Goal: Task Accomplishment & Management: Manage account settings

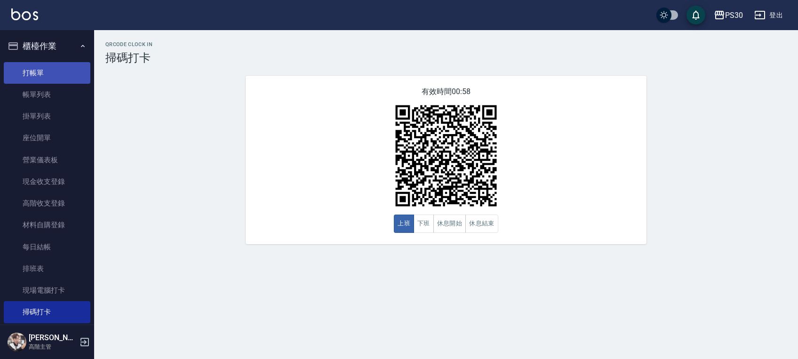
click at [30, 64] on link "打帳單" at bounding box center [47, 73] width 87 height 22
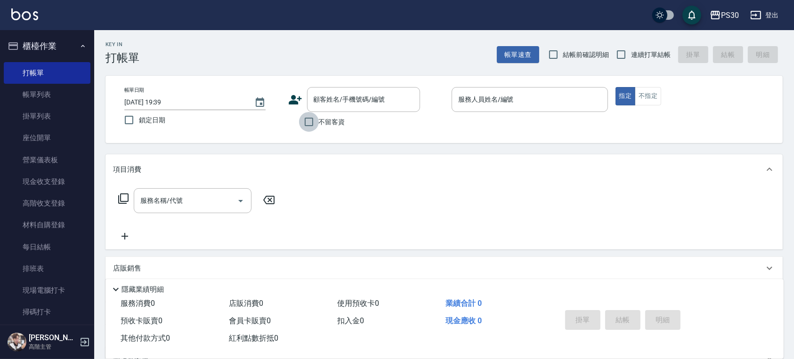
click at [314, 120] on input "不留客資" at bounding box center [309, 122] width 20 height 20
checkbox input "true"
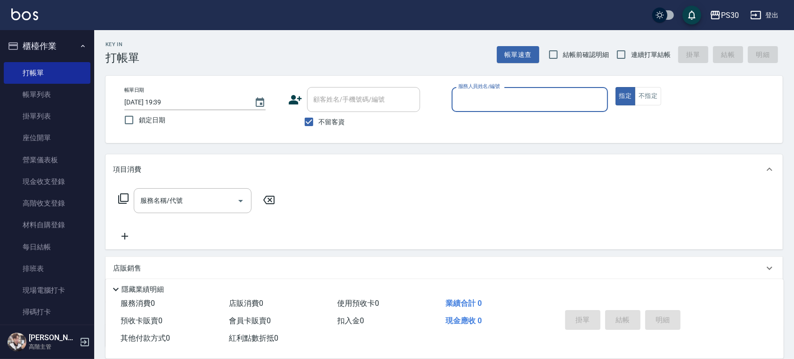
click at [153, 121] on span "鎖定日期" at bounding box center [152, 120] width 26 height 10
click at [139, 121] on input "鎖定日期" at bounding box center [129, 120] width 20 height 20
checkbox input "true"
click at [630, 48] on input "連續打單結帳" at bounding box center [621, 55] width 20 height 20
checkbox input "true"
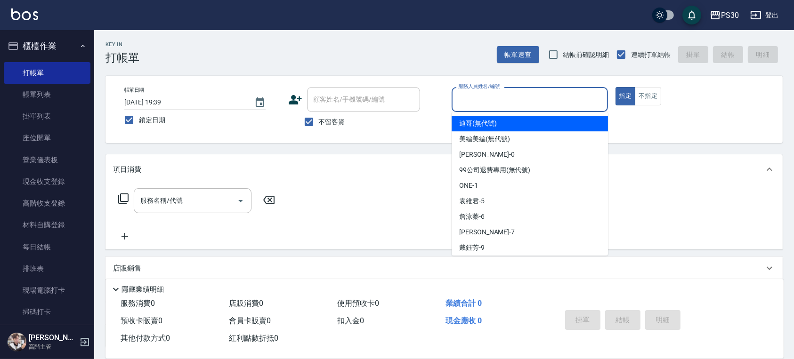
click at [542, 104] on input "服務人員姓名/編號" at bounding box center [530, 99] width 148 height 16
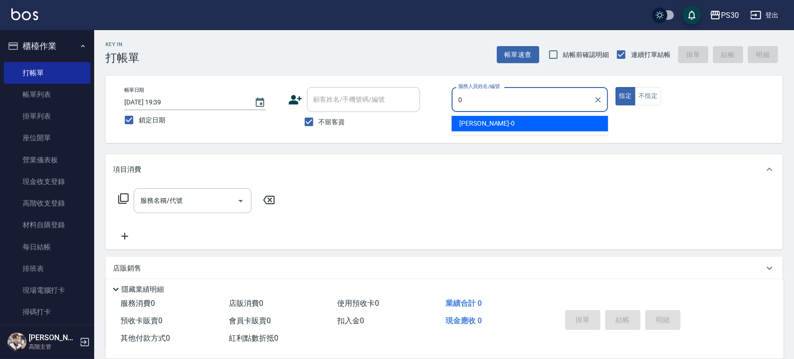
type input "廖金城-0"
type button "true"
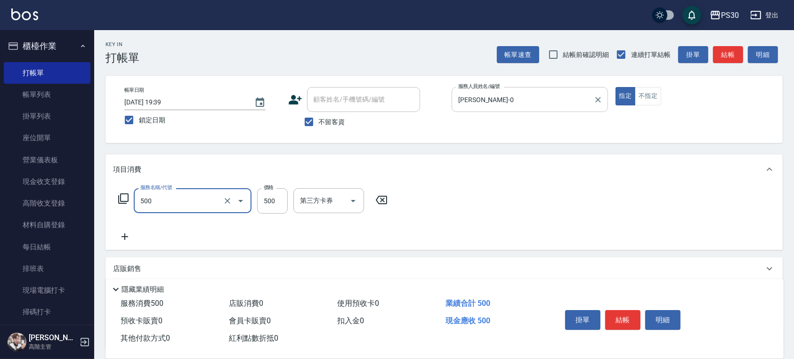
type input "洗剪500(500)"
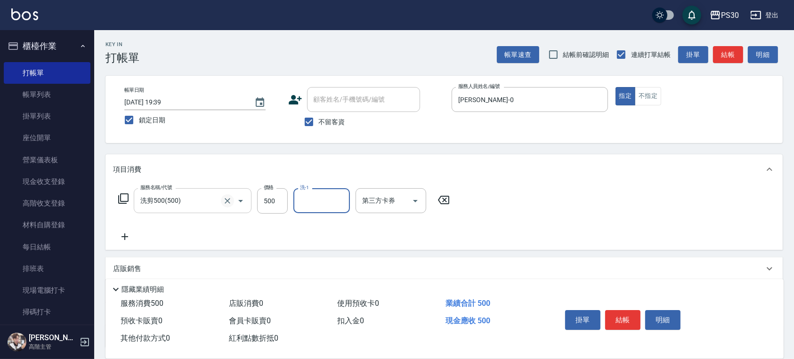
click at [230, 200] on icon "Clear" at bounding box center [227, 200] width 9 height 9
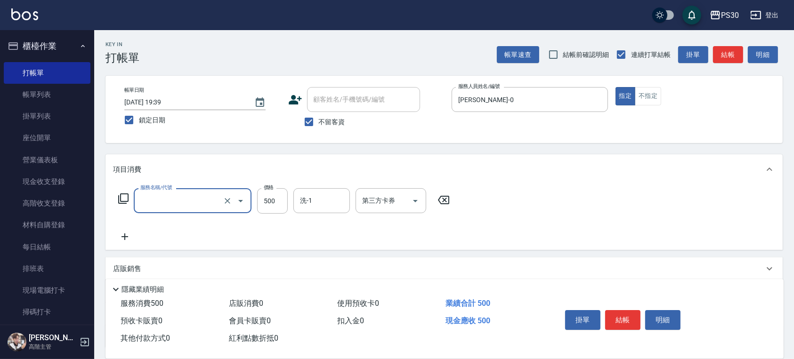
type input "洗剪500(500)"
click at [222, 239] on div "服務名稱/代號 洗剪500(500) 服務名稱/代號 價格 500 價格 洗-1 洗-1 第三方卡券 第三方卡券" at bounding box center [284, 215] width 342 height 54
drag, startPoint x: 442, startPoint y: 198, endPoint x: 364, endPoint y: 203, distance: 78.3
click at [442, 198] on icon at bounding box center [444, 199] width 24 height 11
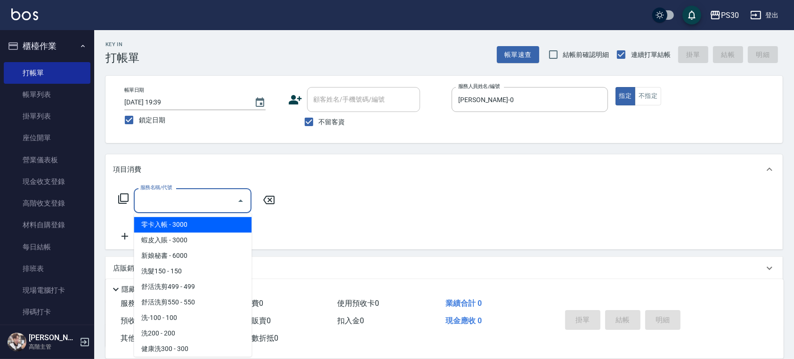
click at [151, 201] on input "服務名稱/代號" at bounding box center [185, 201] width 95 height 16
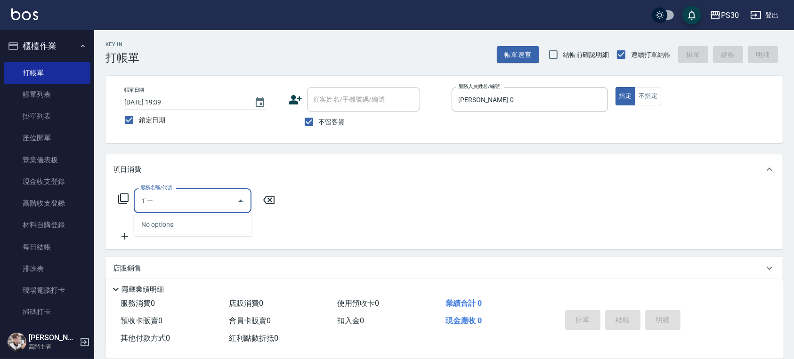
type input "喜"
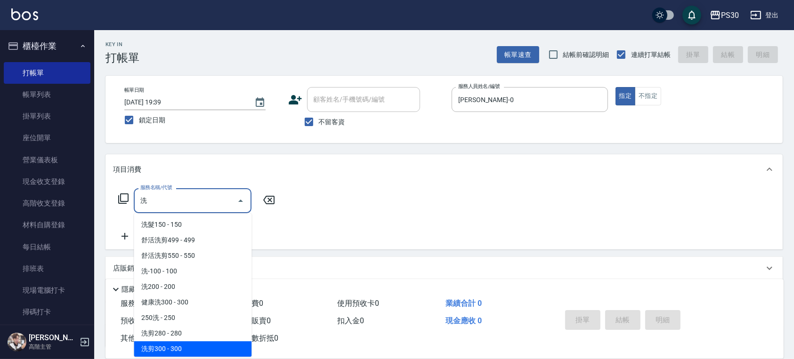
click at [208, 345] on span "洗剪300 - 300" at bounding box center [193, 349] width 118 height 16
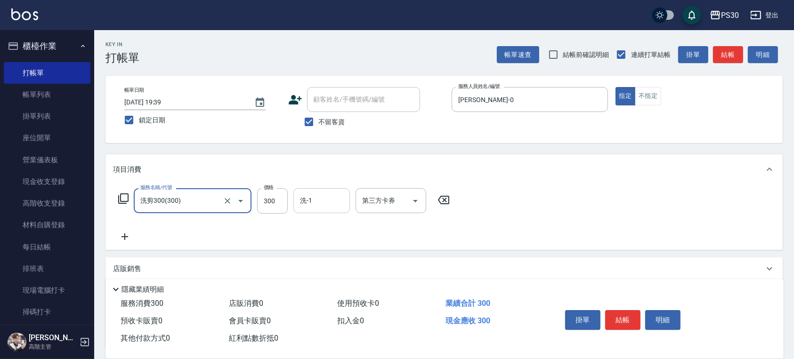
type input "洗剪300(300)"
click at [316, 200] on input "洗-1" at bounding box center [321, 201] width 48 height 16
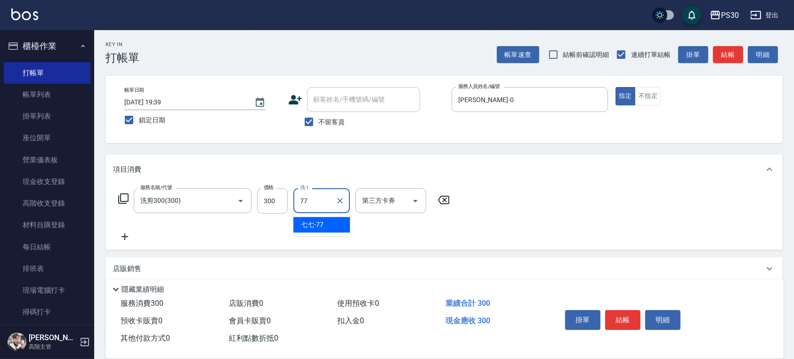
type input "七七-77"
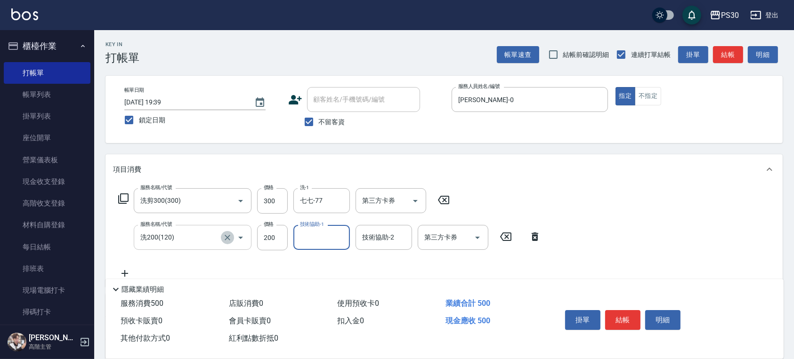
click at [227, 240] on icon "Clear" at bounding box center [227, 237] width 9 height 9
type input "洗200(120)"
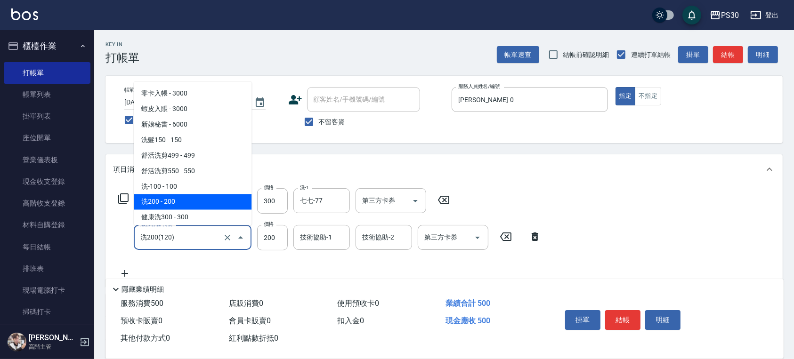
click at [202, 233] on input "洗200(120)" at bounding box center [179, 237] width 83 height 16
click at [242, 237] on icon "Close" at bounding box center [240, 237] width 11 height 11
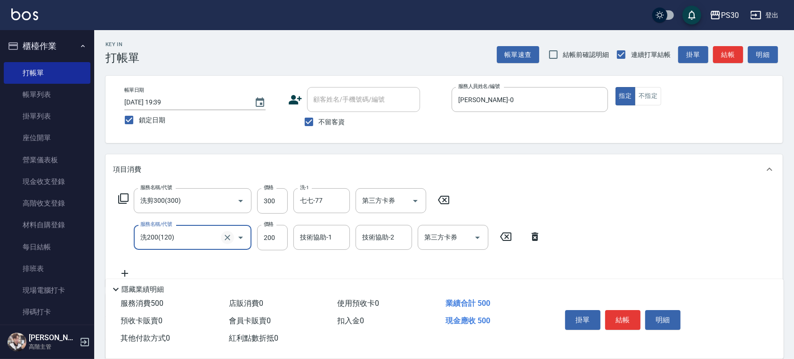
click at [231, 238] on icon "Clear" at bounding box center [227, 237] width 9 height 9
click at [225, 238] on icon "Clear" at bounding box center [227, 237] width 9 height 9
type input "洗200(120)"
click at [530, 233] on icon at bounding box center [535, 236] width 24 height 11
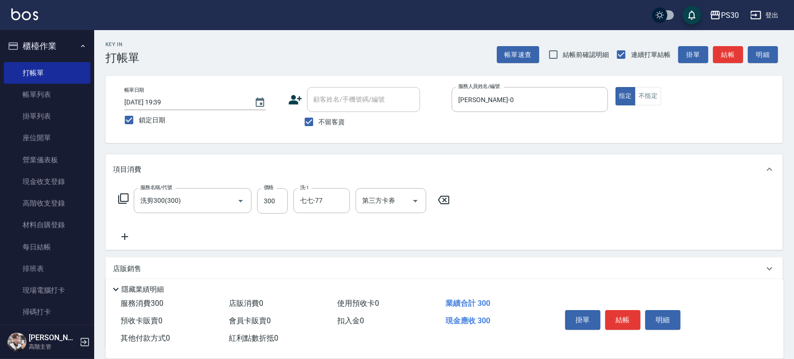
click at [123, 237] on icon at bounding box center [124, 236] width 7 height 7
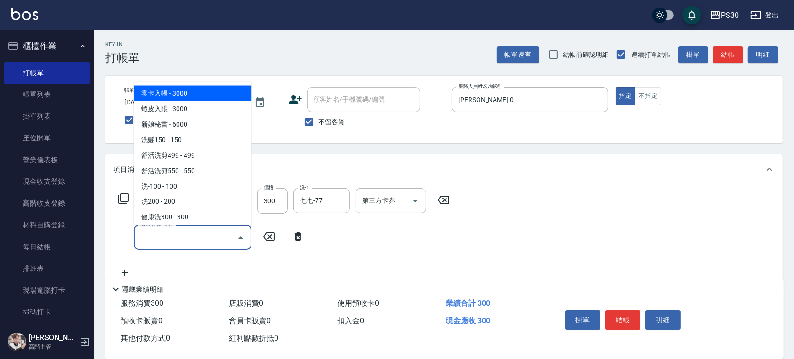
click at [177, 233] on input "服務名稱/代號" at bounding box center [185, 237] width 95 height 16
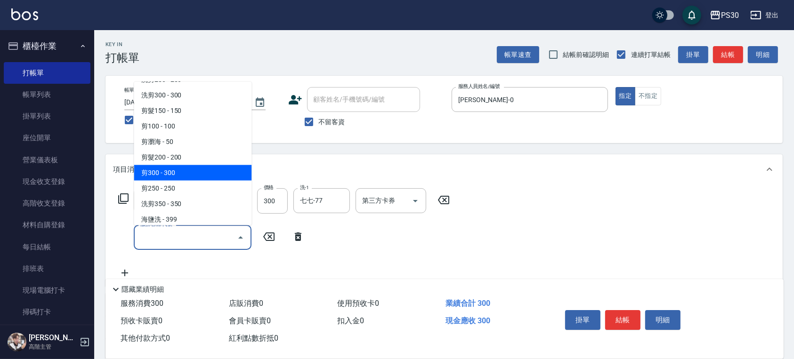
scroll to position [251, 0]
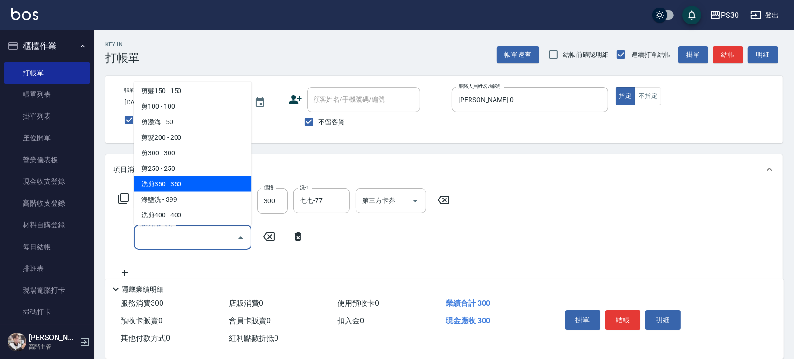
click at [172, 180] on span "洗剪350 - 350" at bounding box center [193, 184] width 118 height 16
type input "洗剪350(350)"
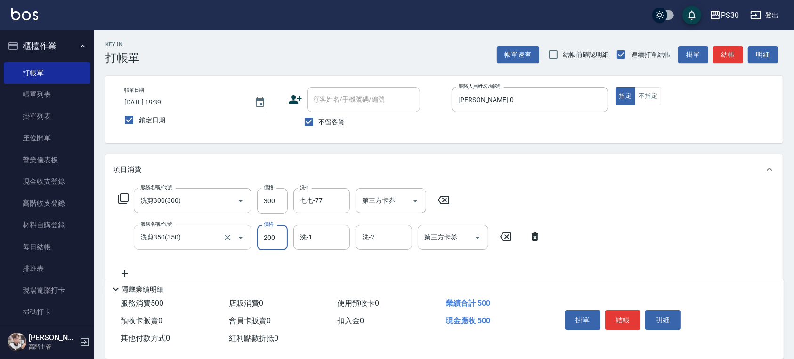
type input "200"
type input "洪采妤-33"
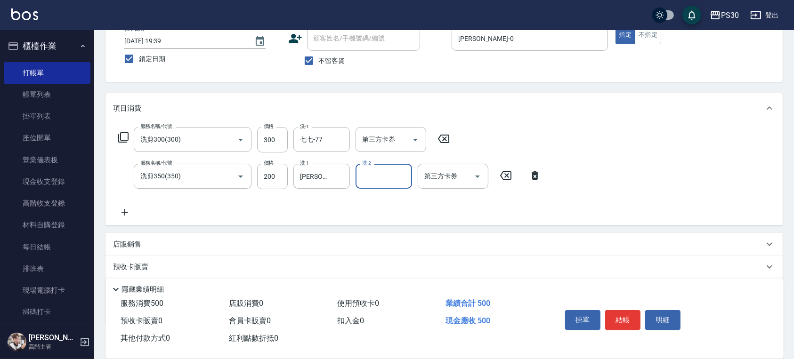
scroll to position [114, 0]
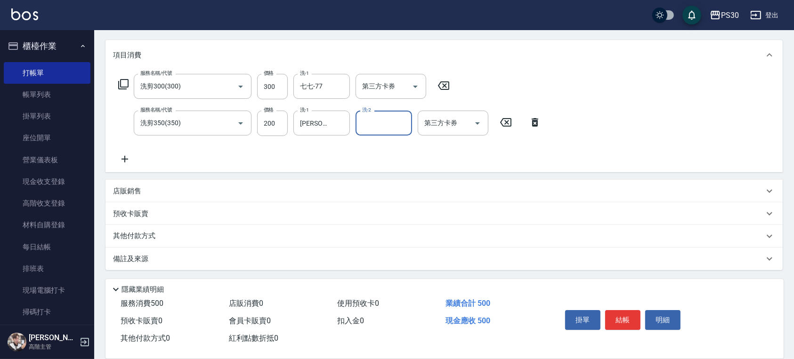
click at [126, 192] on p "店販銷售" at bounding box center [127, 191] width 28 height 10
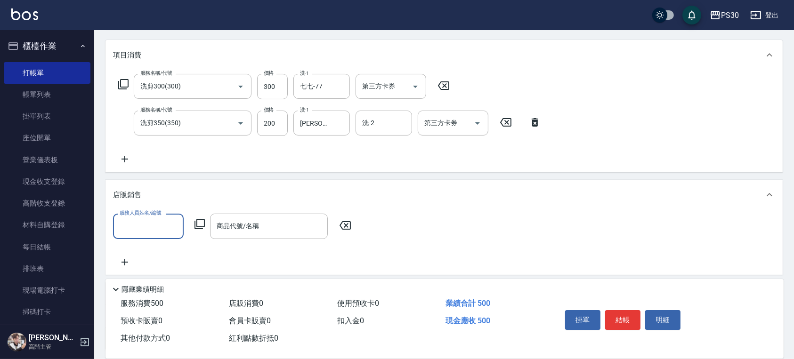
scroll to position [0, 0]
type input "廖金城-0"
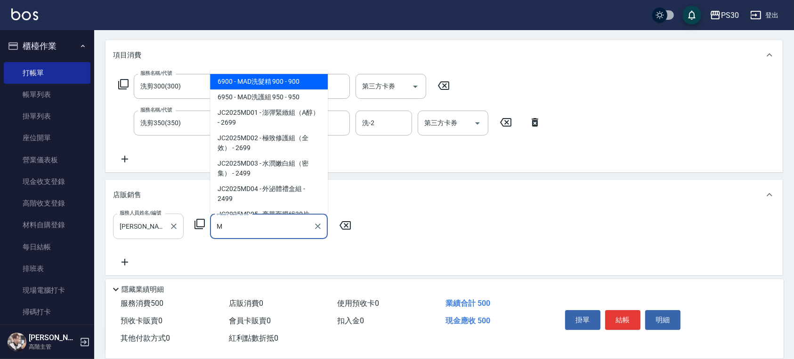
type input "MAD洗髮精 900"
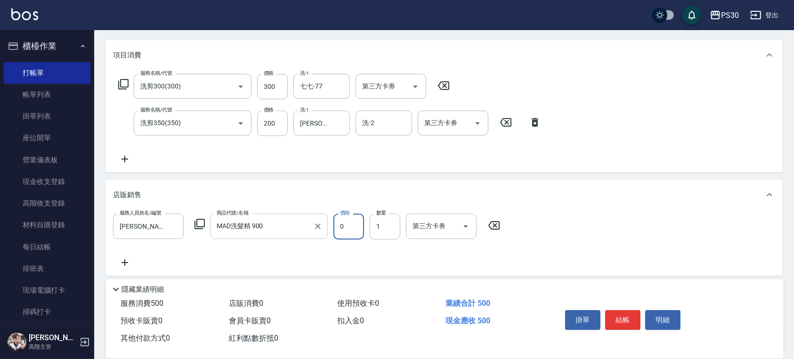
type input "0"
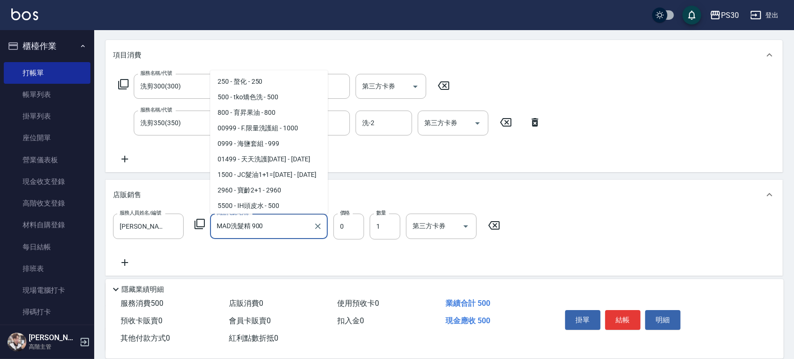
click at [269, 222] on input "MAD洗髮精 900" at bounding box center [261, 226] width 95 height 16
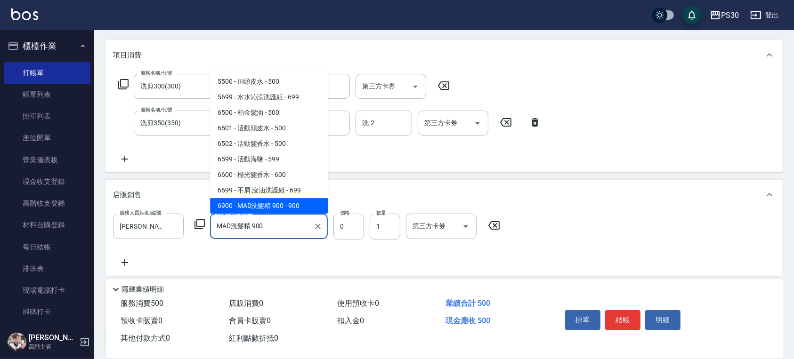
click at [319, 229] on icon "Clear" at bounding box center [317, 226] width 9 height 9
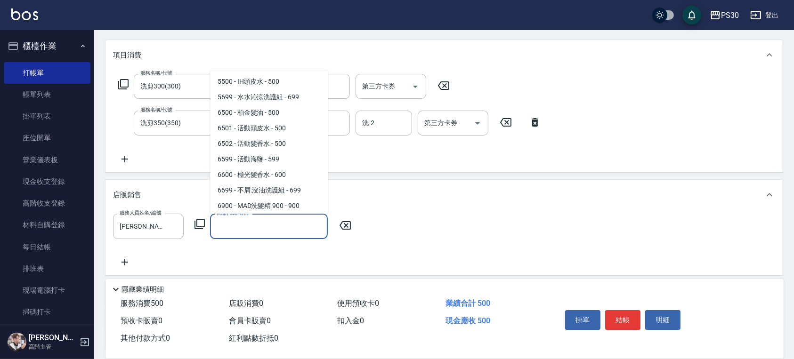
scroll to position [4, 0]
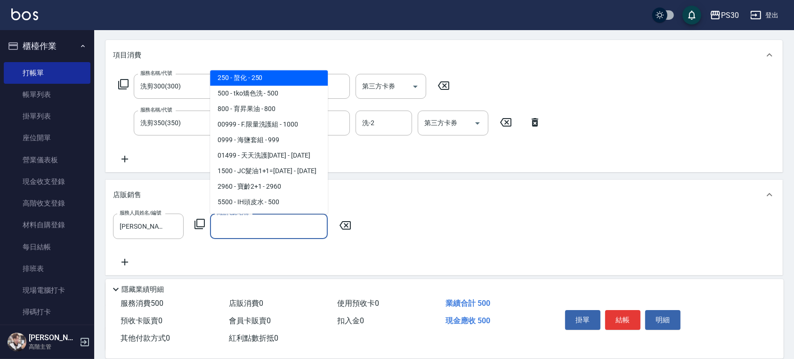
click at [280, 220] on input "商品代號/名稱" at bounding box center [268, 226] width 109 height 16
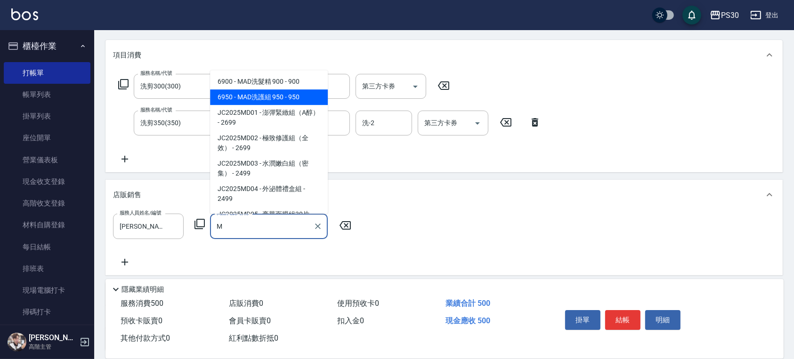
click at [258, 101] on span "6950 - MAD洗護組 950 - 950" at bounding box center [269, 97] width 118 height 16
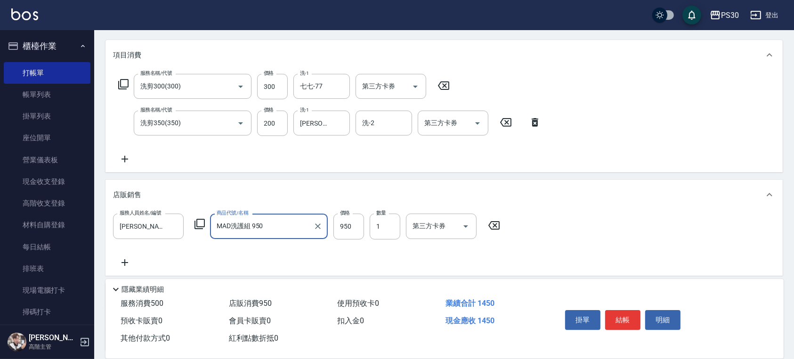
type input "MAD洗護組 950"
type input "1200"
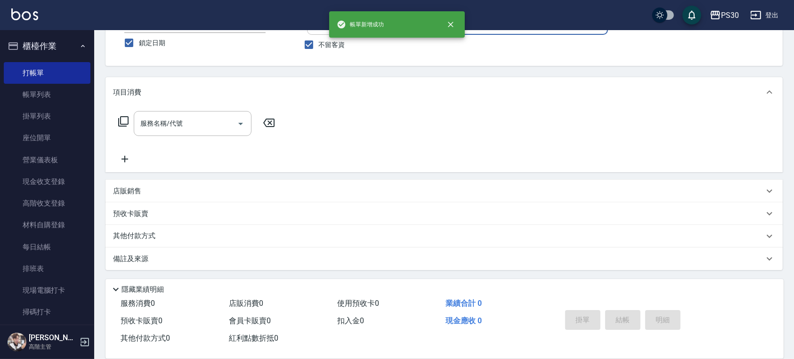
scroll to position [0, 0]
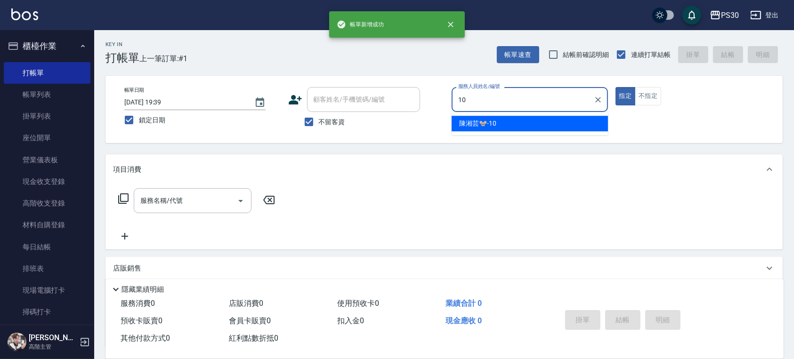
type input "陳湘芸🐭-10"
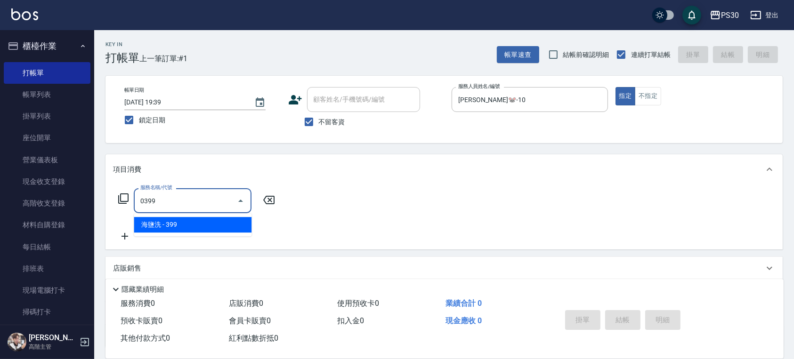
type input "海鹽洗(0399)"
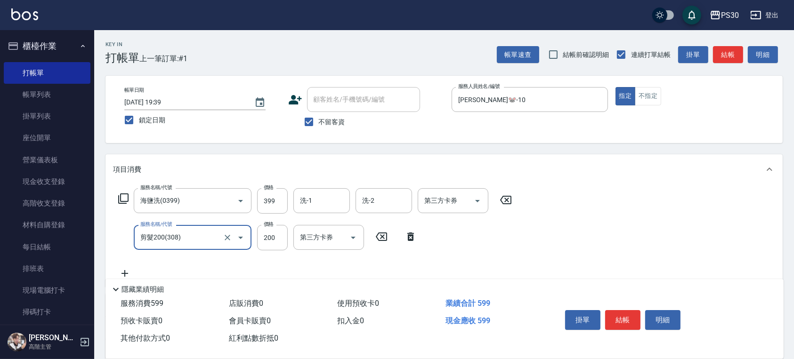
type input "剪髮200(308)"
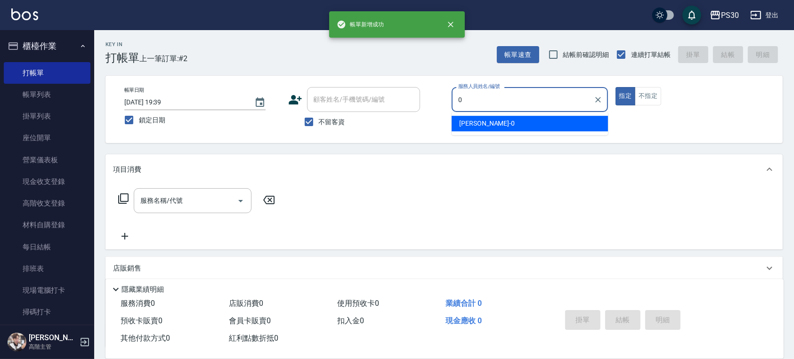
type input "廖金城-0"
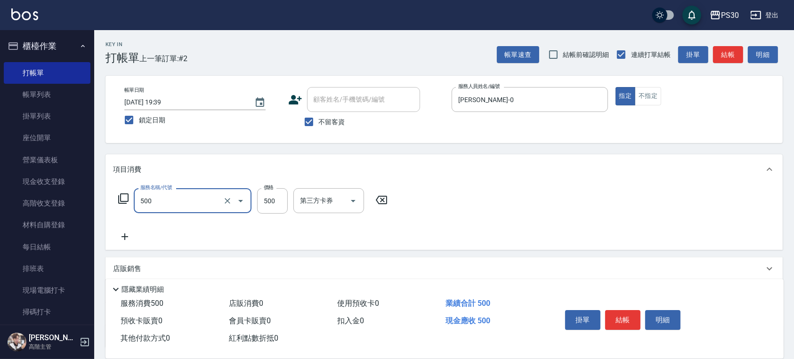
type input "洗剪500(500)"
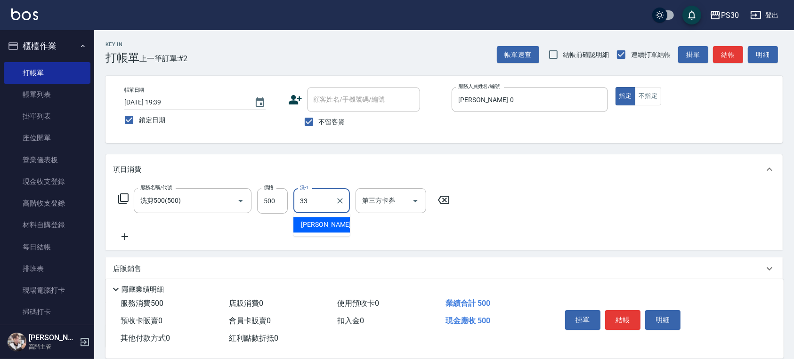
type input "洪采妤-33"
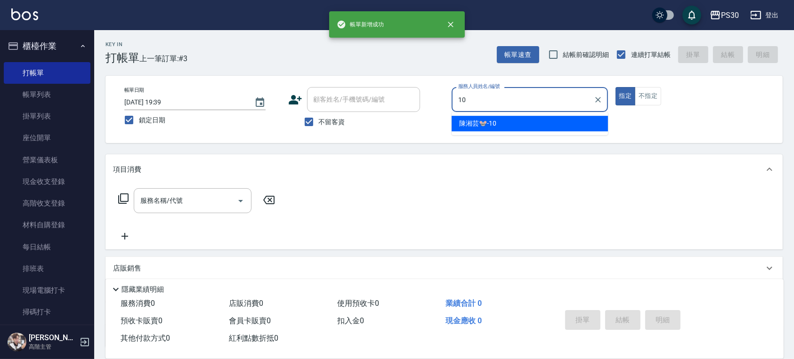
type input "陳湘芸🐭-10"
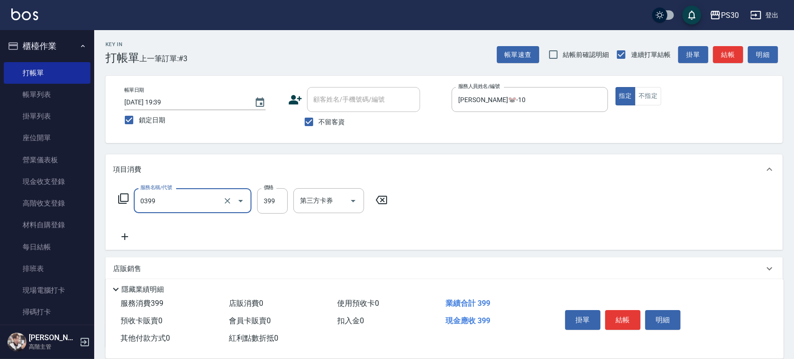
type input "海鹽洗(0399)"
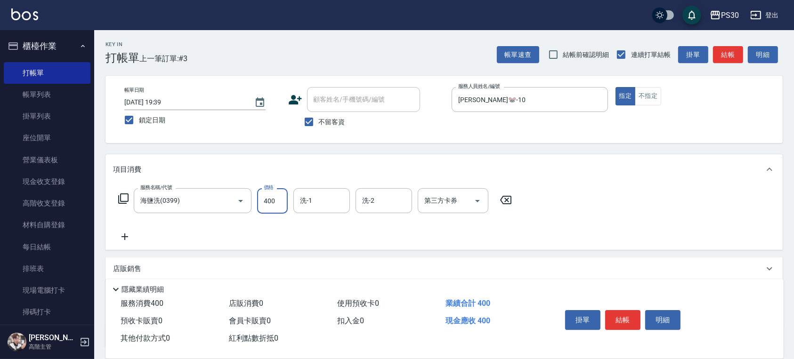
type input "400"
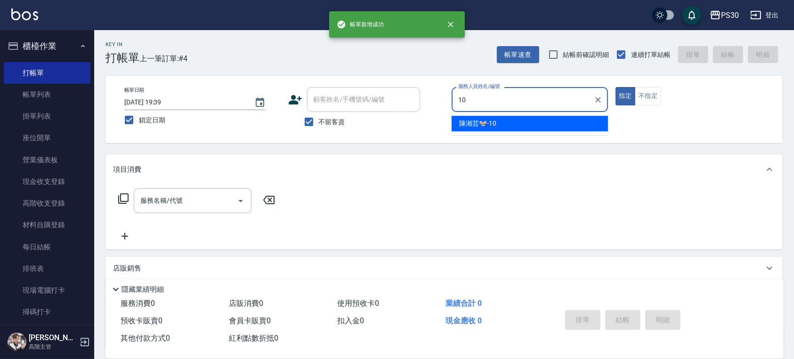
type input "陳湘芸🐭-10"
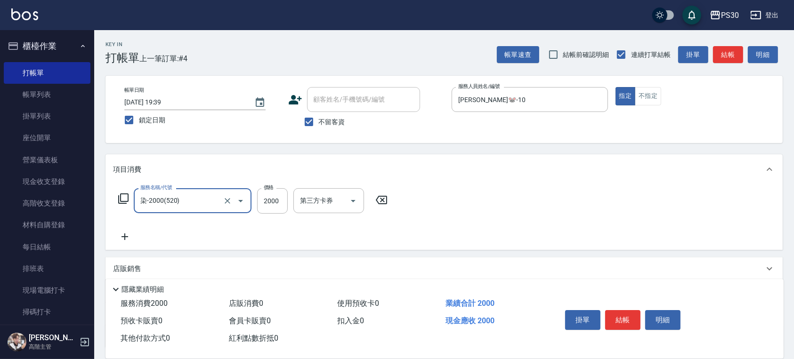
type input "染-2000(520)"
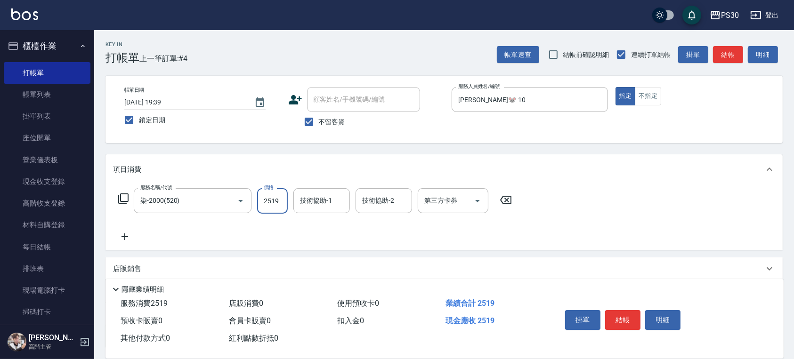
type input "2519"
type input "洪采妤-33"
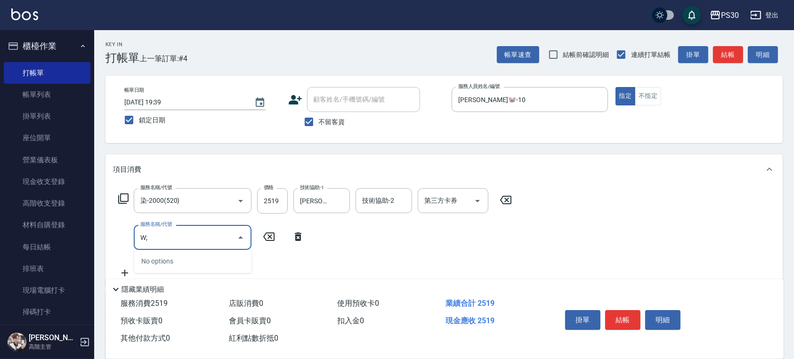
type input "W"
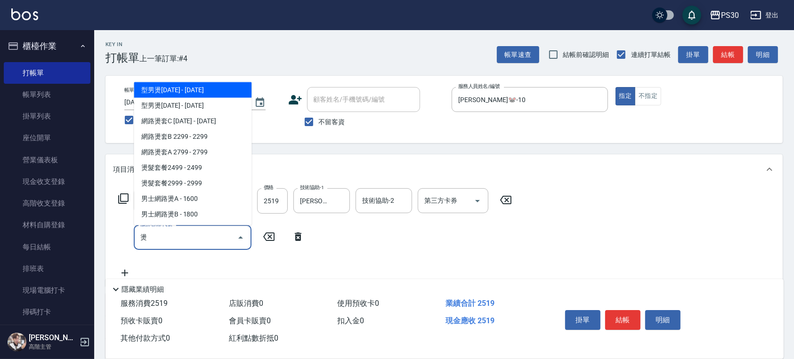
scroll to position [4, 0]
type input "燙1000(210)"
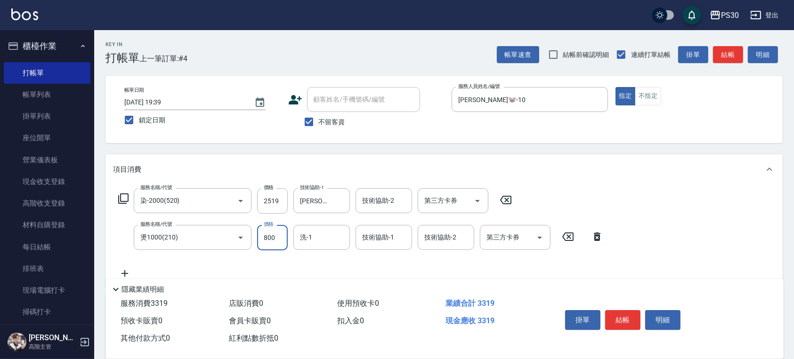
type input "800"
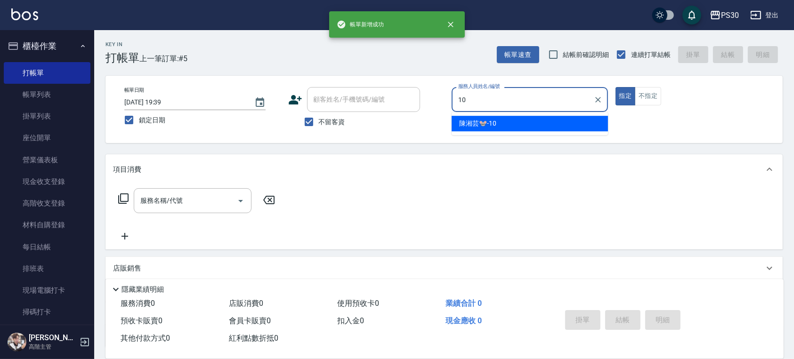
type input "陳湘芸🐭-10"
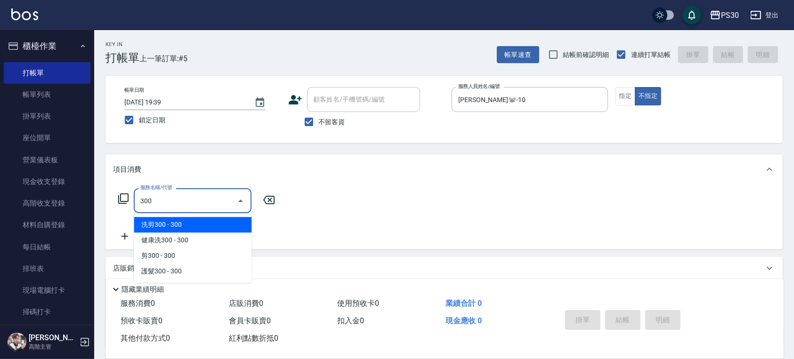
type input "洗剪300(300)"
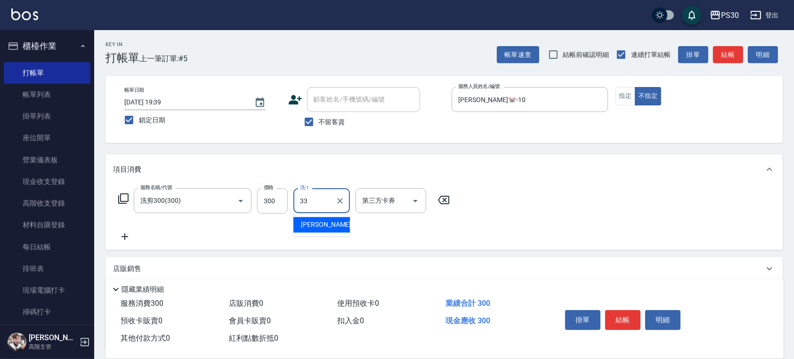
type input "洪采妤-33"
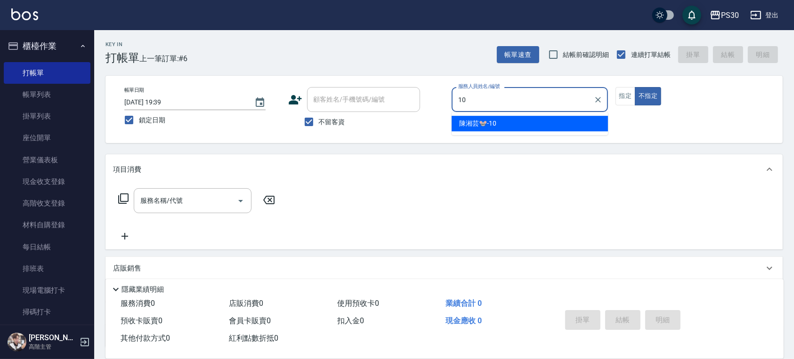
type input "陳湘芸🐭-10"
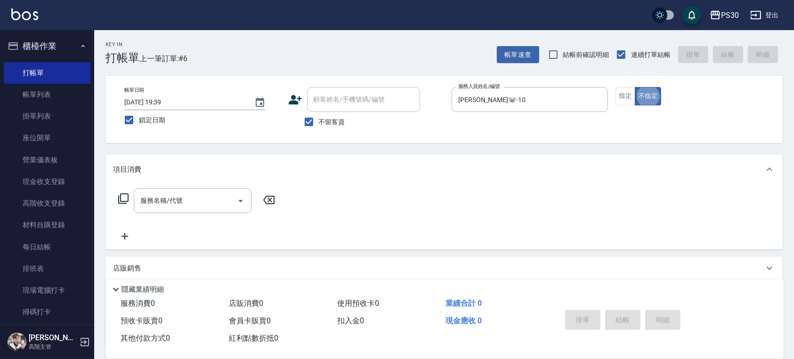
type button "false"
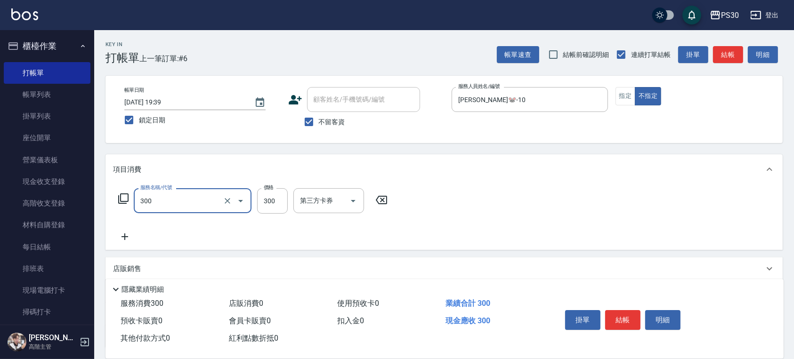
type input "洗剪300(300)"
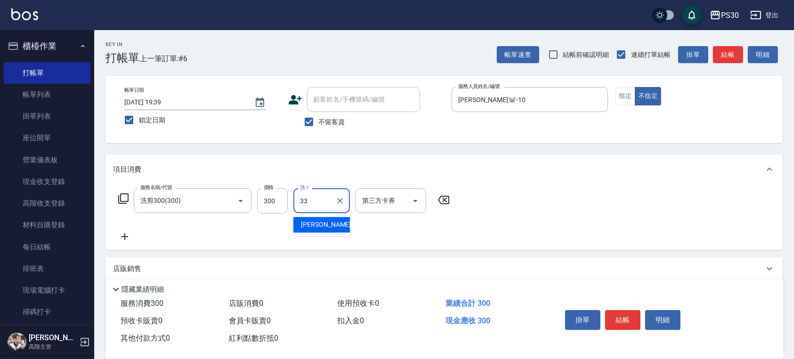
type input "洪采妤-33"
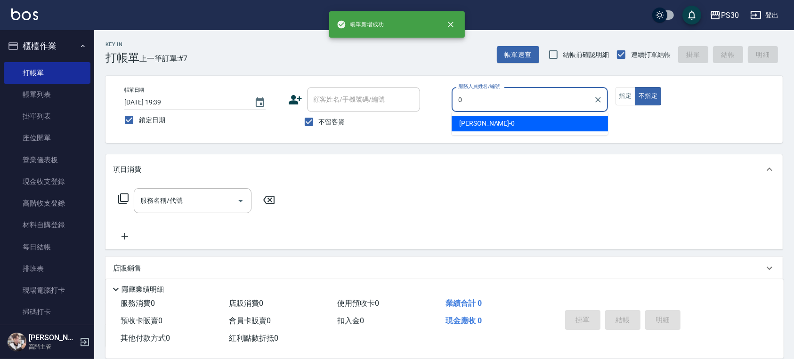
type input "廖金城-0"
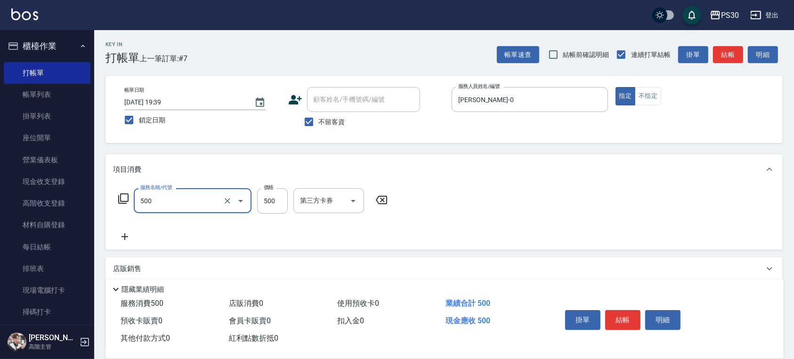
type input "洗剪500(500)"
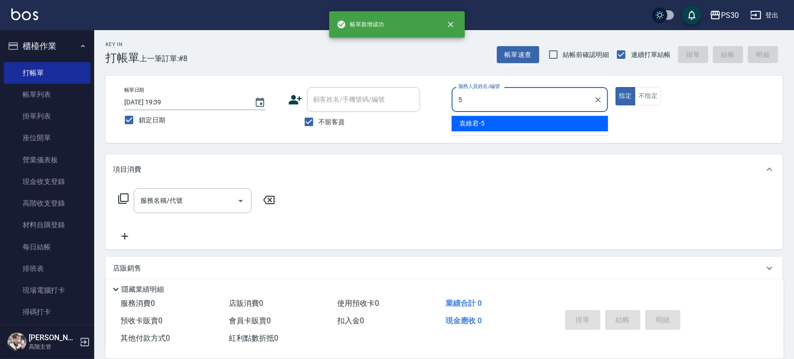
type input "[PERSON_NAME]-5"
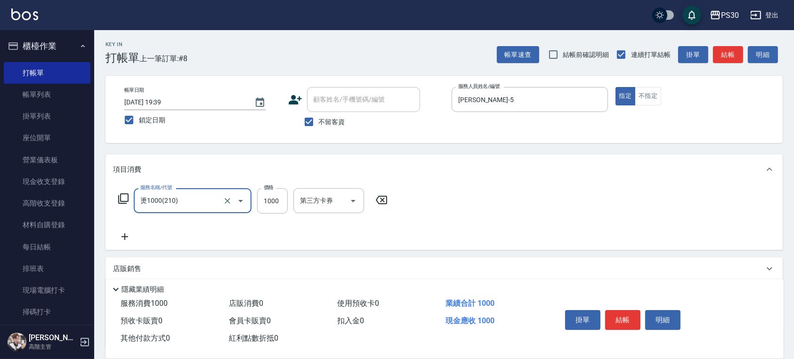
type input "燙1000(210)"
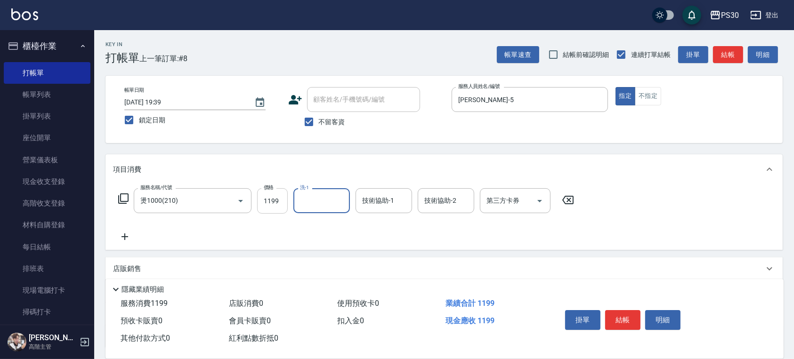
click at [283, 202] on input "1199" at bounding box center [272, 200] width 31 height 25
type input "1100"
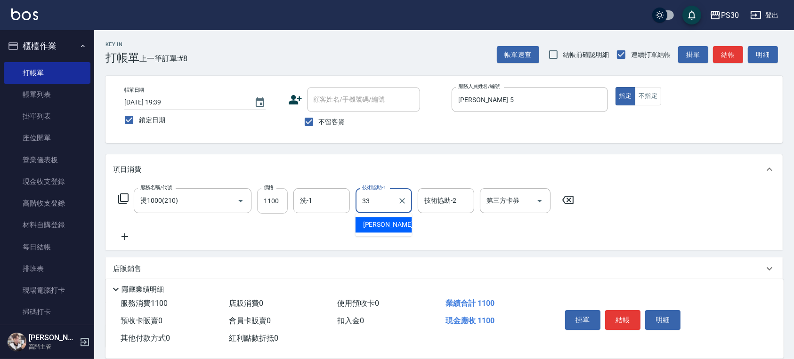
type input "洪采妤-33"
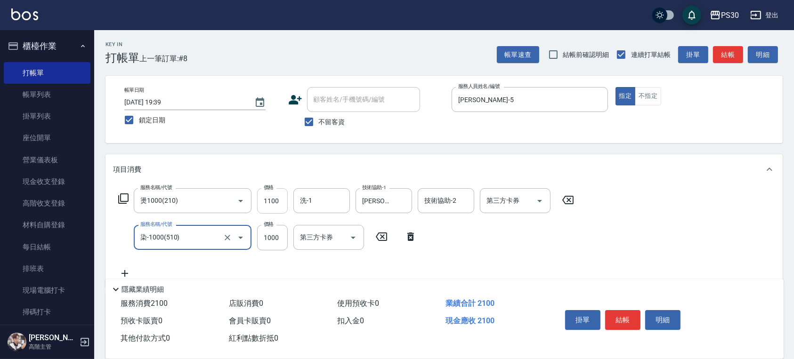
type input "染-1000(510)"
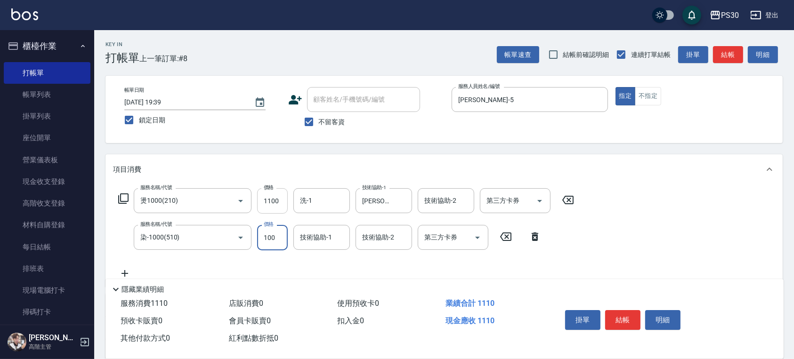
type input "1000"
type input "洪采妤-33"
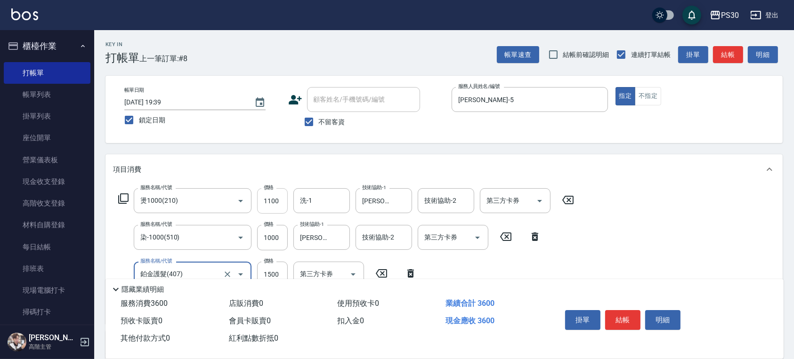
type input "鉑金護髮(407)"
type input "1300"
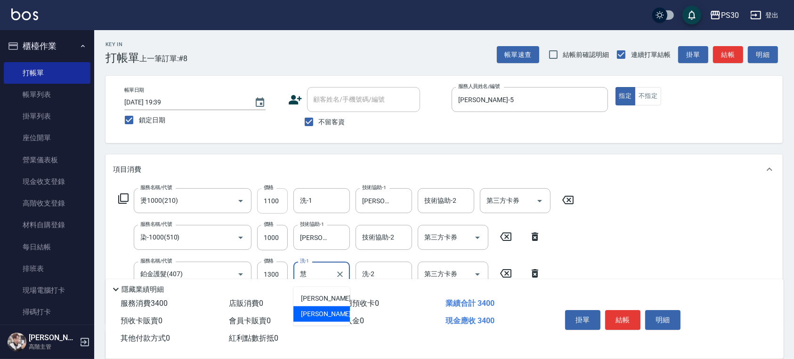
type input "[PERSON_NAME]-88"
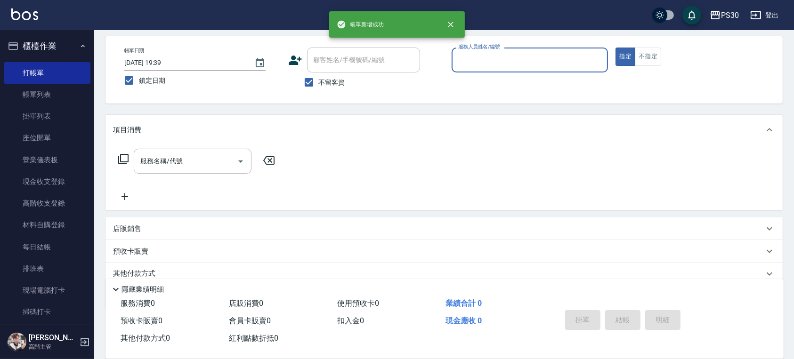
scroll to position [15, 0]
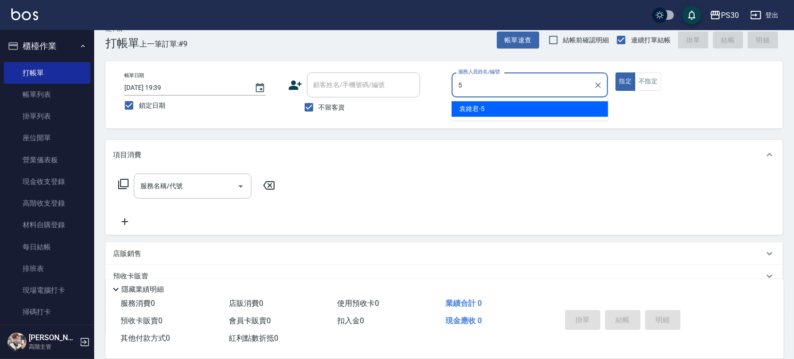
type input "[PERSON_NAME]-5"
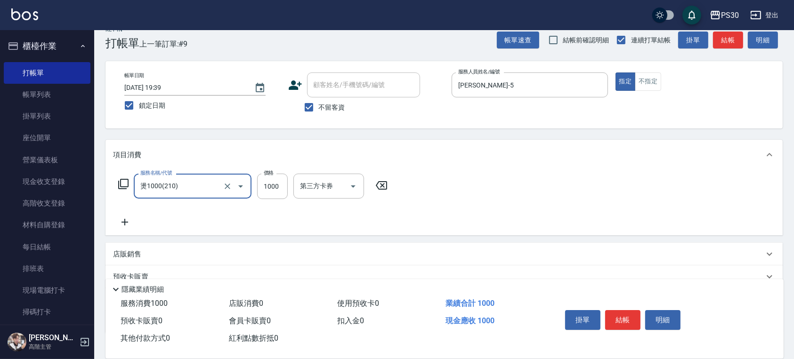
type input "燙1000(210)"
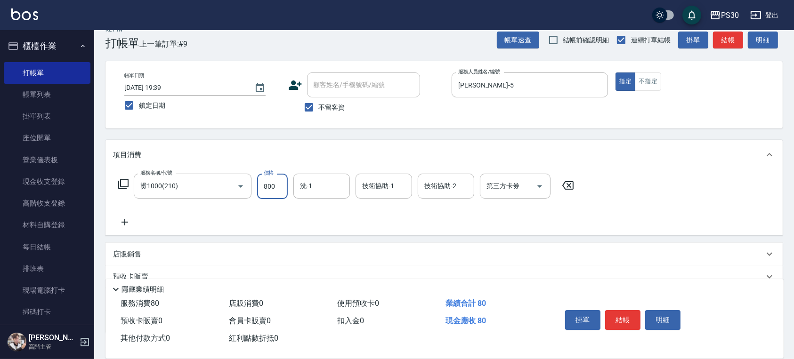
type input "800"
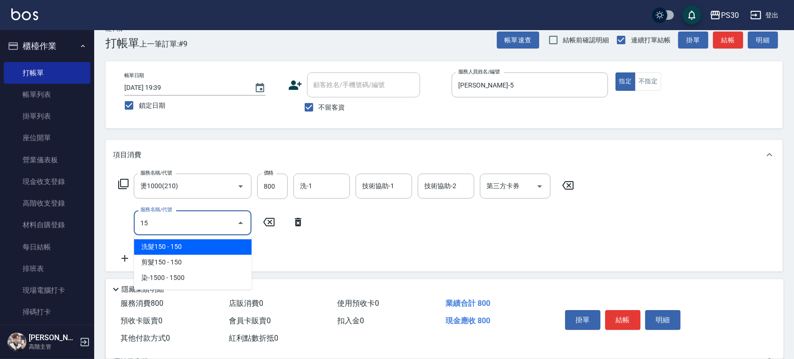
type input "1"
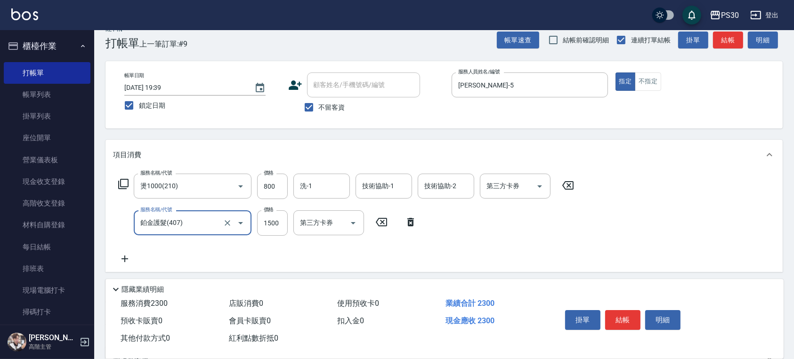
type input "鉑金護髮(407)"
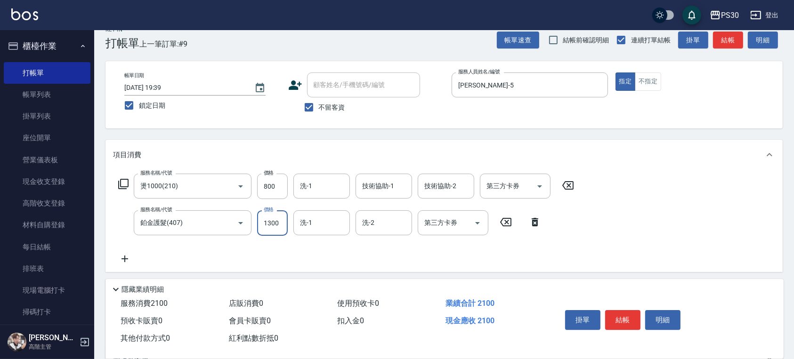
type input "1300"
type input "[PERSON_NAME]-88"
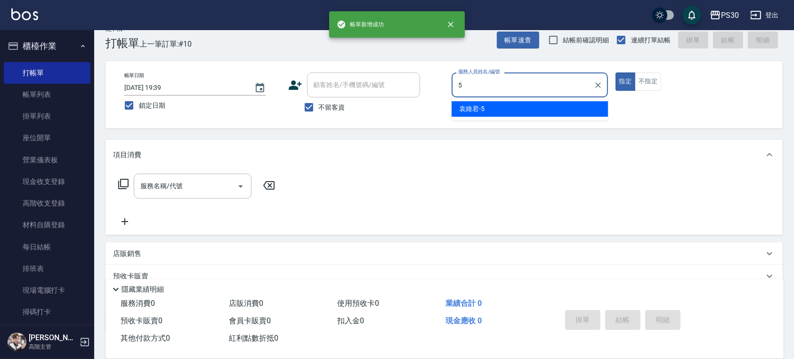
type input "[PERSON_NAME]-5"
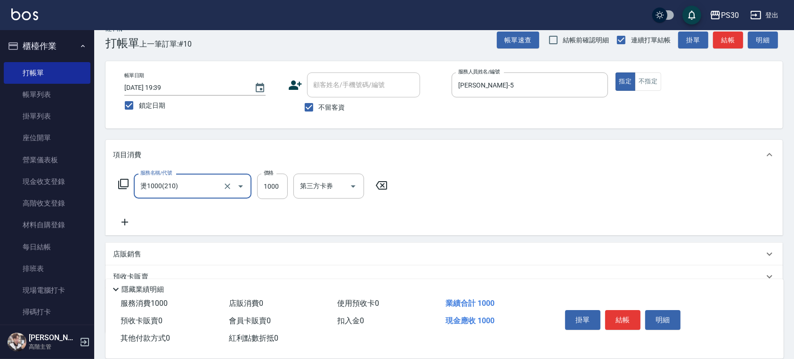
type input "燙1000(210)"
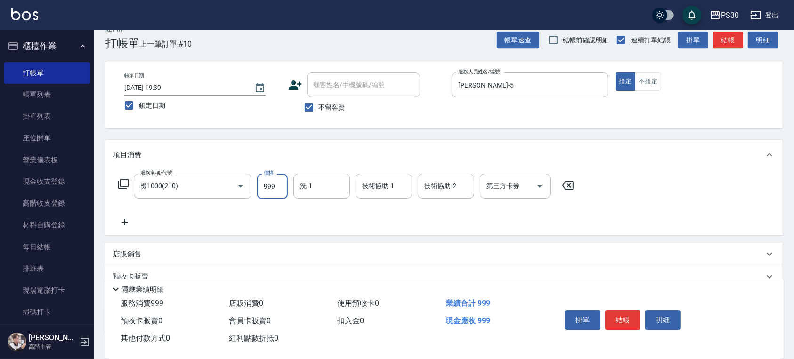
type input "999"
type input "洪采妤-33"
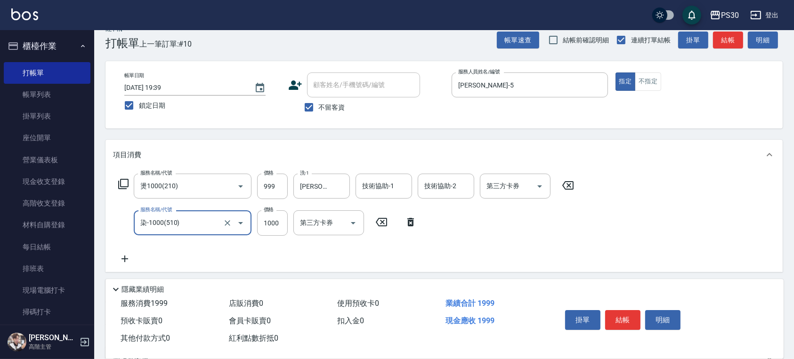
type input "染-1000(510)"
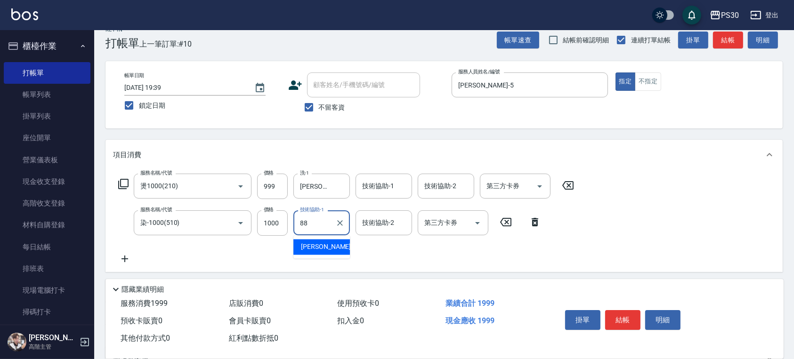
type input "[PERSON_NAME]-88"
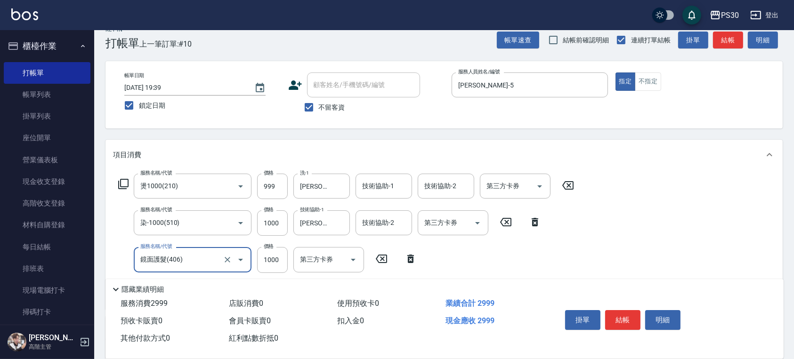
type input "鏡面護髮(406)"
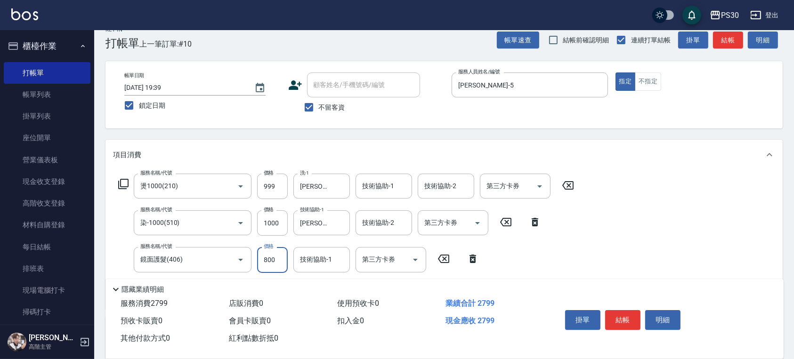
type input "800"
type input "[PERSON_NAME]-88"
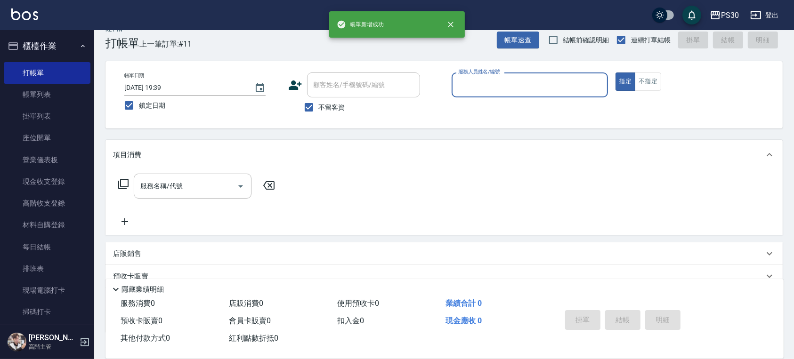
click at [615, 72] on button "指定" at bounding box center [625, 81] width 20 height 18
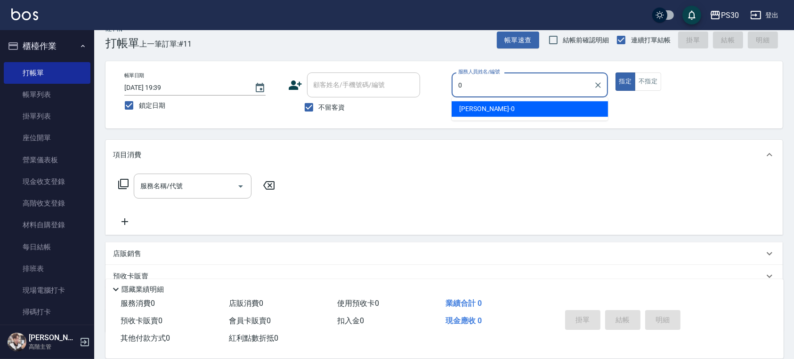
type input "廖金城-0"
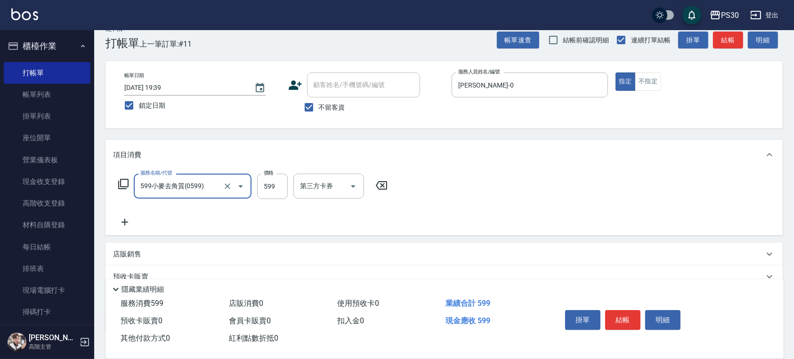
type input "599小麥去角質(0599)"
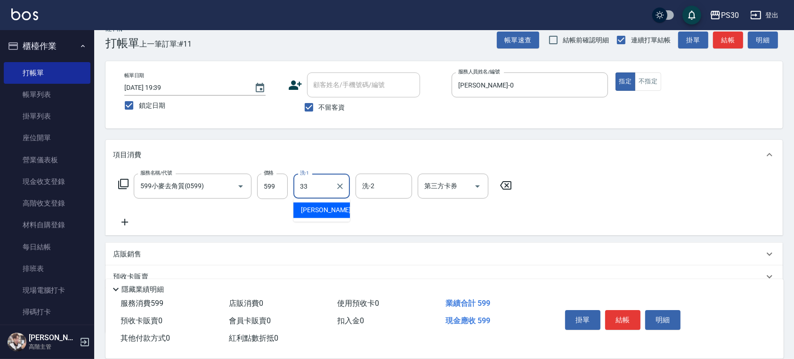
type input "洪采妤-33"
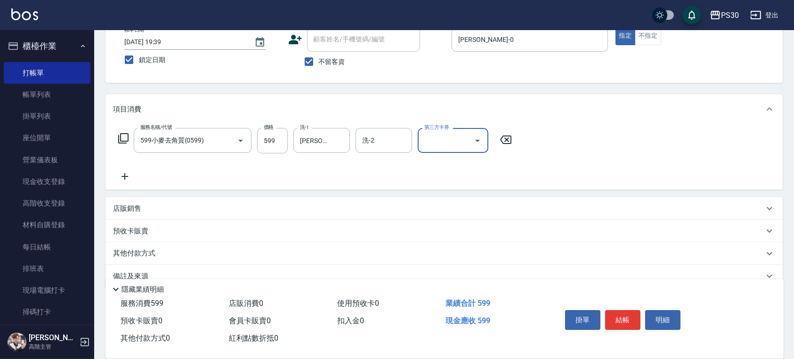
scroll to position [77, 0]
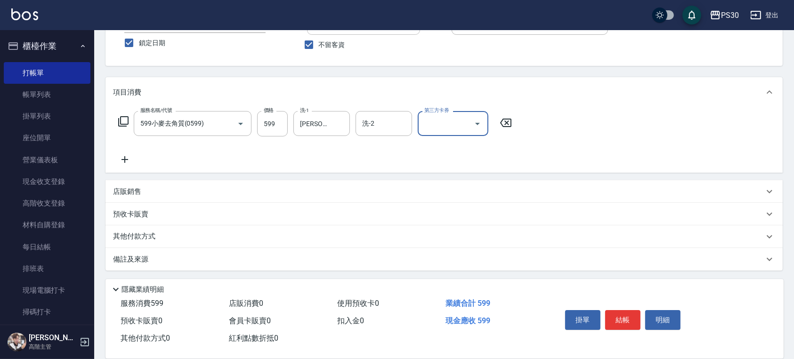
click at [146, 192] on div "店販銷售" at bounding box center [438, 192] width 651 height 10
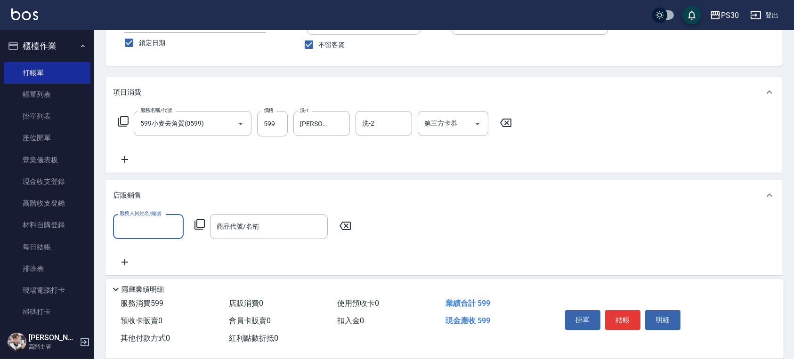
scroll to position [0, 0]
type input "廖金城-0"
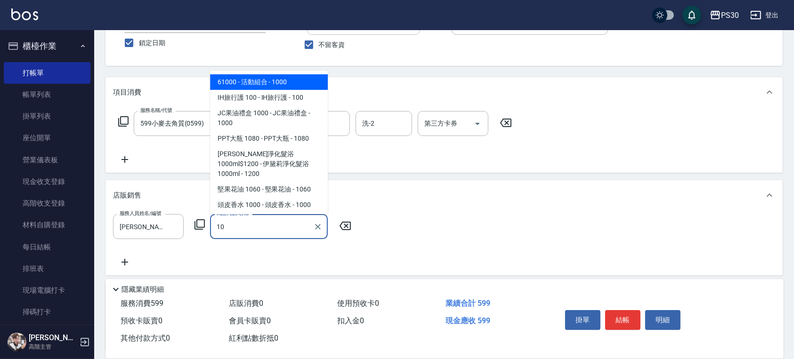
type input "1"
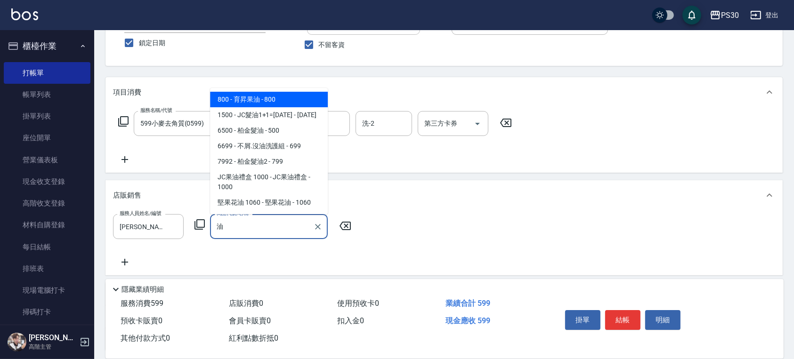
type input "育昇果油"
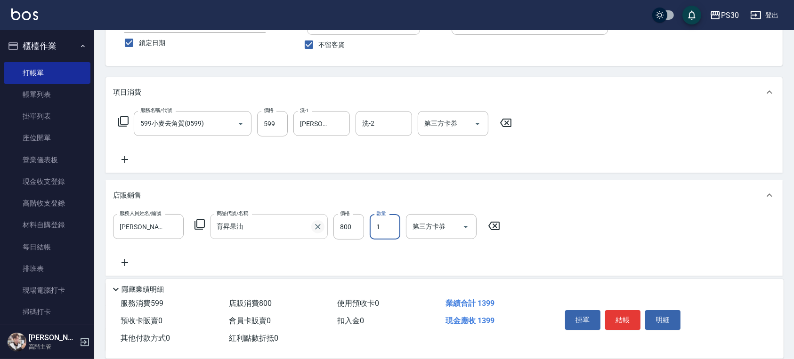
click at [320, 225] on icon "Clear" at bounding box center [317, 226] width 9 height 9
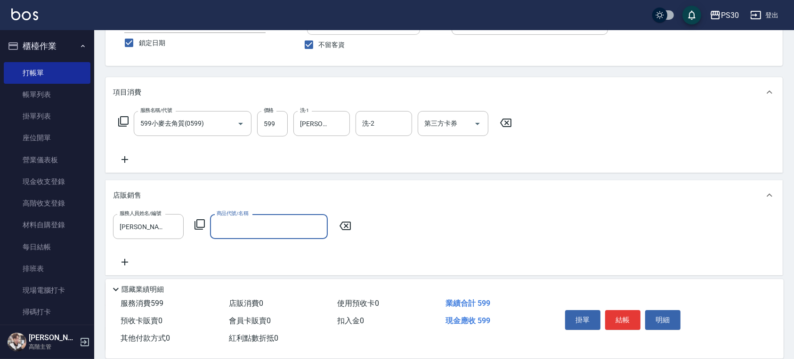
click at [265, 227] on input "商品代號/名稱" at bounding box center [268, 226] width 109 height 16
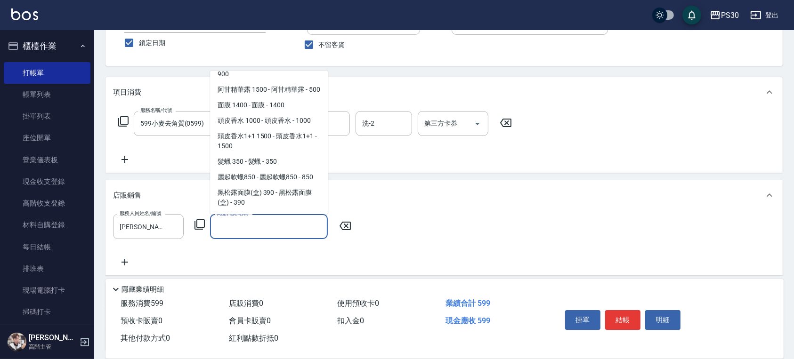
scroll to position [140, 0]
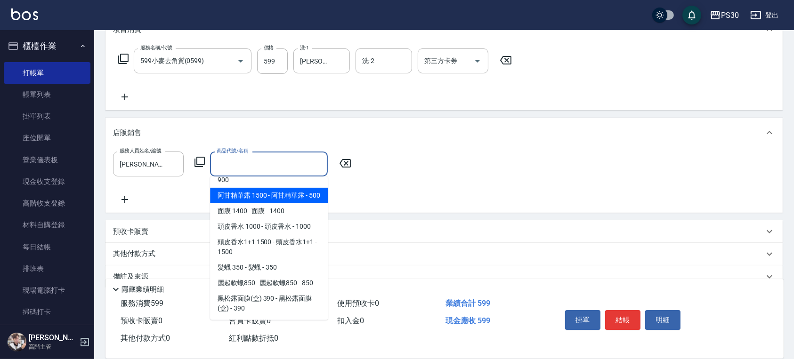
click at [274, 188] on span "阿甘精華露 1500 - 阿甘精華露 - 500" at bounding box center [269, 196] width 118 height 16
type input "阿甘精華露"
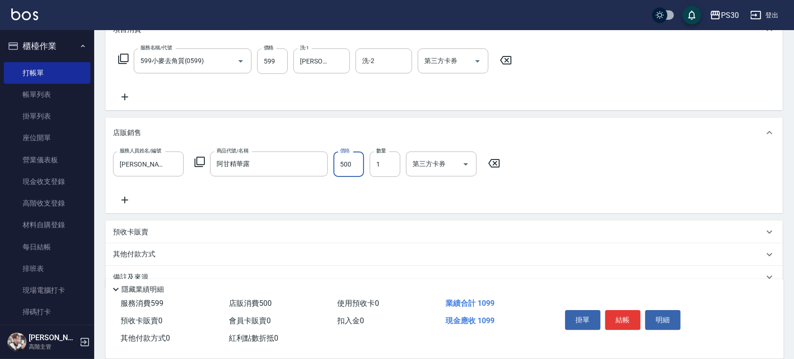
click at [361, 166] on input "500" at bounding box center [348, 164] width 31 height 25
type input "1000"
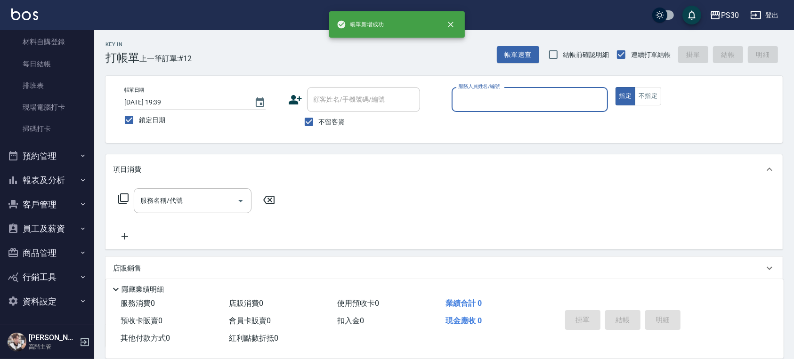
scroll to position [77, 0]
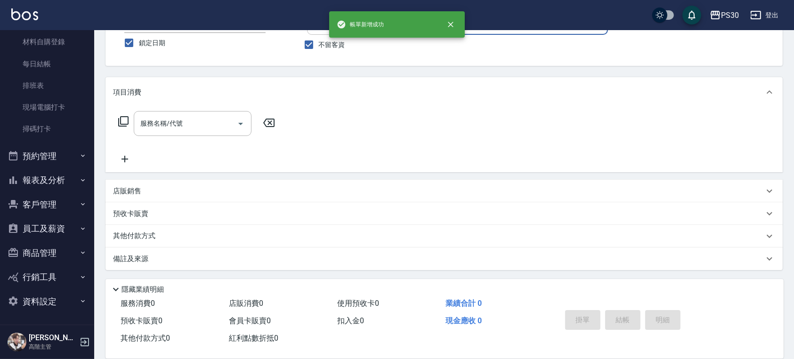
click at [80, 165] on button "預約管理" at bounding box center [47, 156] width 87 height 24
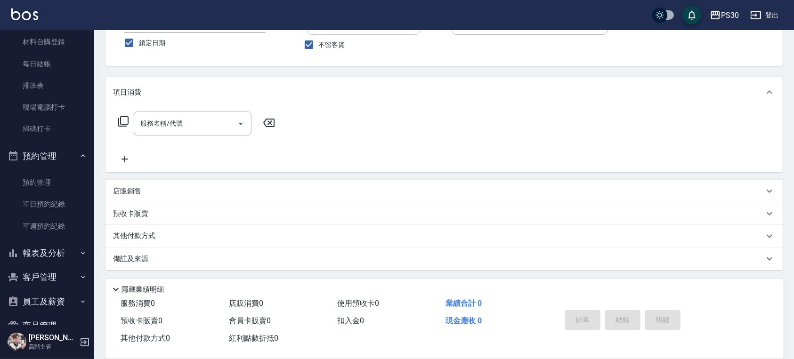
click at [62, 162] on button "預約管理" at bounding box center [47, 156] width 87 height 24
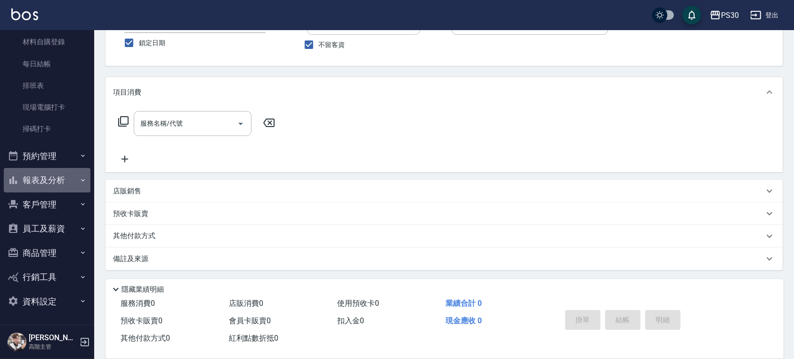
click at [67, 184] on button "報表及分析" at bounding box center [47, 180] width 87 height 24
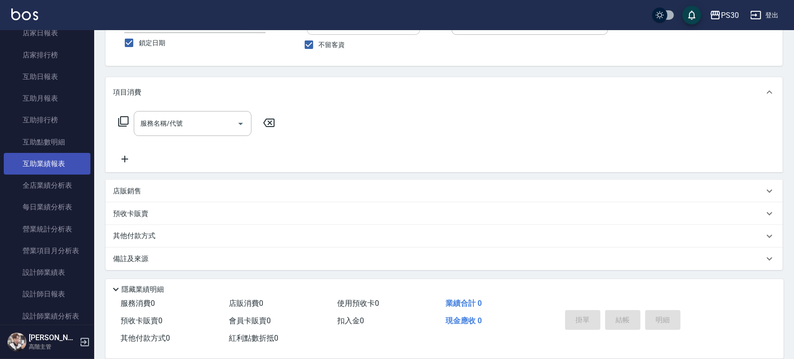
scroll to position [434, 0]
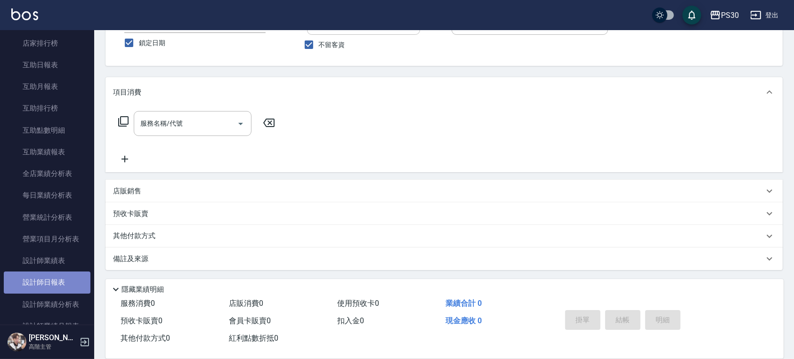
click at [57, 278] on link "設計師日報表" at bounding box center [47, 283] width 87 height 22
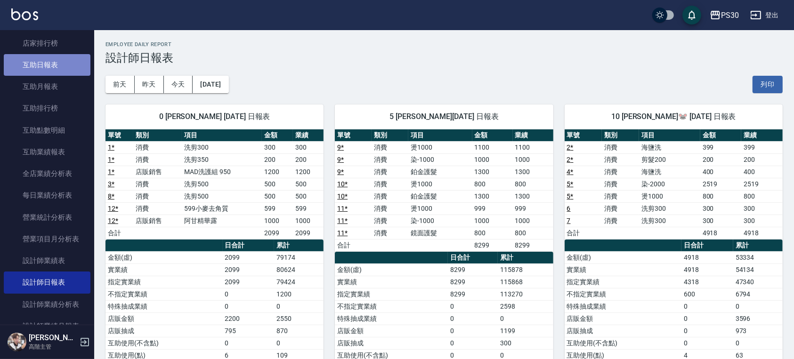
click at [56, 68] on link "互助日報表" at bounding box center [47, 65] width 87 height 22
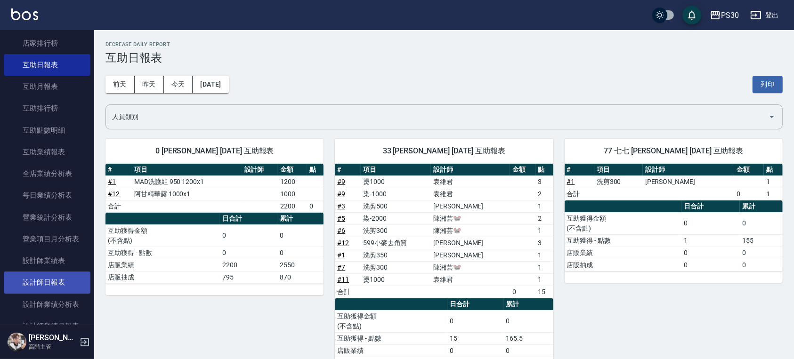
click at [47, 288] on link "設計師日報表" at bounding box center [47, 283] width 87 height 22
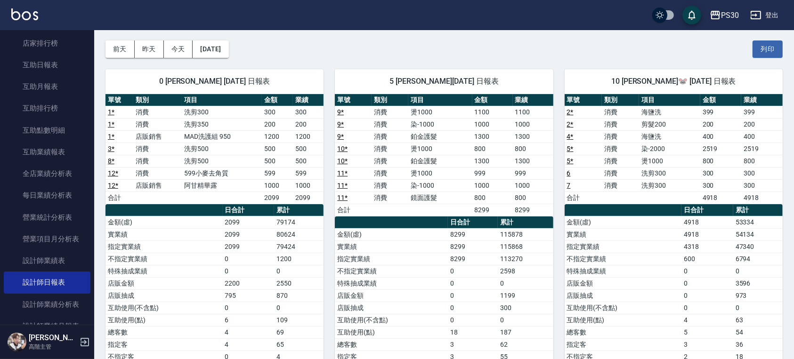
scroll to position [63, 0]
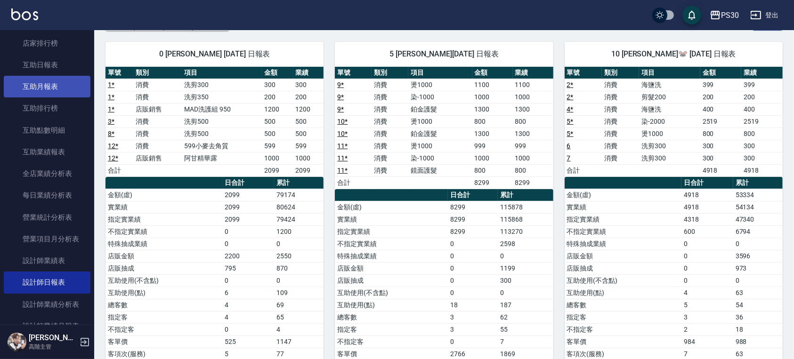
click at [62, 76] on link "互助月報表" at bounding box center [47, 87] width 87 height 22
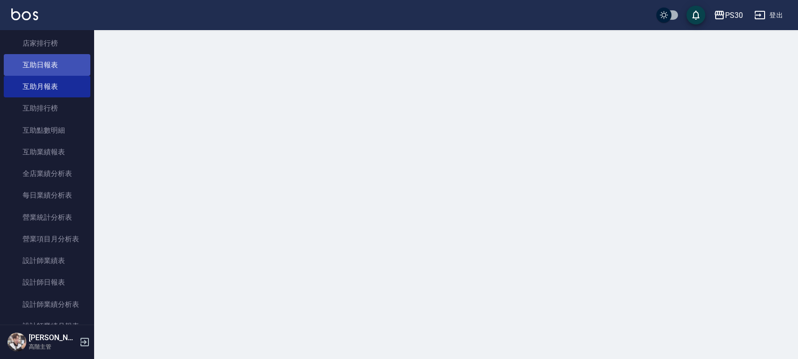
click at [62, 67] on link "互助日報表" at bounding box center [47, 65] width 87 height 22
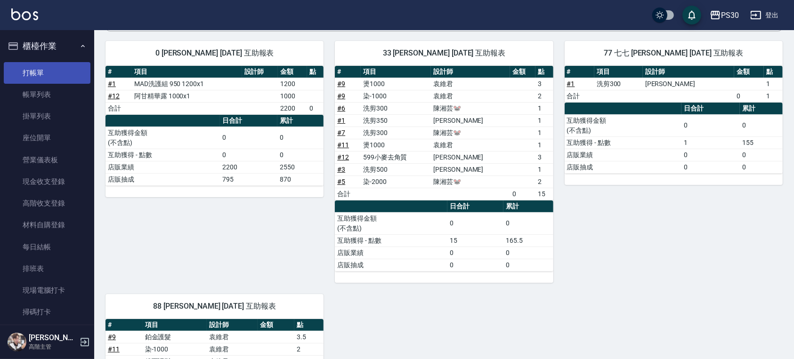
click at [41, 74] on link "打帳單" at bounding box center [47, 73] width 87 height 22
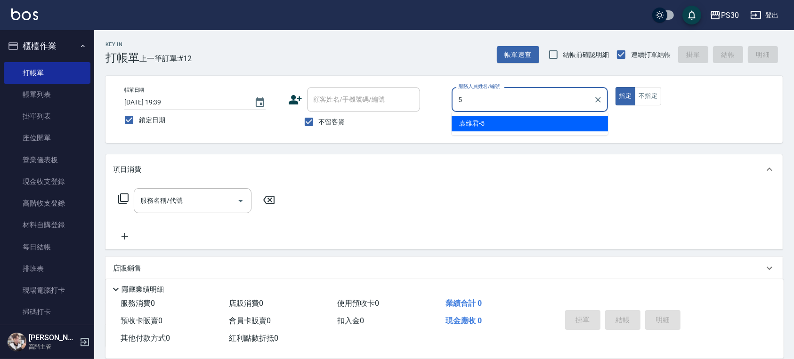
type input "[PERSON_NAME]-5"
type button "true"
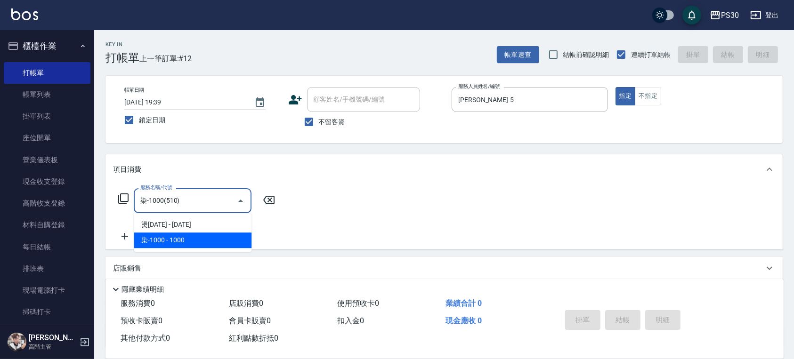
type input "染-1000(510)"
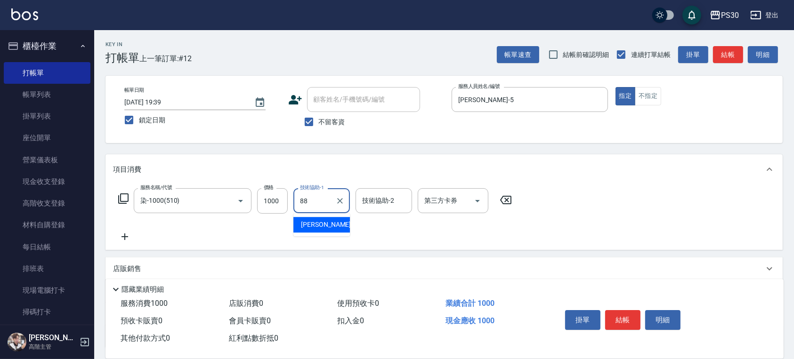
type input "[PERSON_NAME]-88"
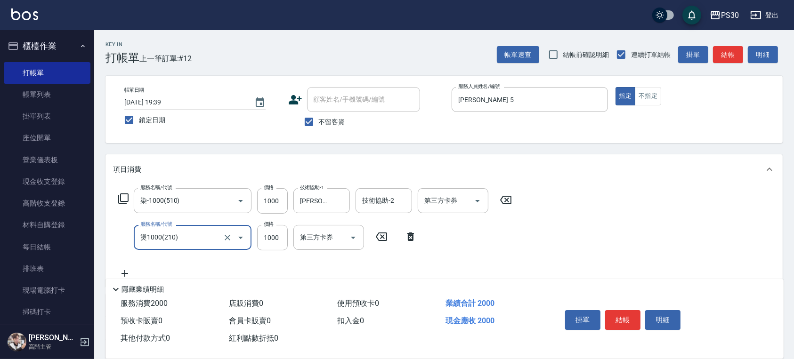
type input "燙1000(210)"
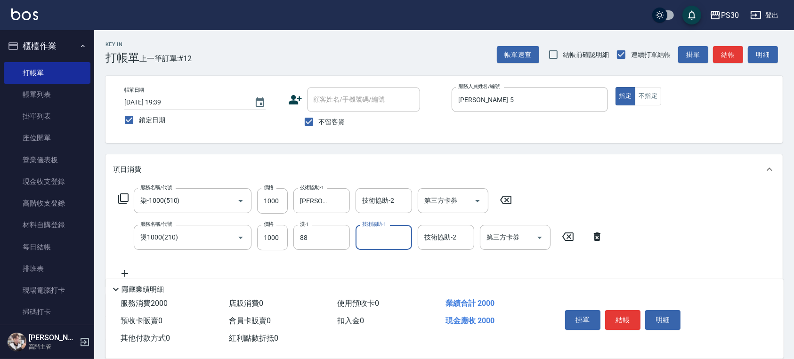
type input "[PERSON_NAME]-88"
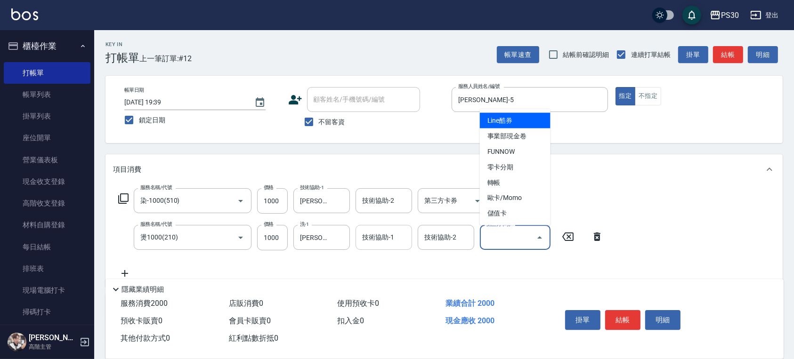
click at [376, 226] on div "技術協助-1" at bounding box center [383, 237] width 56 height 25
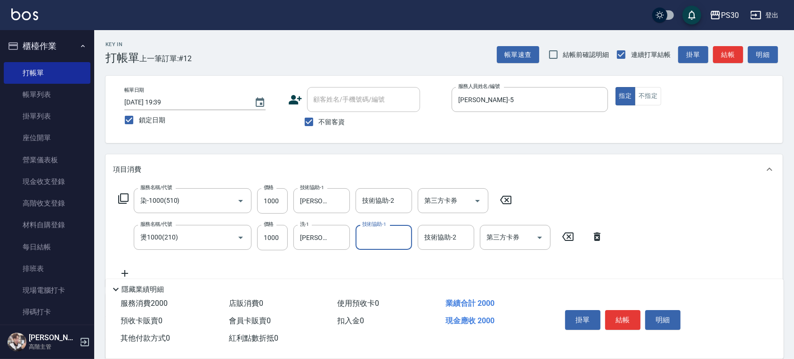
click at [388, 236] on input "技術協助-1" at bounding box center [384, 237] width 48 height 16
type input "[PERSON_NAME]-88"
click at [125, 271] on icon at bounding box center [125, 273] width 24 height 11
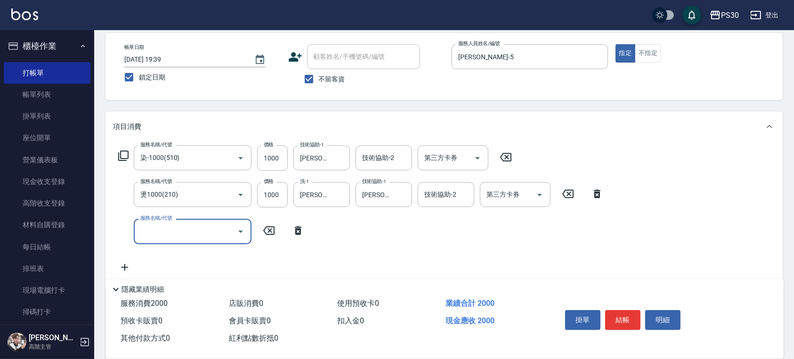
scroll to position [63, 0]
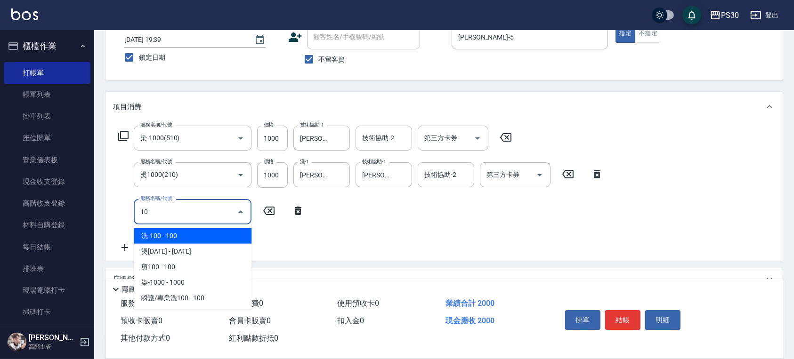
type input "1"
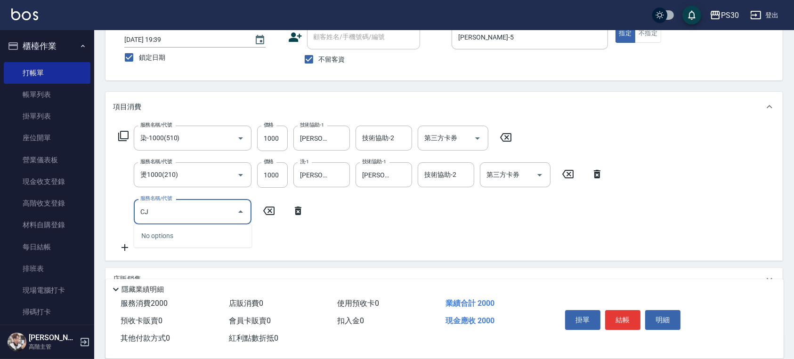
type input "C"
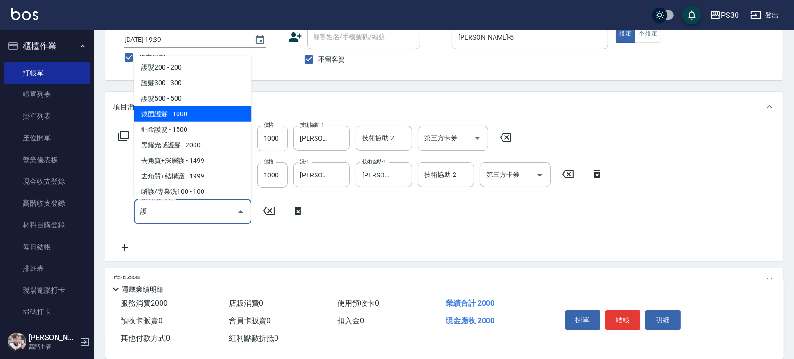
click at [149, 109] on span "鏡面護髮 - 1000" at bounding box center [193, 114] width 118 height 16
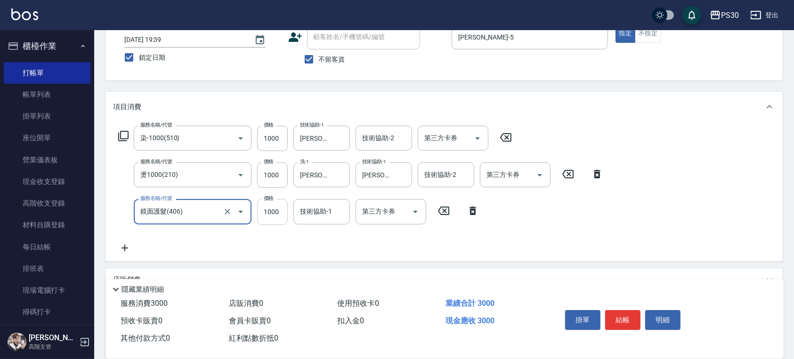
type input "鏡面護髮(406)"
click at [265, 208] on input "1000" at bounding box center [272, 211] width 31 height 25
type input "800"
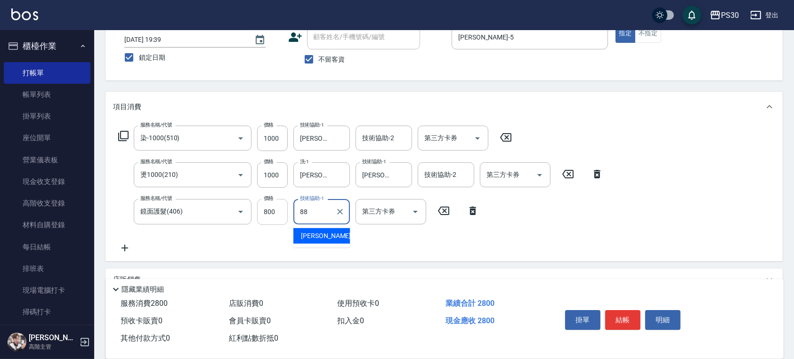
type input "[PERSON_NAME]-88"
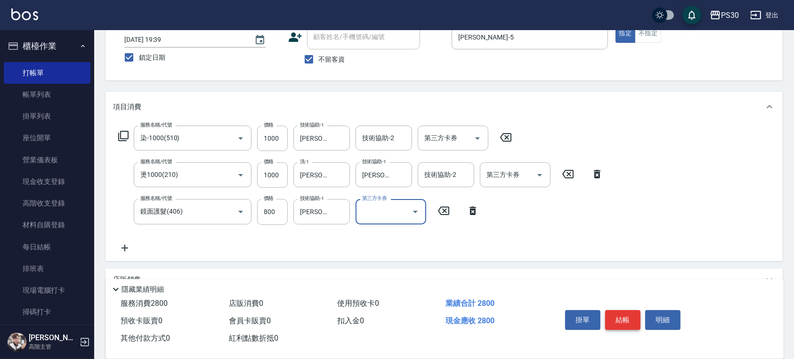
click at [618, 311] on button "結帳" at bounding box center [622, 320] width 35 height 20
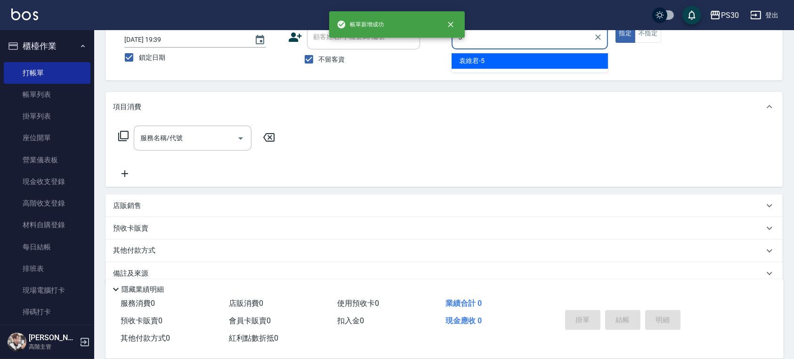
type input "[PERSON_NAME]-5"
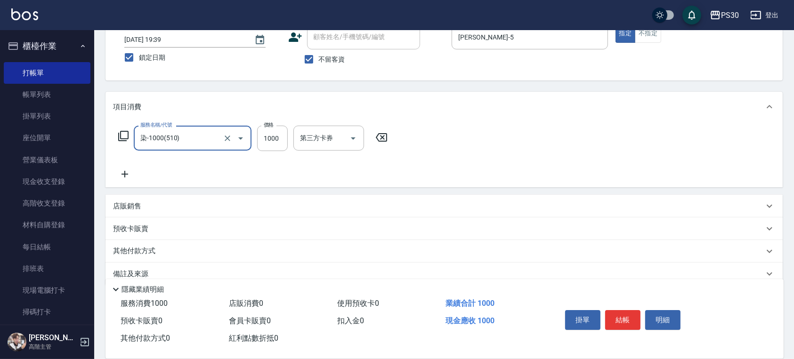
type input "染-1000(510)"
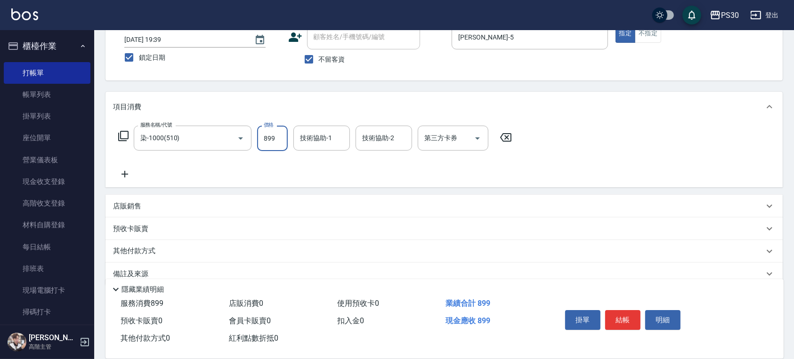
type input "899"
type input "[PERSON_NAME]-88"
click at [624, 311] on button "結帳" at bounding box center [622, 320] width 35 height 20
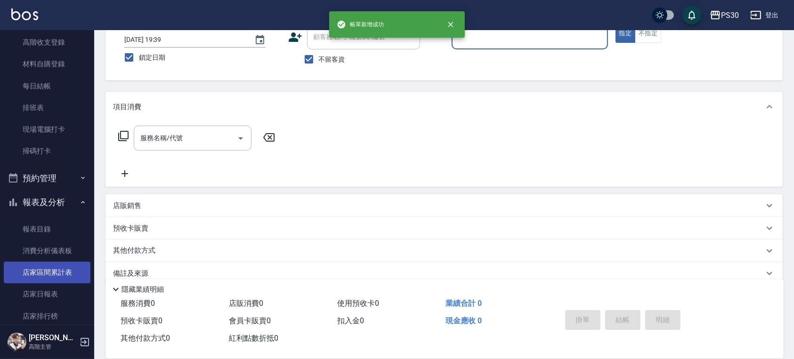
scroll to position [251, 0]
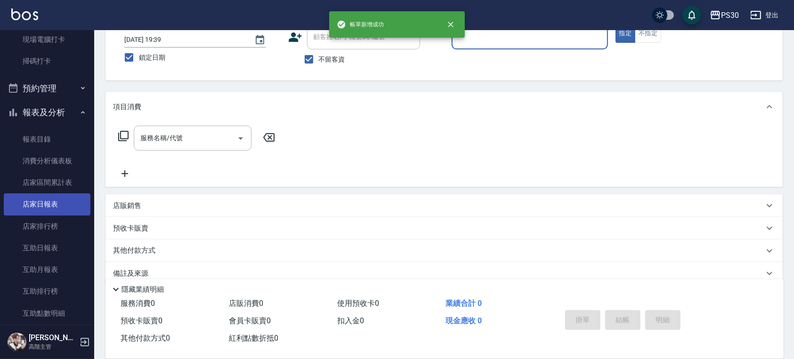
click at [58, 203] on link "店家日報表" at bounding box center [47, 204] width 87 height 22
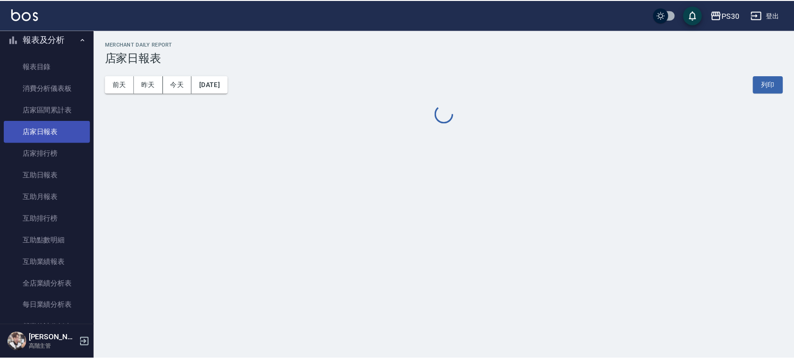
scroll to position [439, 0]
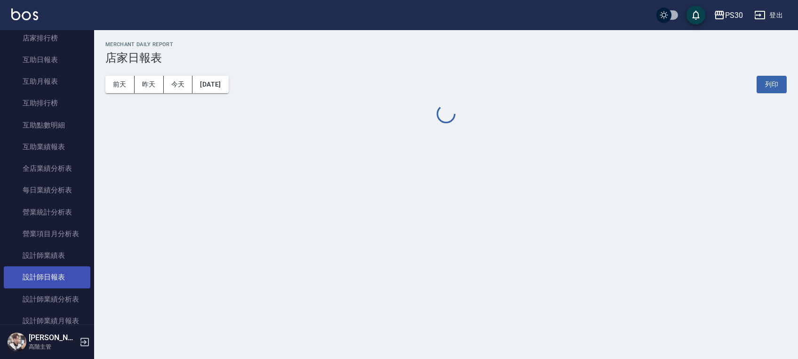
click at [56, 270] on link "設計師日報表" at bounding box center [47, 277] width 87 height 22
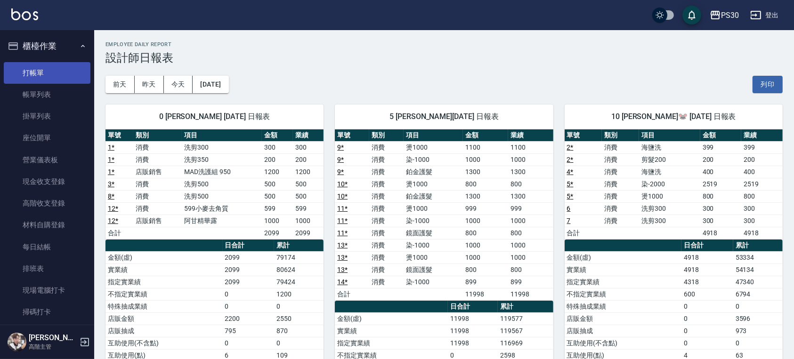
click at [38, 64] on link "打帳單" at bounding box center [47, 73] width 87 height 22
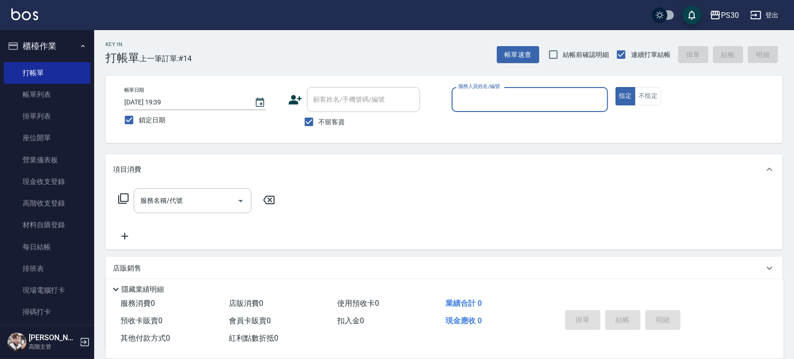
click at [327, 123] on span "不留客資" at bounding box center [332, 122] width 26 height 10
click at [319, 123] on input "不留客資" at bounding box center [309, 122] width 20 height 20
checkbox input "false"
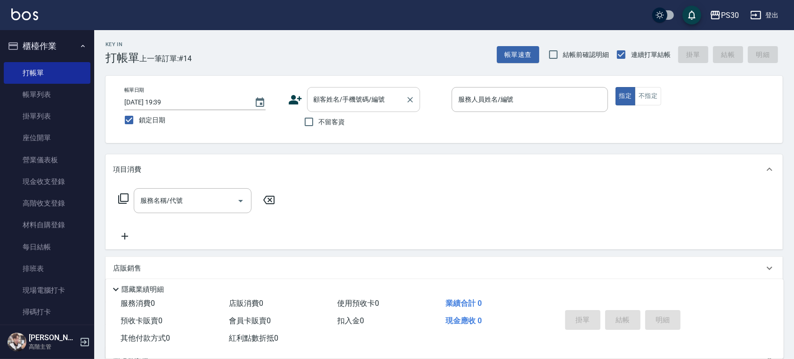
click at [341, 104] on input "顧客姓名/手機號碼/編號" at bounding box center [356, 99] width 90 height 16
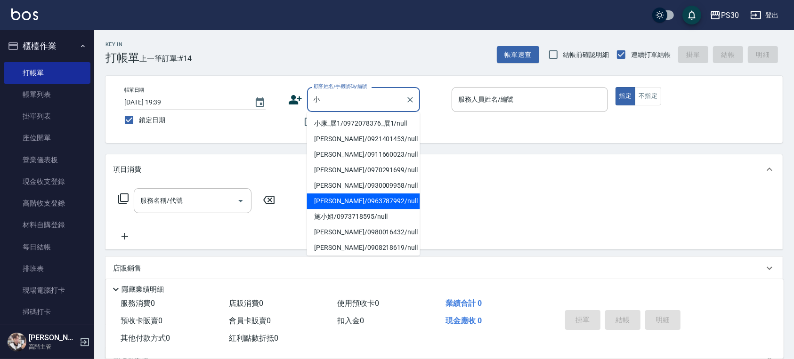
click at [368, 202] on li "[PERSON_NAME]/0963787992/null" at bounding box center [363, 201] width 113 height 16
type input "[PERSON_NAME]/0963787992/null"
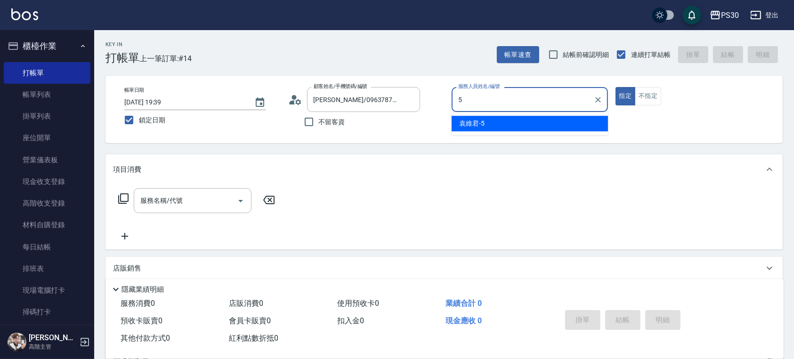
type input "[PERSON_NAME]-5"
type button "true"
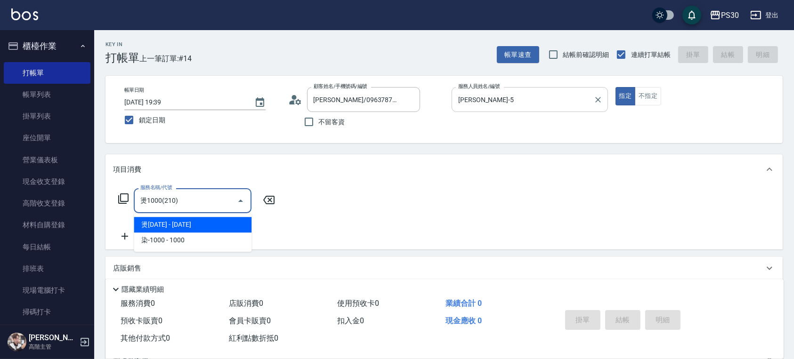
type input "燙1000(210)"
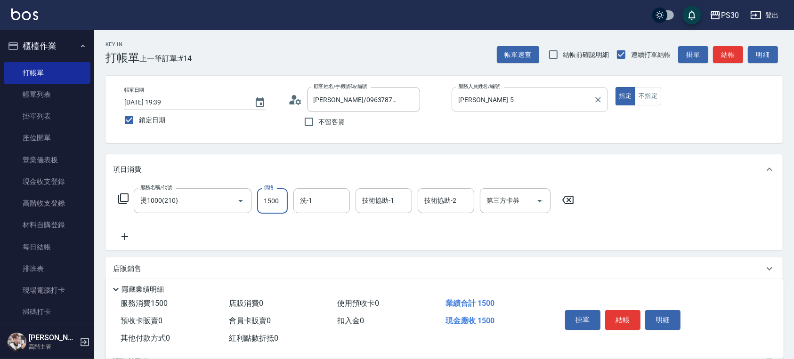
type input "1500"
type input "[PERSON_NAME]-88"
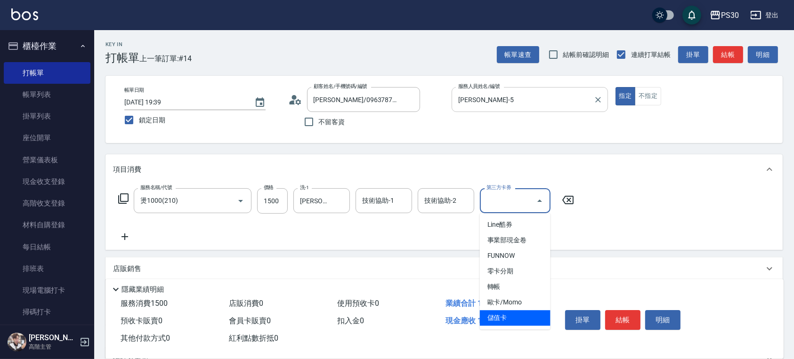
type input "儲值卡"
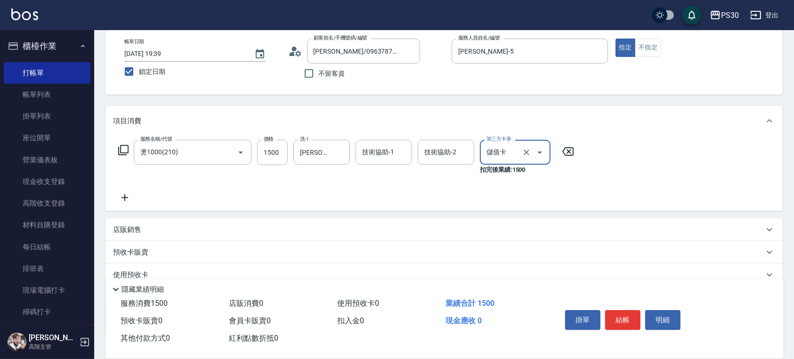
scroll to position [110, 0]
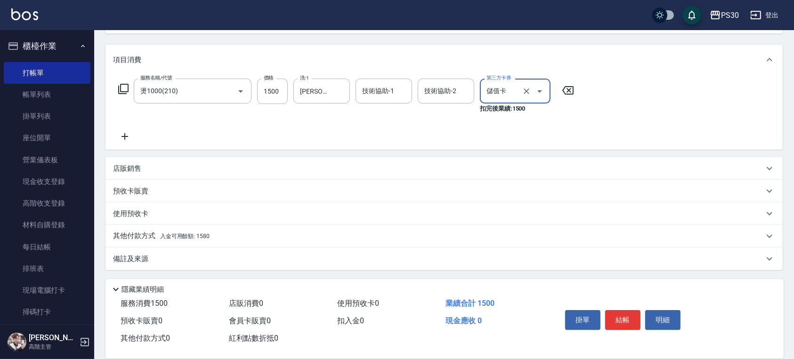
click at [243, 237] on div "其他付款方式 入金可用餘額: 1580" at bounding box center [438, 236] width 651 height 10
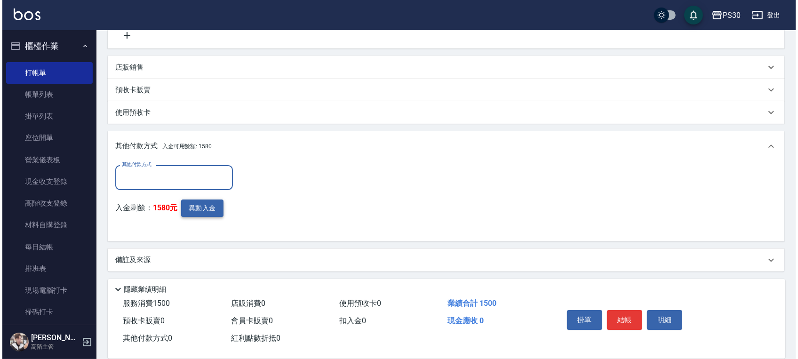
scroll to position [212, 0]
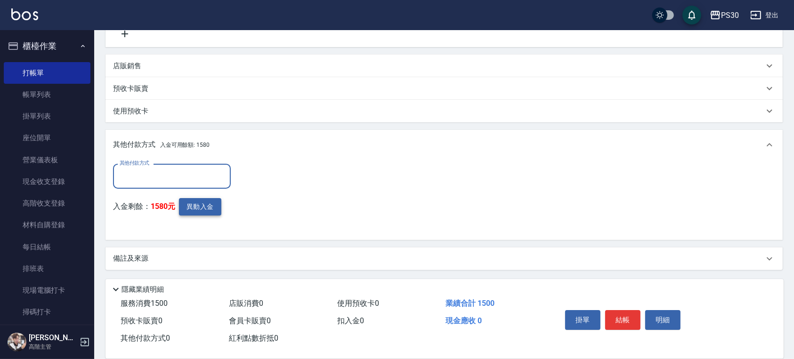
click at [206, 199] on button "異動入金" at bounding box center [200, 206] width 42 height 17
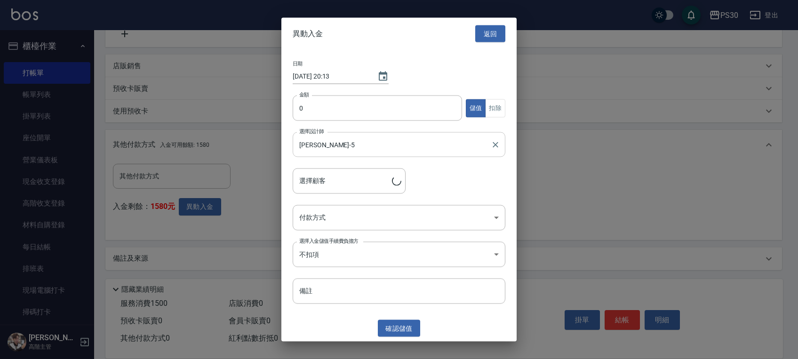
type input "謝小玉/0963787992"
click at [335, 112] on input "0" at bounding box center [377, 108] width 169 height 25
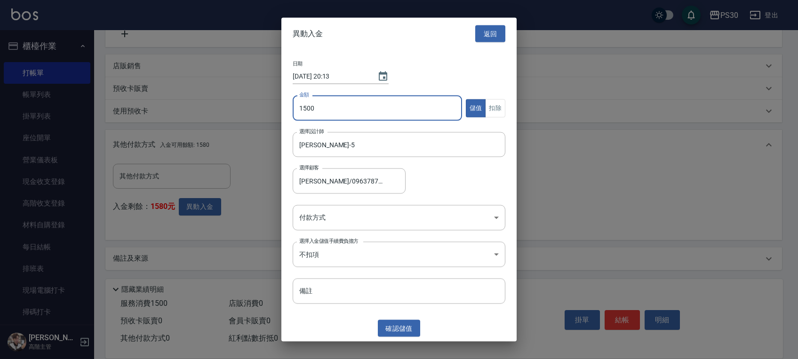
type input "1500"
click at [496, 103] on button "扣除" at bounding box center [495, 108] width 20 height 18
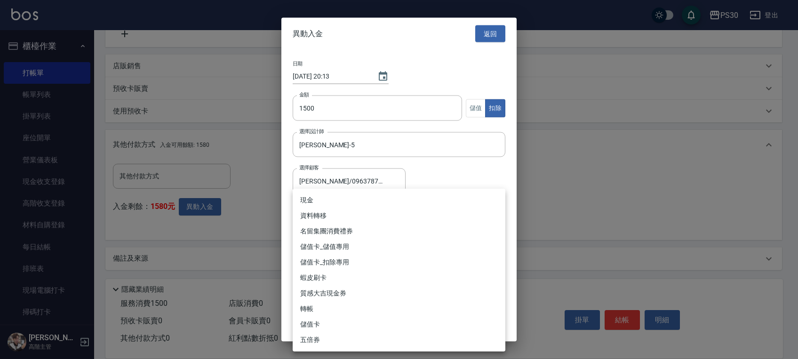
click at [435, 224] on body "PS30 登出 櫃檯作業 打帳單 帳單列表 掛單列表 座位開單 營業儀表板 現金收支登錄 高階收支登錄 材料自購登錄 每日結帳 排班表 現場電腦打卡 掃碼打卡…" at bounding box center [399, 73] width 798 height 571
click at [378, 262] on li "儲值卡_扣除專用" at bounding box center [399, 263] width 213 height 16
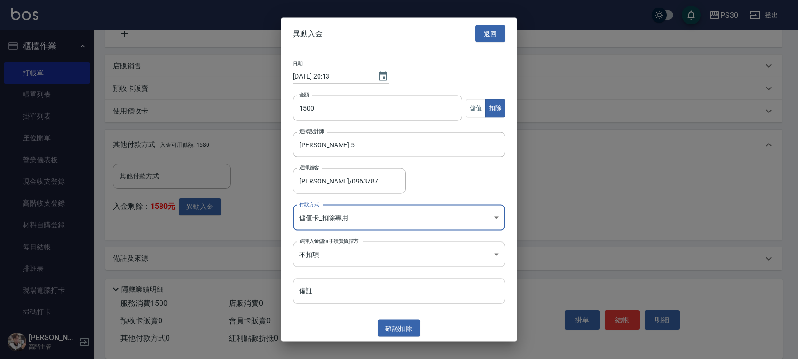
type input "儲值卡_扣除專用"
click at [404, 323] on button "確認 扣除" at bounding box center [399, 328] width 42 height 17
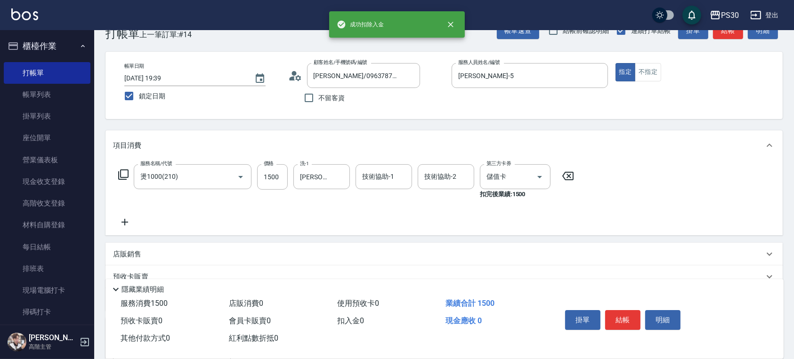
scroll to position [0, 0]
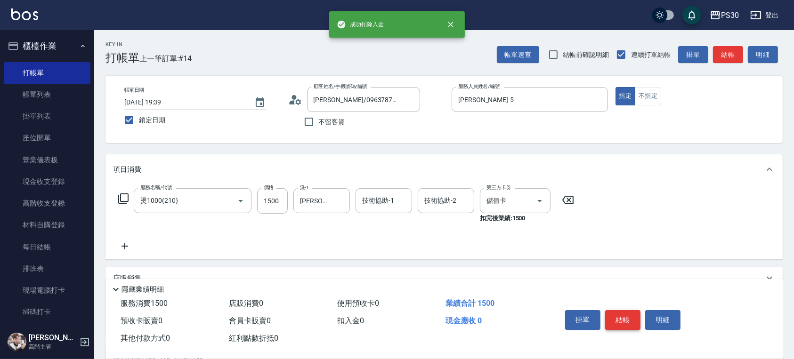
click at [627, 311] on button "結帳" at bounding box center [622, 320] width 35 height 20
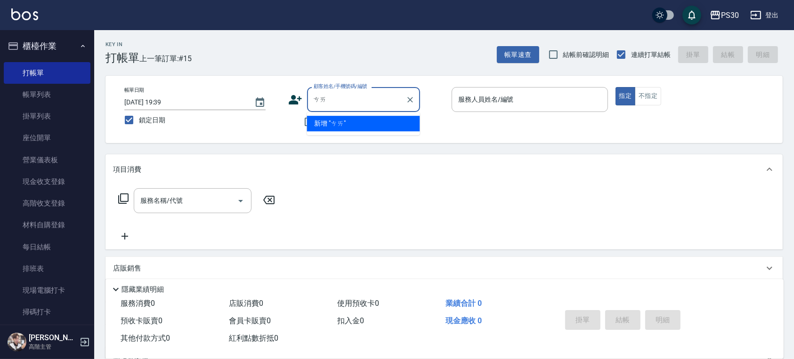
type input "蔡"
type input "黃"
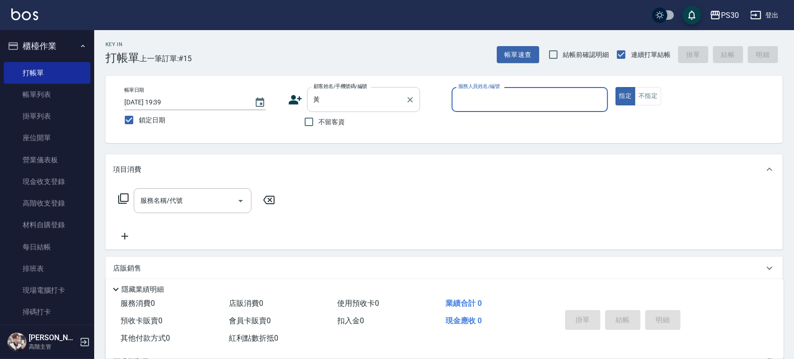
click at [615, 87] on button "指定" at bounding box center [625, 96] width 20 height 18
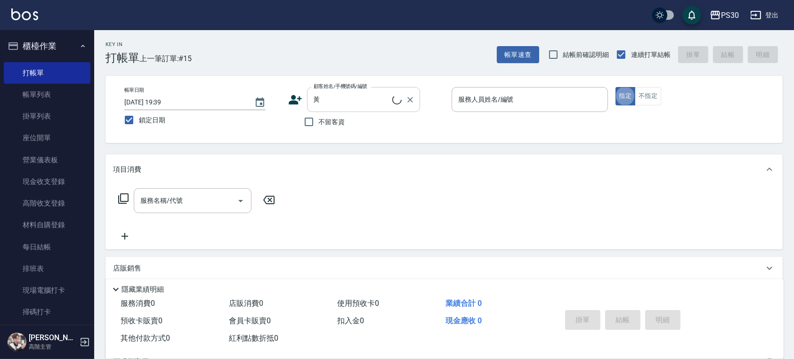
click at [335, 101] on input "黃" at bounding box center [351, 99] width 81 height 16
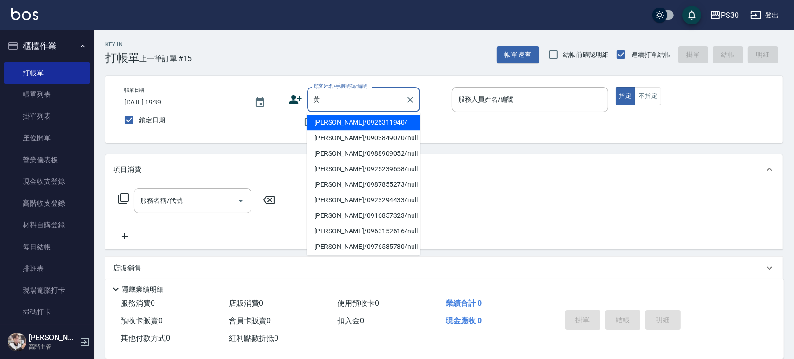
scroll to position [175, 0]
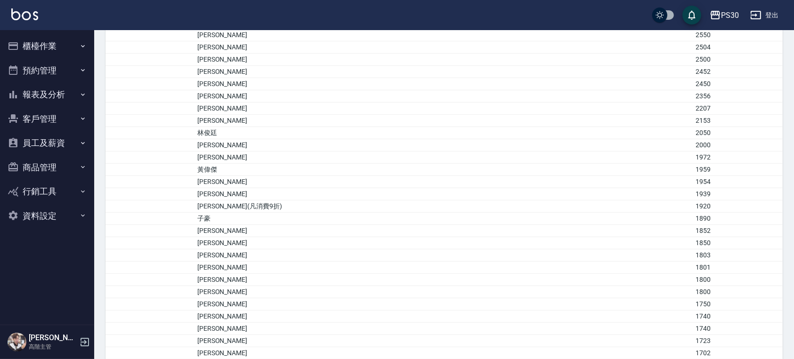
scroll to position [627, 0]
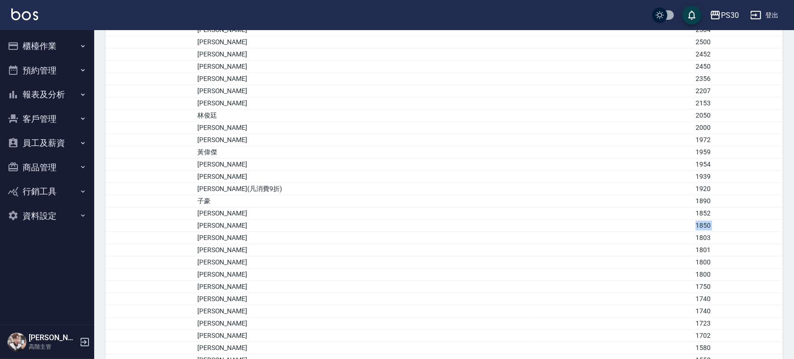
drag, startPoint x: 240, startPoint y: 234, endPoint x: 648, endPoint y: 222, distance: 407.8
click at [388, 244] on td "陶芳芳" at bounding box center [365, 250] width 340 height 12
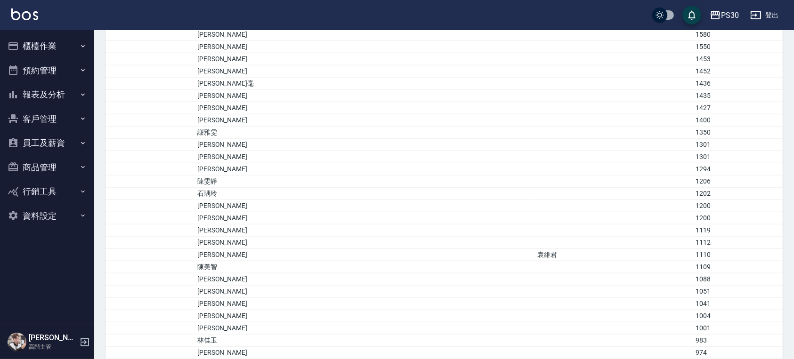
scroll to position [941, 0]
drag, startPoint x: 241, startPoint y: 262, endPoint x: 486, endPoint y: 246, distance: 246.2
drag, startPoint x: 241, startPoint y: 247, endPoint x: 651, endPoint y: 249, distance: 410.5
click at [651, 249] on tr "郭喬安 袁維君 1110" at bounding box center [443, 255] width 677 height 12
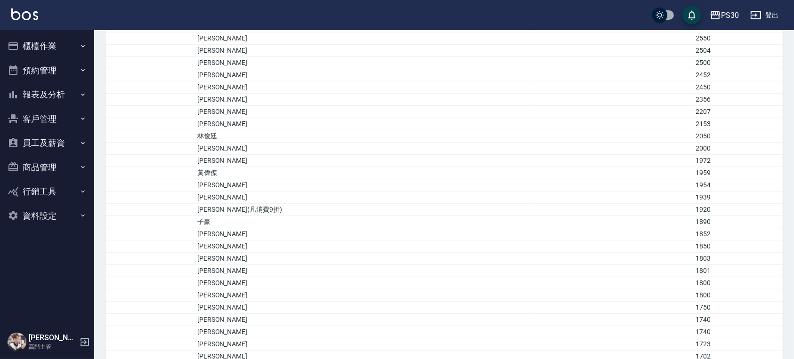
scroll to position [565, 0]
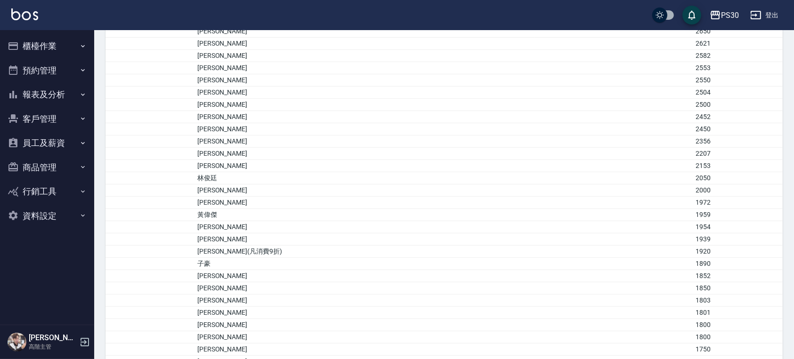
click at [56, 42] on button "櫃檯作業" at bounding box center [47, 46] width 87 height 24
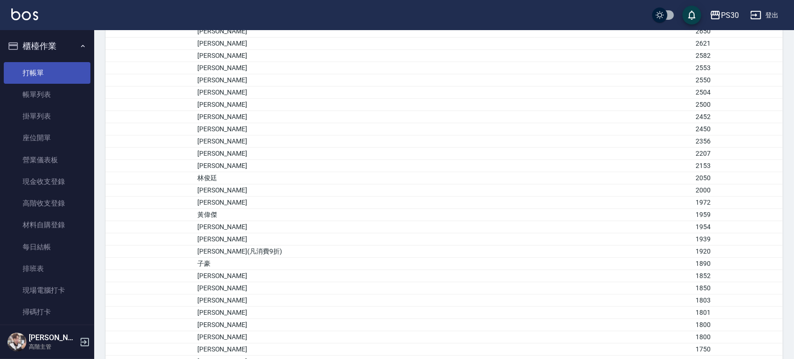
drag, startPoint x: 54, startPoint y: 68, endPoint x: 76, endPoint y: 63, distance: 22.6
click at [54, 68] on link "打帳單" at bounding box center [47, 73] width 87 height 22
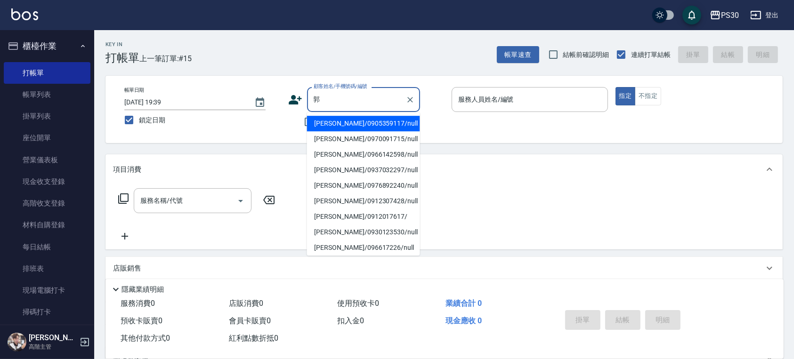
drag, startPoint x: 325, startPoint y: 102, endPoint x: 345, endPoint y: 107, distance: 21.3
click at [330, 103] on input "郭" at bounding box center [356, 99] width 90 height 16
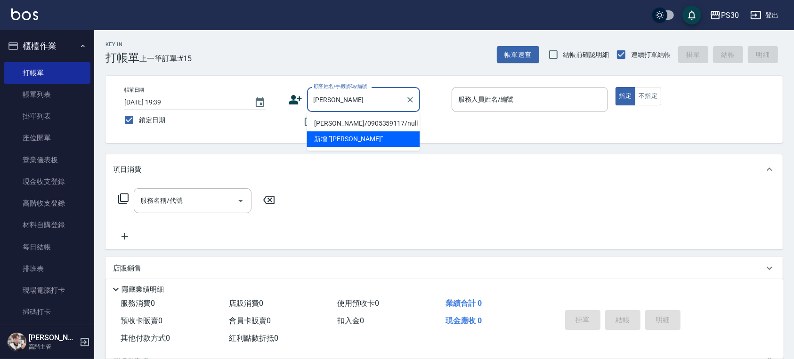
click at [352, 119] on li "郭喬安/0905359117/null" at bounding box center [363, 124] width 113 height 16
type input "郭喬安/0905359117/null"
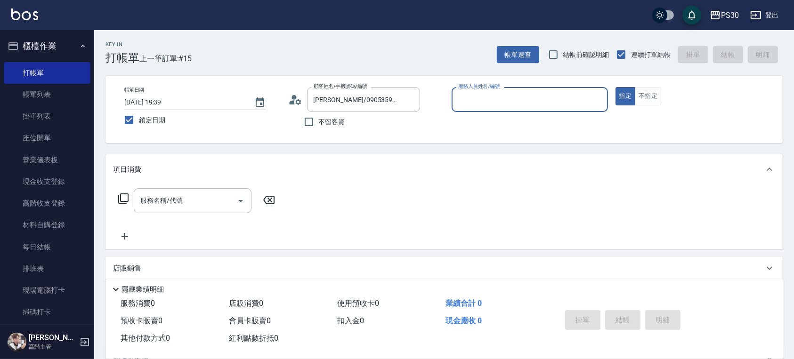
type input "袁維君-5"
click at [615, 87] on button "指定" at bounding box center [625, 96] width 20 height 18
type button "true"
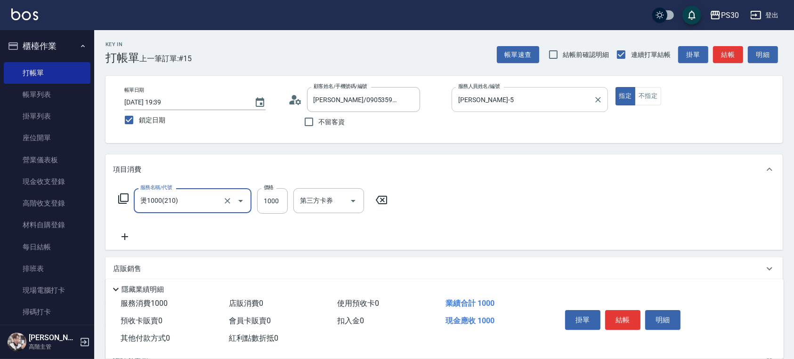
type input "燙1000(210)"
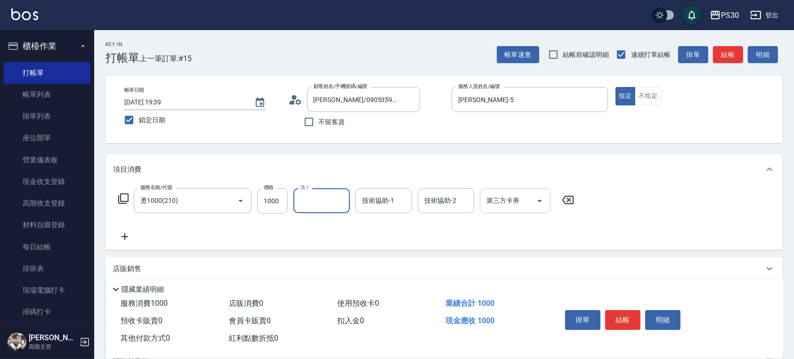
click at [533, 203] on button "Open" at bounding box center [539, 200] width 15 height 15
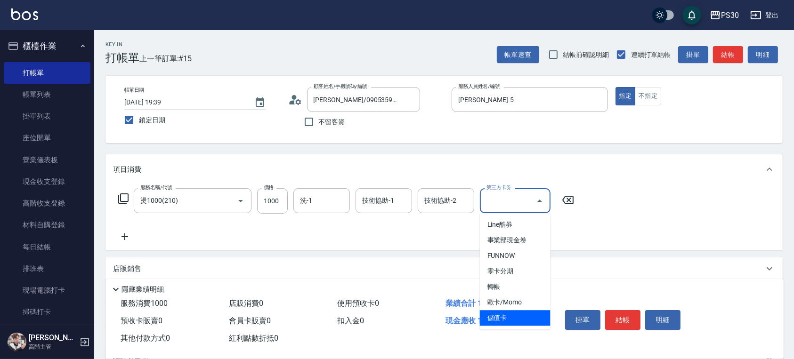
click at [525, 314] on span "儲值卡" at bounding box center [515, 318] width 71 height 16
type input "儲值卡"
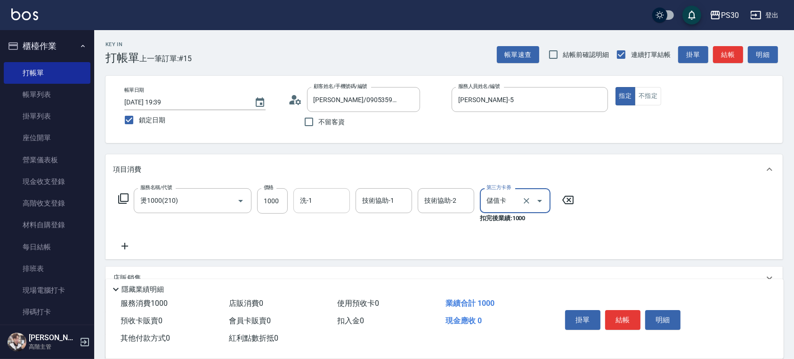
click at [319, 196] on input "洗-1" at bounding box center [321, 201] width 48 height 16
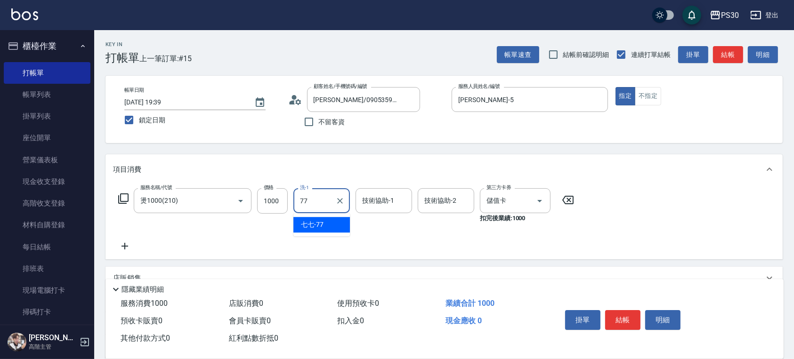
type input "七七-77"
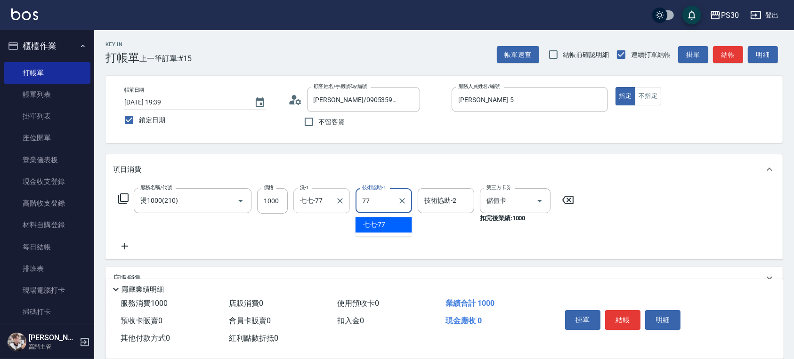
type input "七七-77"
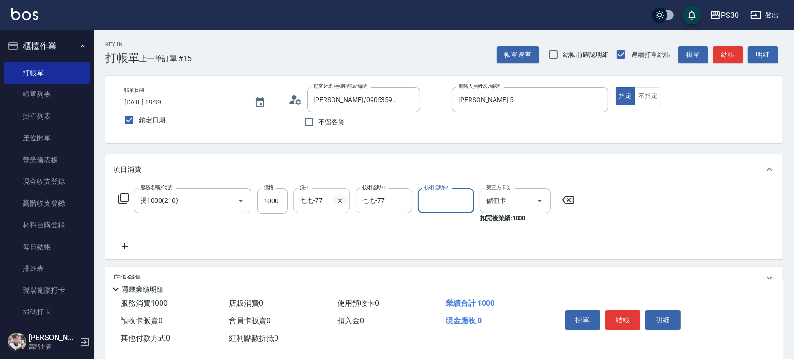
click at [340, 203] on icon "Clear" at bounding box center [339, 200] width 9 height 9
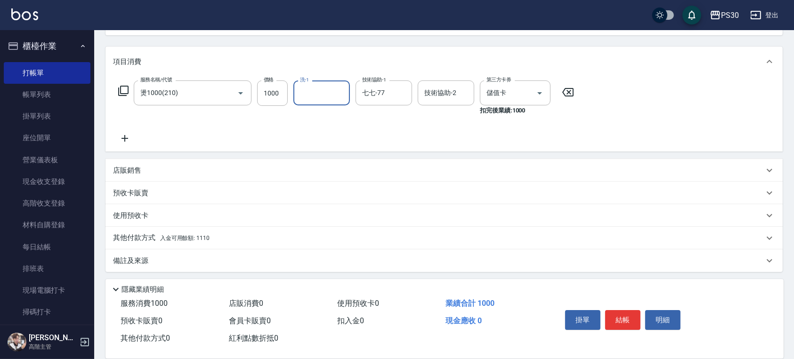
scroll to position [110, 0]
click at [281, 245] on div "其他付款方式 入金可用餘額: 1110" at bounding box center [443, 236] width 677 height 23
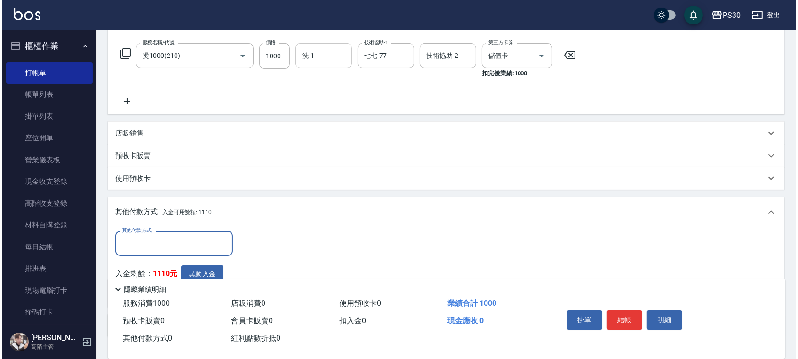
scroll to position [173, 0]
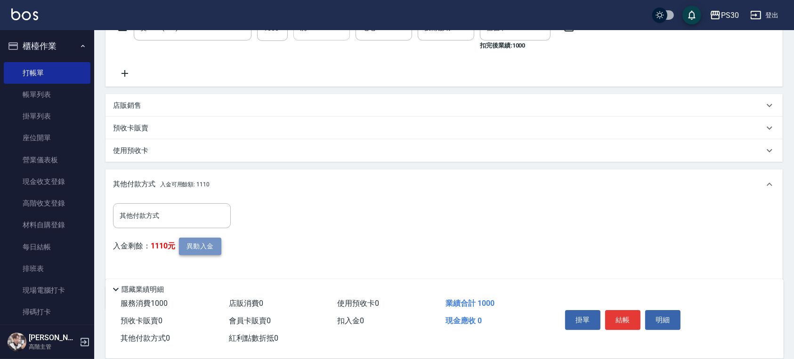
click at [209, 239] on button "異動入金" at bounding box center [200, 246] width 42 height 17
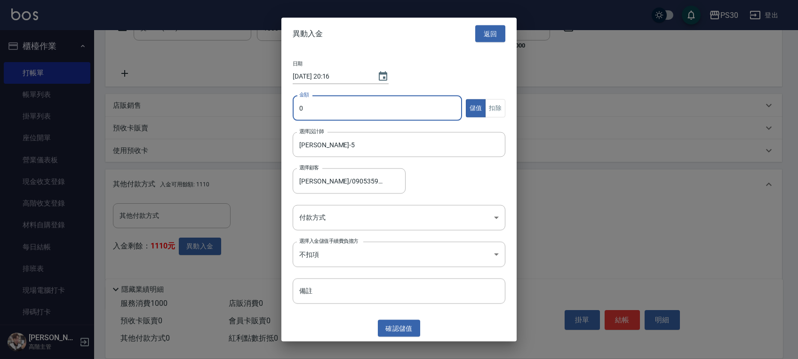
click at [341, 120] on input "0" at bounding box center [377, 108] width 169 height 25
type input "1100"
click at [496, 110] on button "扣除" at bounding box center [495, 108] width 20 height 18
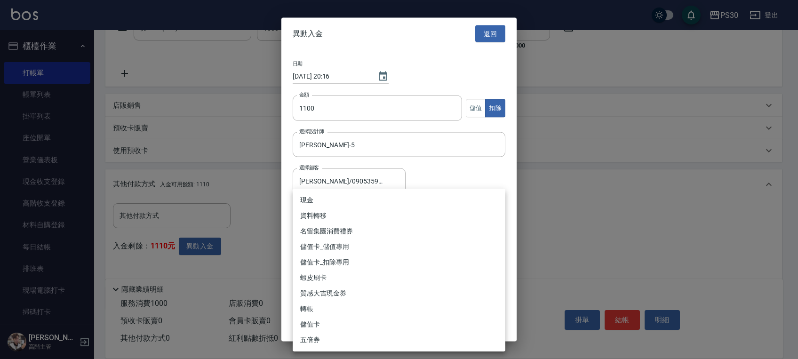
click at [447, 216] on body "PS30 登出 櫃檯作業 打帳單 帳單列表 掛單列表 座位開單 營業儀表板 現金收支登錄 高階收支登錄 材料自購登錄 每日結帳 排班表 現場電腦打卡 掃碼打卡…" at bounding box center [399, 112] width 798 height 571
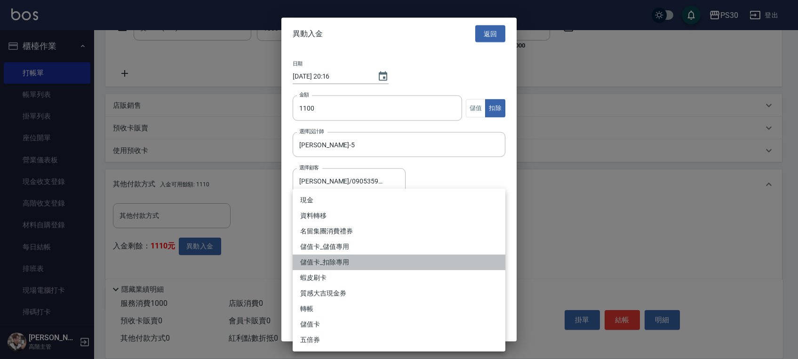
click at [430, 257] on li "儲值卡_扣除專用" at bounding box center [399, 263] width 213 height 16
type input "儲值卡_扣除專用"
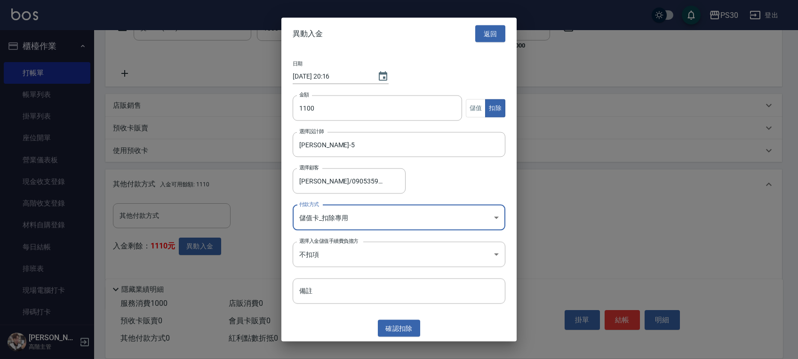
click at [406, 324] on button "確認 扣除" at bounding box center [399, 328] width 42 height 17
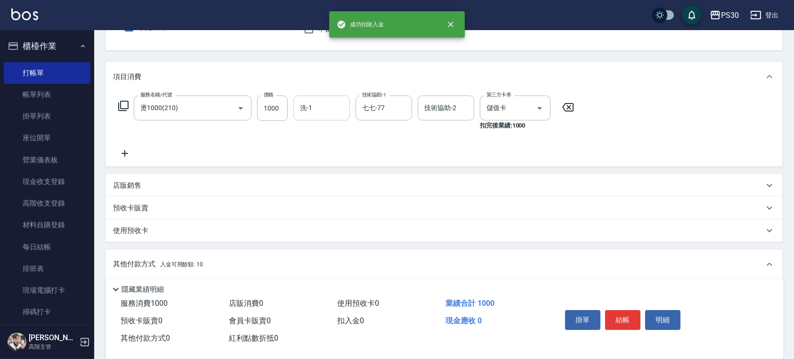
scroll to position [0, 0]
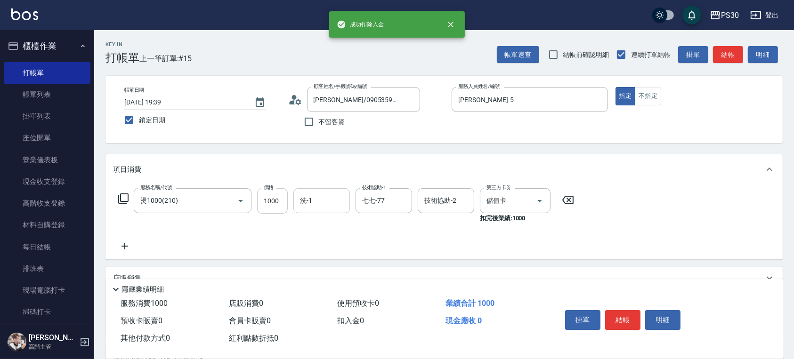
click at [279, 203] on input "1000" at bounding box center [272, 200] width 31 height 25
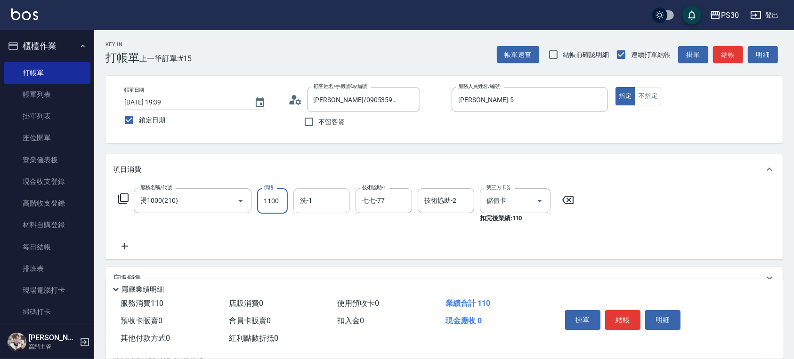
type input "1100"
click at [628, 317] on button "結帳" at bounding box center [622, 320] width 35 height 20
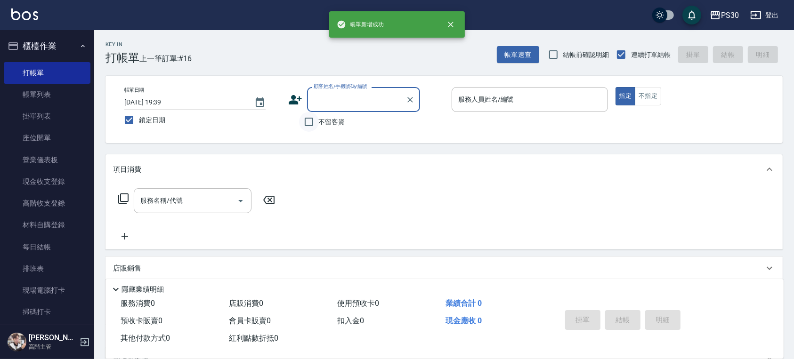
click at [313, 119] on input "不留客資" at bounding box center [309, 122] width 20 height 20
checkbox input "true"
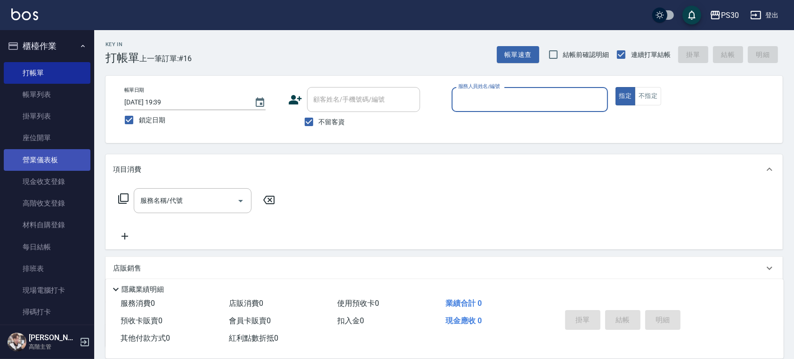
scroll to position [183, 0]
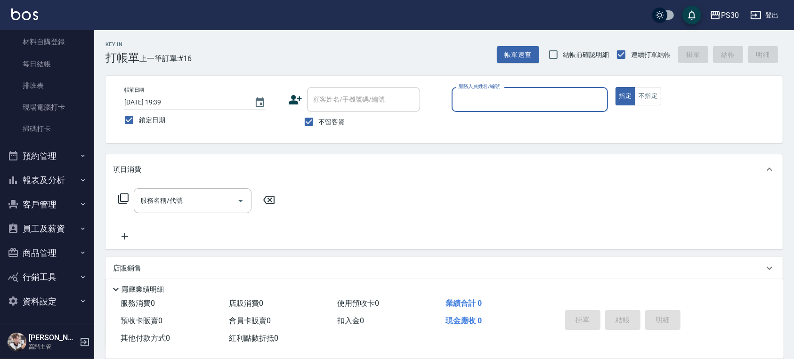
click at [60, 192] on button "報表及分析" at bounding box center [47, 180] width 87 height 24
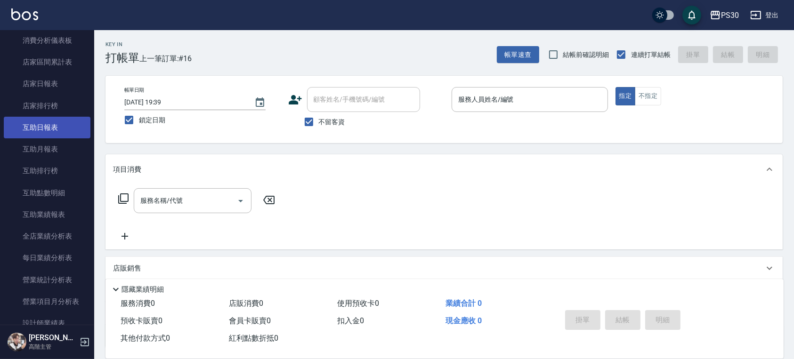
scroll to position [497, 0]
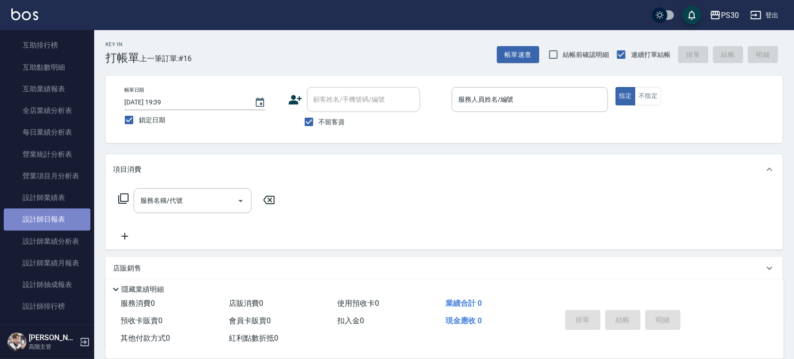
click at [58, 216] on link "設計師日報表" at bounding box center [47, 220] width 87 height 22
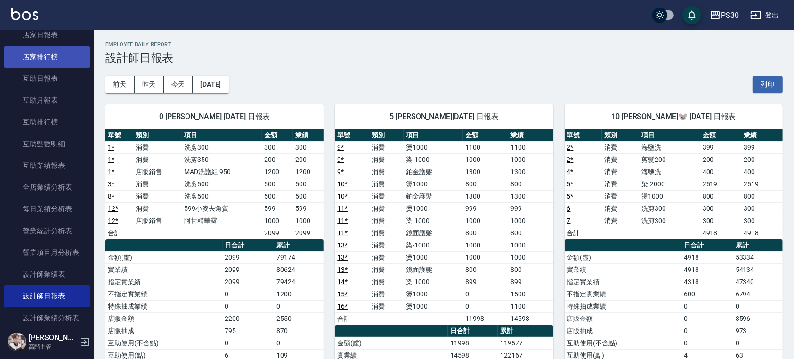
scroll to position [371, 0]
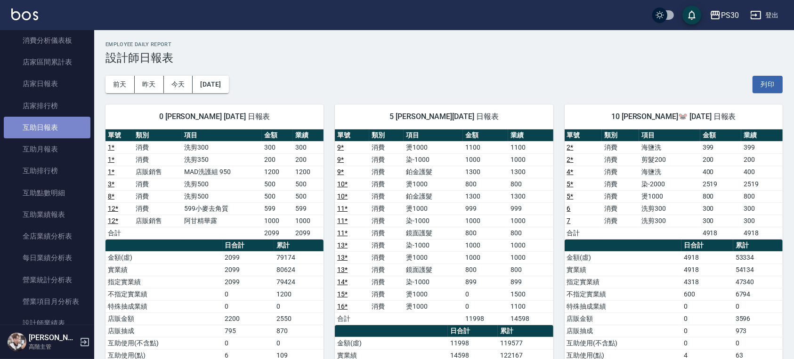
click at [68, 123] on link "互助日報表" at bounding box center [47, 128] width 87 height 22
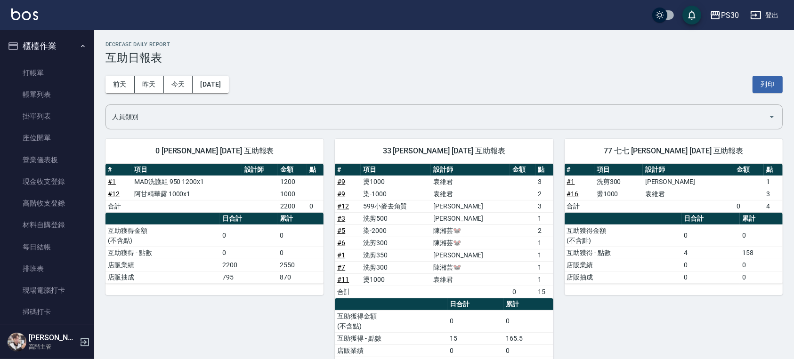
click at [62, 60] on ul "打帳單 帳單列表 掛單列表 座位開單 營業儀表板 現金收支登錄 高階收支登錄 材料自購登錄 每日結帳 排班表 現場電腦打卡 掃碼打卡" at bounding box center [47, 192] width 87 height 269
click at [63, 64] on link "打帳單" at bounding box center [47, 73] width 87 height 22
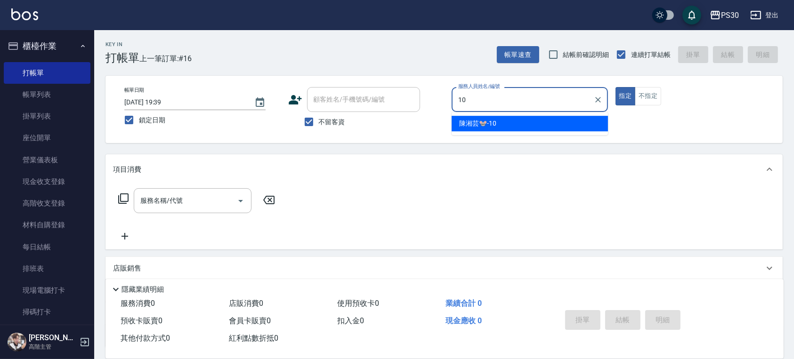
type input "陳湘芸🐭-10"
type button "true"
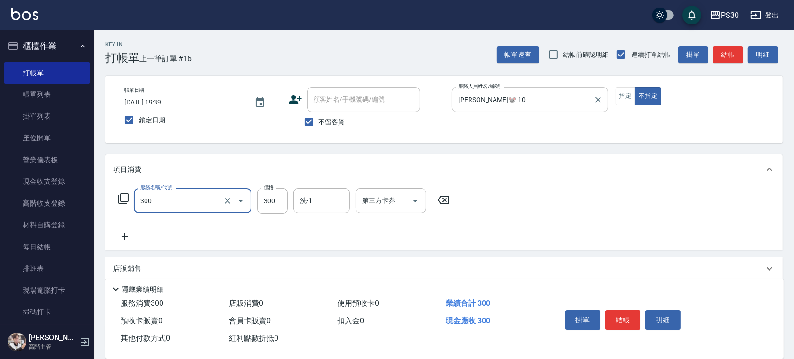
type input "洗剪300(300)"
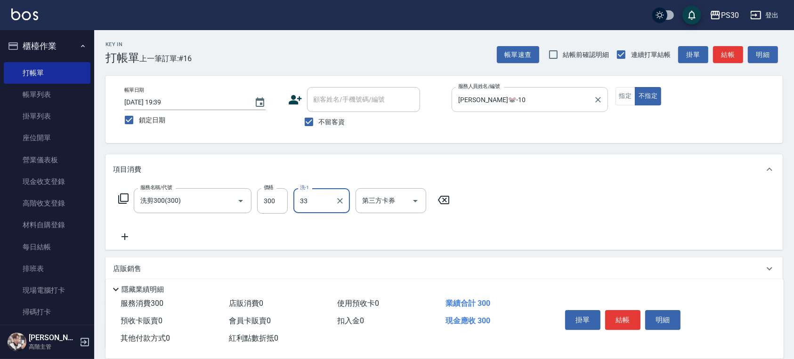
type input "洪采妤-33"
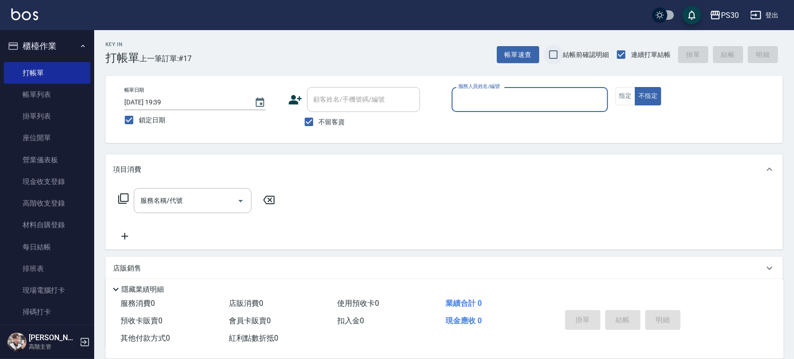
click at [557, 57] on input "結帳前確認明細" at bounding box center [553, 55] width 20 height 20
checkbox input "true"
click at [511, 102] on input "服務人員姓名/編號" at bounding box center [530, 99] width 148 height 16
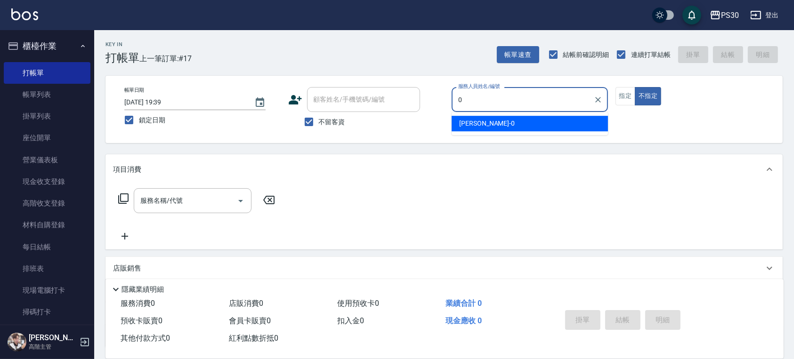
type input "廖金城-0"
type button "false"
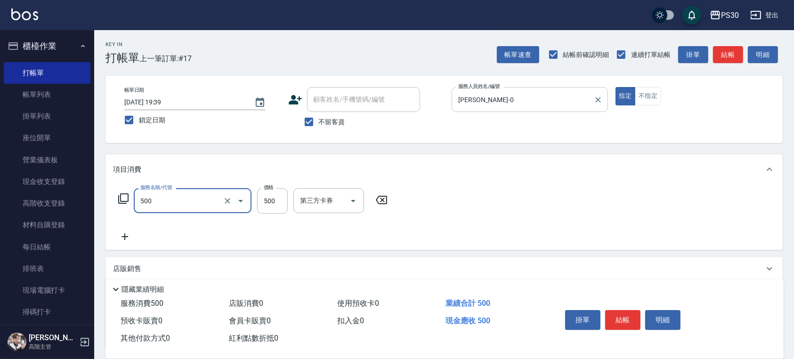
type input "洗剪500(500)"
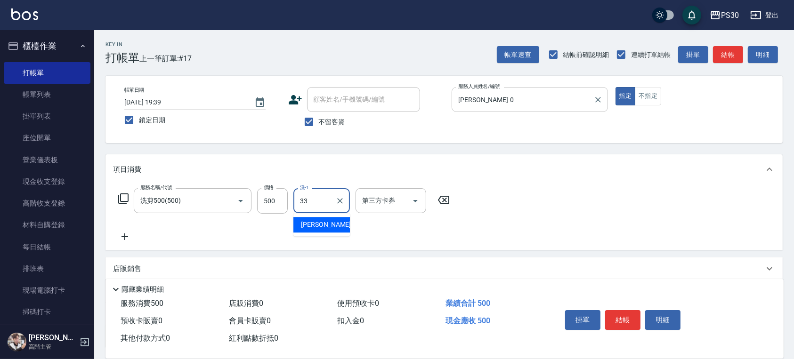
type input "洪采妤-33"
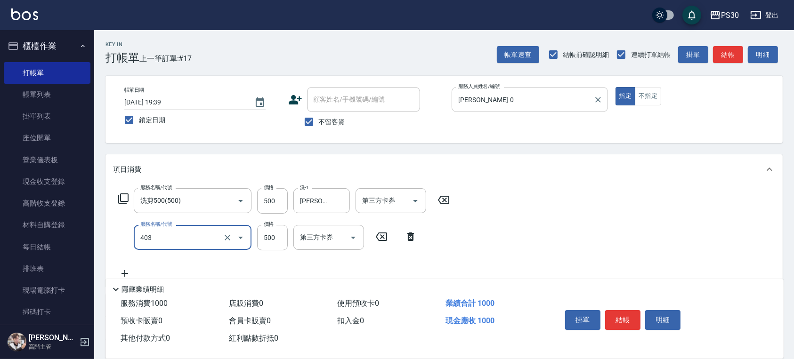
type input "護髮500(403)"
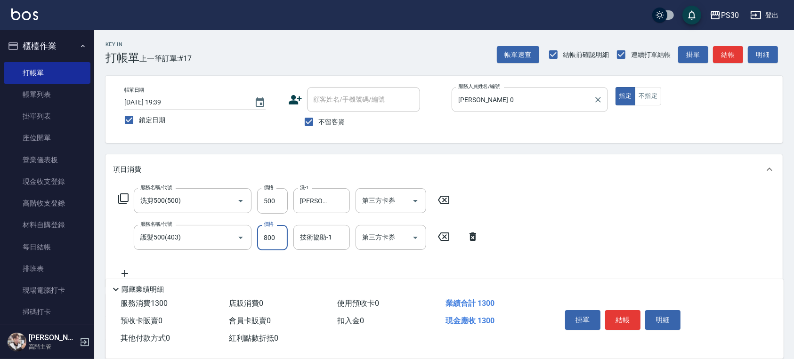
type input "800"
type input "洪采妤-33"
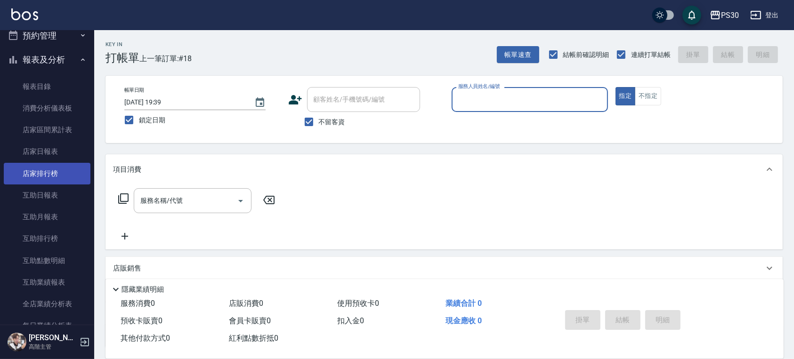
scroll to position [439, 0]
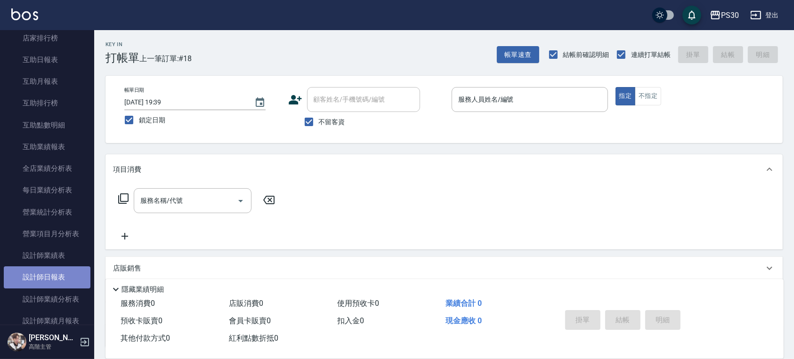
click at [58, 272] on link "設計師日報表" at bounding box center [47, 277] width 87 height 22
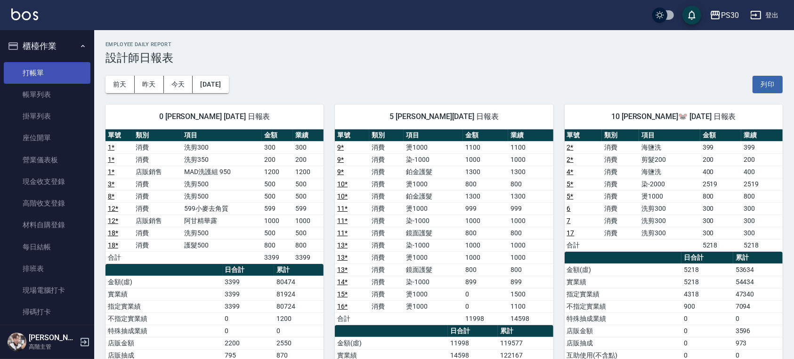
click at [55, 75] on link "打帳單" at bounding box center [47, 73] width 87 height 22
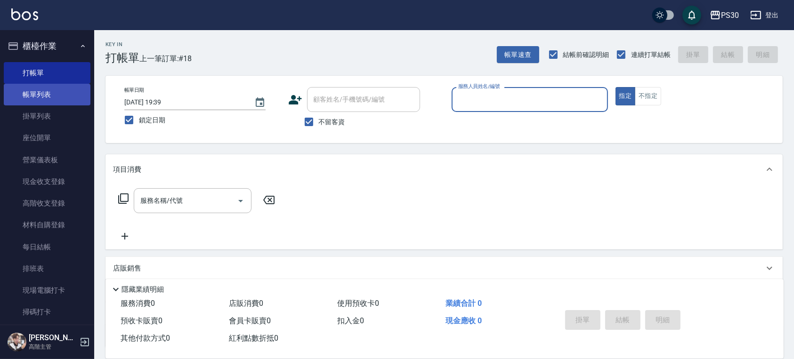
click at [78, 91] on link "帳單列表" at bounding box center [47, 95] width 87 height 22
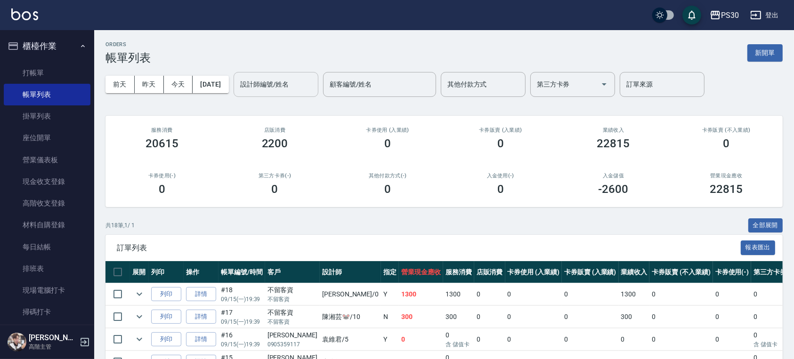
click at [286, 87] on input "設計師編號/姓名" at bounding box center [276, 84] width 76 height 16
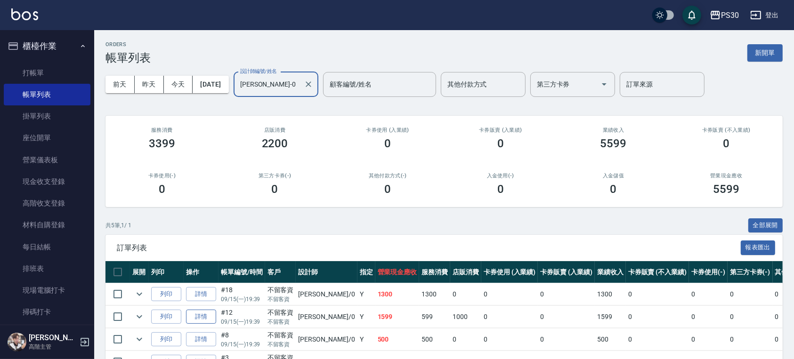
type input "廖金城-0"
click at [200, 319] on link "詳情" at bounding box center [201, 317] width 30 height 15
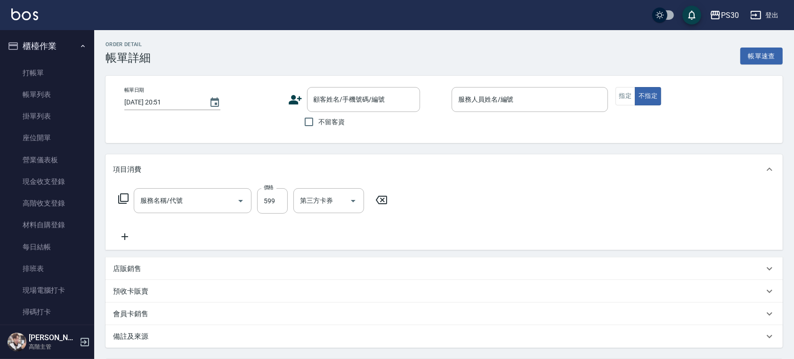
type input "[DATE] 19:39"
checkbox input "true"
type input "廖金城-0"
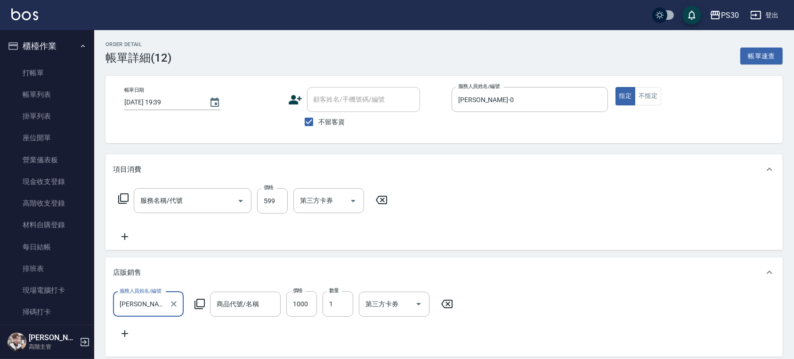
type input "599小麥去角質(0599)"
type input "阿甘精華露"
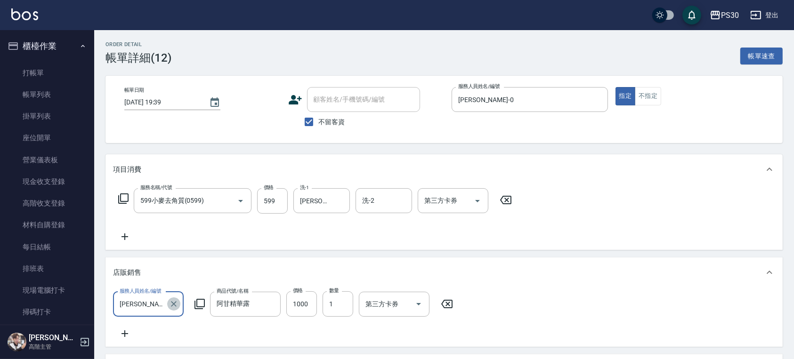
click at [175, 303] on icon "Clear" at bounding box center [174, 304] width 6 height 6
click at [301, 304] on input "1000" at bounding box center [301, 303] width 31 height 25
click at [444, 309] on icon at bounding box center [447, 303] width 24 height 11
click at [122, 236] on icon at bounding box center [125, 236] width 24 height 11
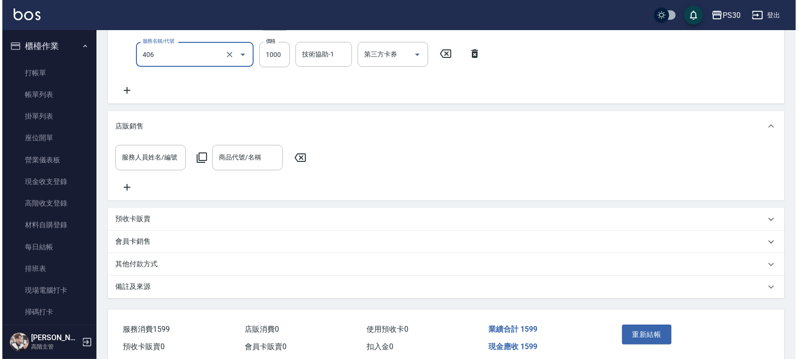
scroll to position [188, 0]
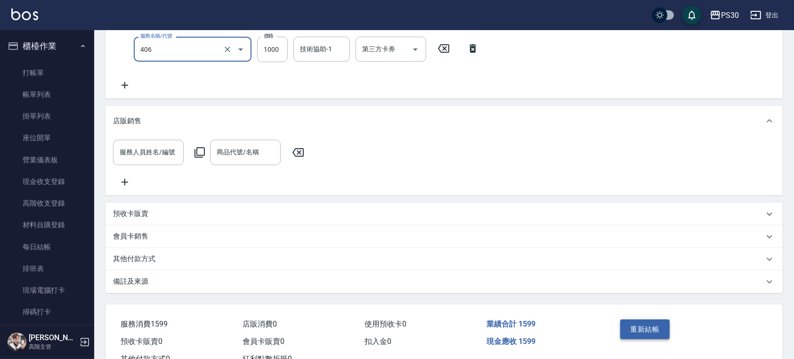
type input "鏡面護髮(406)"
click at [631, 337] on button "重新結帳" at bounding box center [645, 330] width 50 height 20
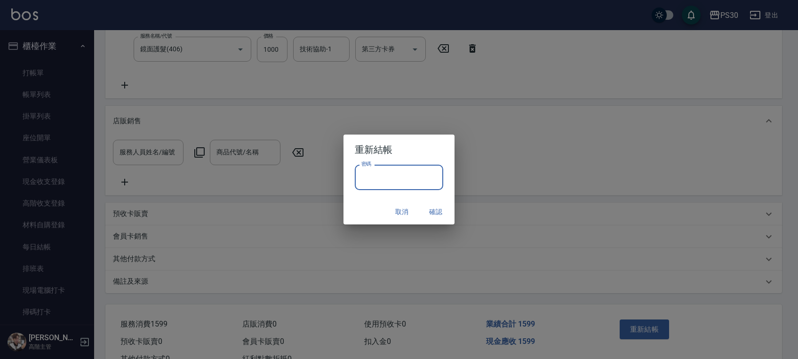
click at [405, 183] on input "密碼" at bounding box center [399, 177] width 88 height 25
type input "*"
type input "*******"
click at [430, 213] on button "確認" at bounding box center [436, 211] width 30 height 17
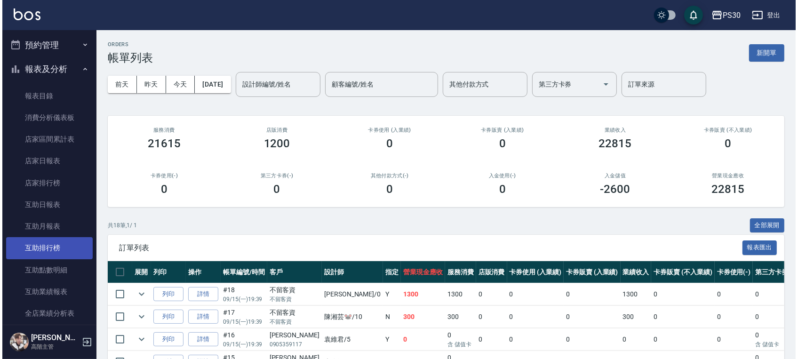
scroll to position [313, 0]
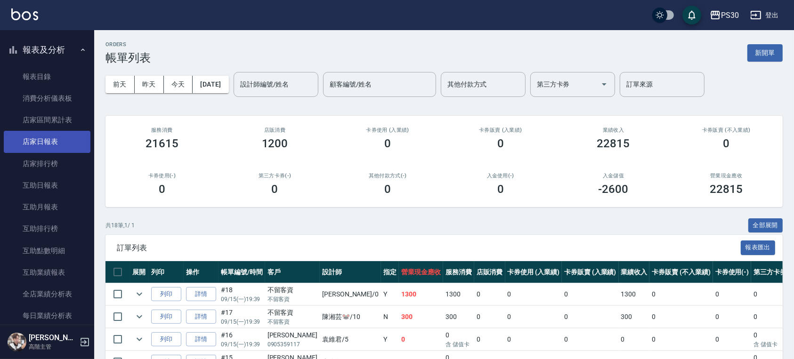
click at [60, 147] on link "店家日報表" at bounding box center [47, 142] width 87 height 22
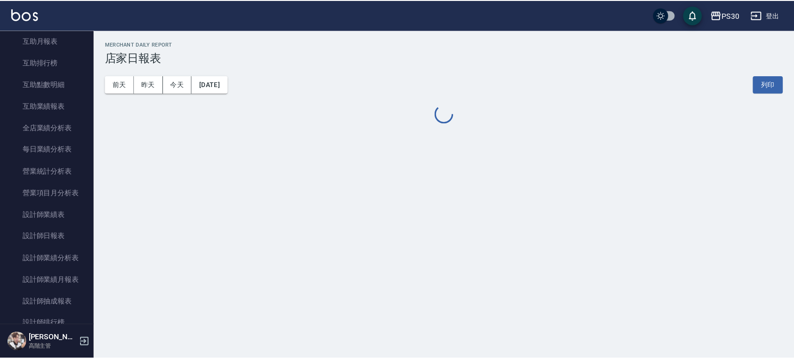
scroll to position [502, 0]
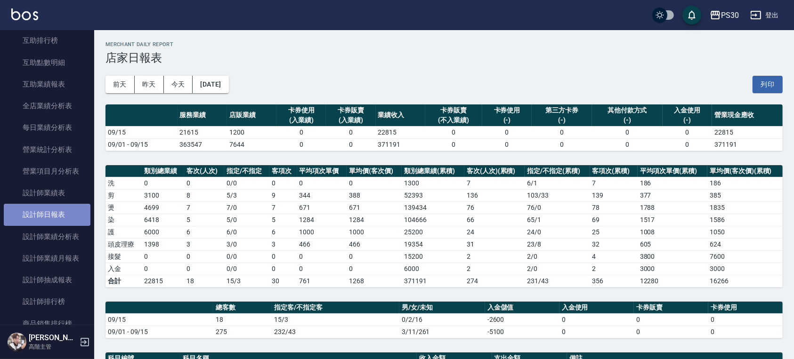
click at [58, 216] on link "設計師日報表" at bounding box center [47, 215] width 87 height 22
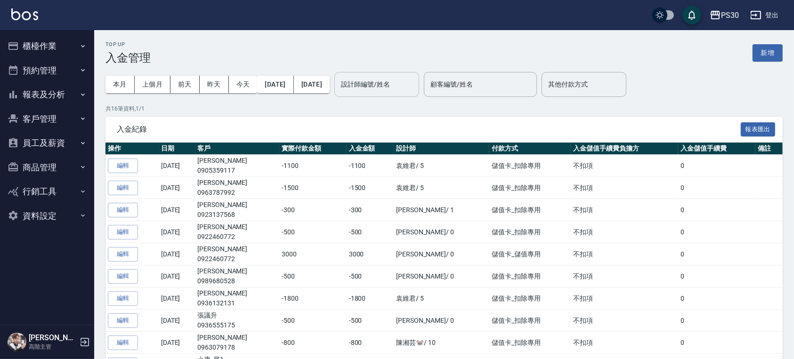
click at [380, 82] on input "設計師編號/姓名" at bounding box center [376, 84] width 76 height 16
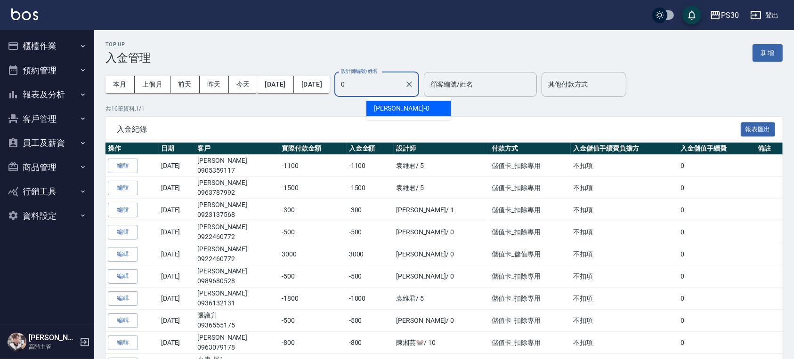
type input "[PERSON_NAME]-0"
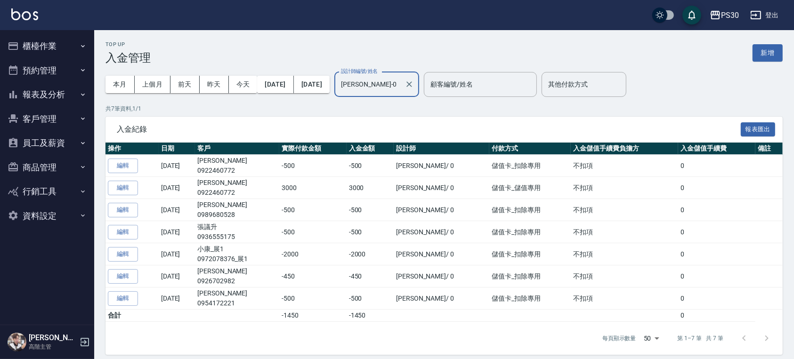
click at [414, 84] on icon "Clear" at bounding box center [408, 84] width 9 height 9
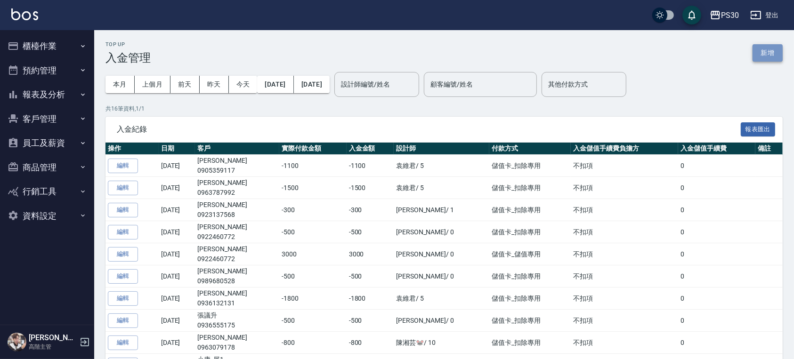
click at [763, 51] on button "新增" at bounding box center [767, 52] width 30 height 17
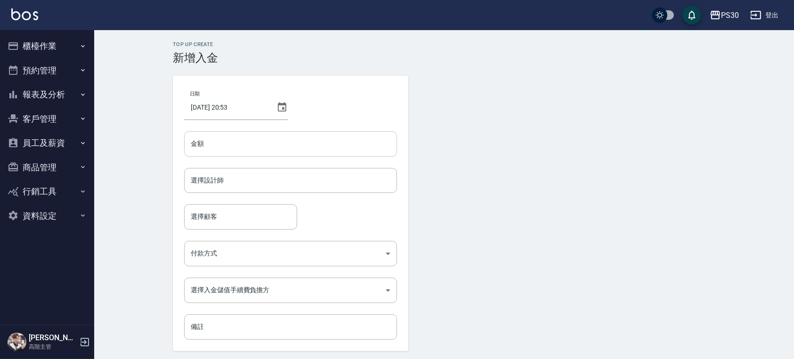
click at [318, 144] on input "金額" at bounding box center [290, 143] width 213 height 25
type input "5000"
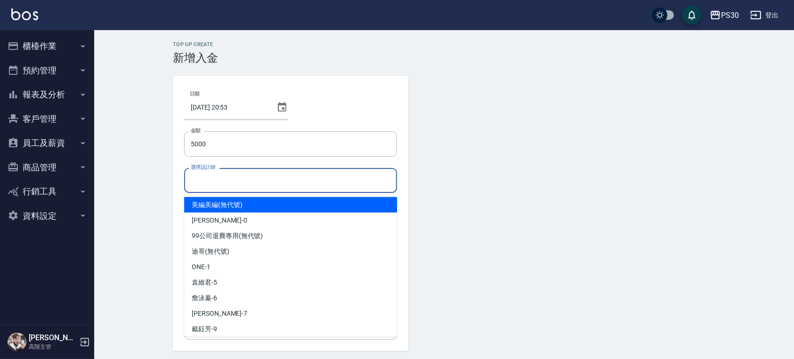
click at [290, 175] on input "選擇設計師" at bounding box center [290, 180] width 204 height 16
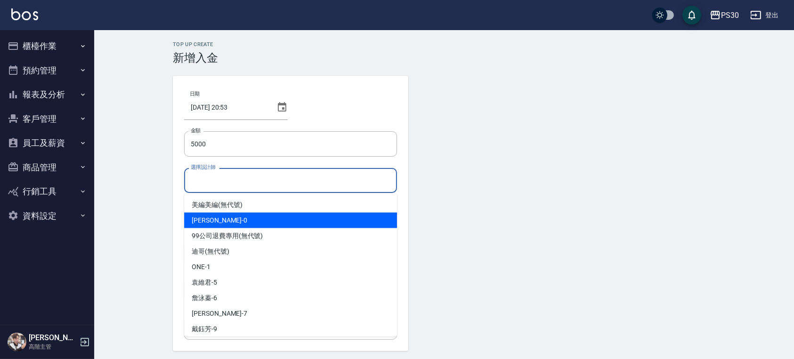
click at [237, 222] on div "[PERSON_NAME] -0" at bounding box center [290, 221] width 213 height 16
type input "[PERSON_NAME]-0"
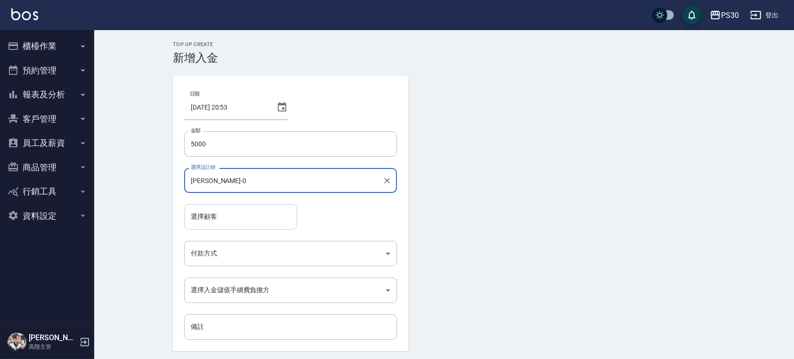
click at [245, 215] on input "選擇顧客" at bounding box center [240, 217] width 104 height 16
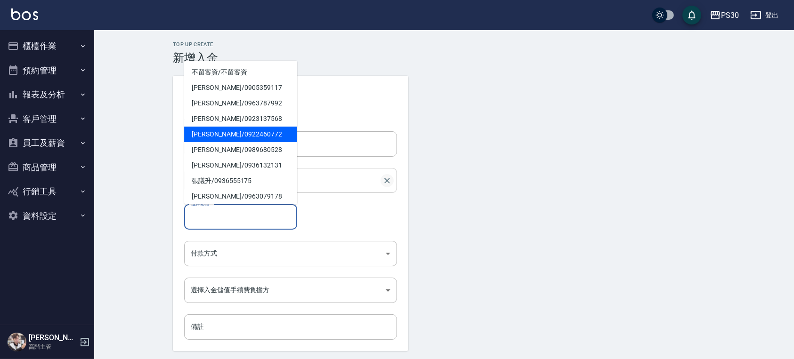
click at [384, 180] on icon "Clear" at bounding box center [386, 180] width 9 height 9
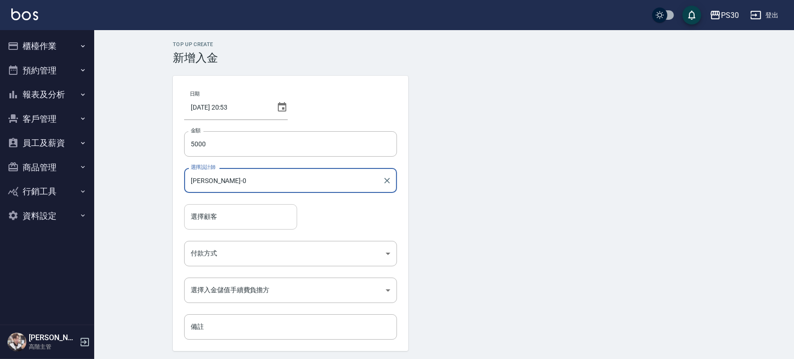
type input "[PERSON_NAME]-0"
click at [249, 214] on input "選擇顧客" at bounding box center [240, 217] width 104 height 16
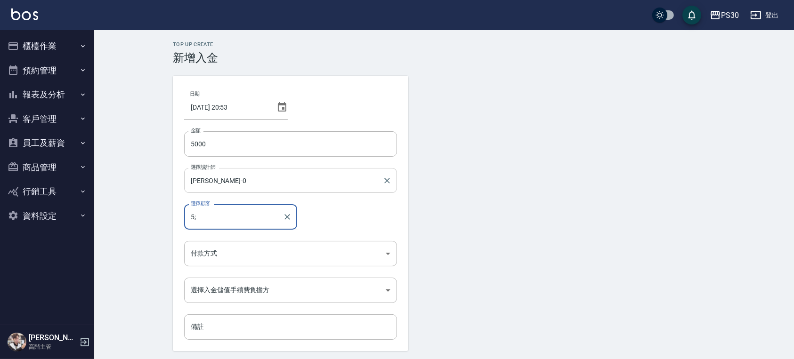
type input "5"
type input "1"
click at [270, 240] on span "張秉榮 / 0968652852" at bounding box center [240, 241] width 113 height 16
type input "張秉榮/0968652852"
click at [263, 253] on body "PS30 登出 櫃檯作業 打帳單 帳單列表 掛單列表 座位開單 營業儀表板 現金收支登錄 高階收支登錄 材料自購登錄 每日結帳 排班表 現場電腦打卡 掃碼打卡…" at bounding box center [397, 195] width 794 height 391
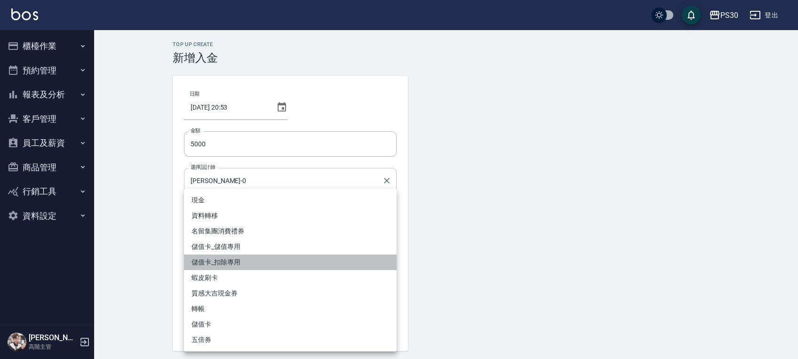
click at [260, 266] on li "儲值卡_扣除專用" at bounding box center [290, 263] width 213 height 16
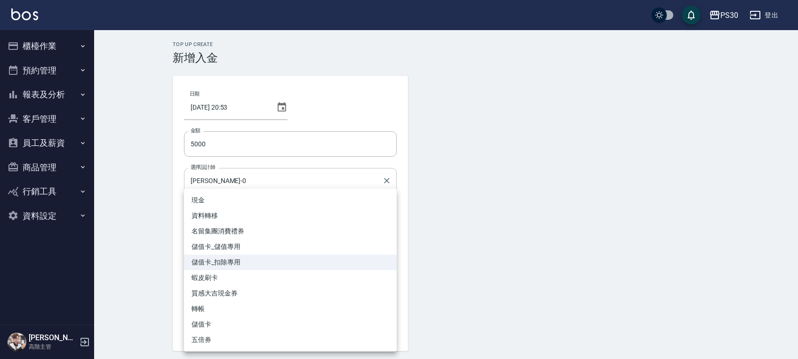
click at [267, 250] on body "PS30 登出 櫃檯作業 打帳單 帳單列表 掛單列表 座位開單 營業儀表板 現金收支登錄 高階收支登錄 材料自購登錄 每日結帳 排班表 現場電腦打卡 掃碼打卡…" at bounding box center [399, 195] width 798 height 391
click at [256, 247] on li "儲值卡_儲值專用" at bounding box center [290, 247] width 213 height 16
type input "儲值卡_儲值專用"
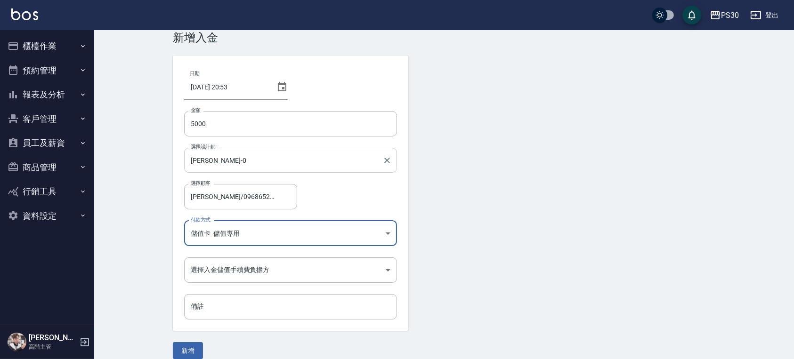
scroll to position [32, 0]
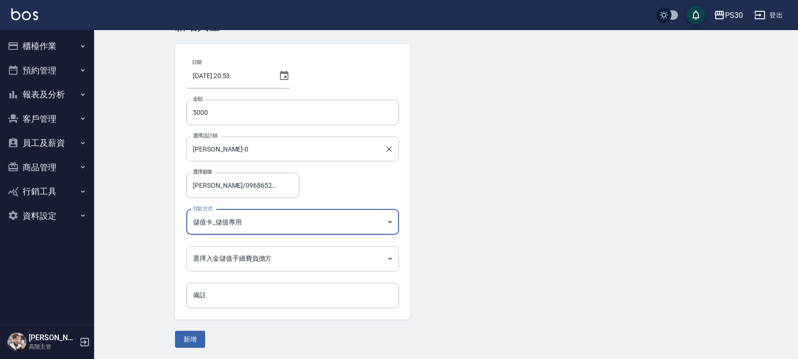
click at [242, 254] on body "PS30 登出 櫃檯作業 打帳單 帳單列表 掛單列表 座位開單 營業儀表板 現金收支登錄 高階收支登錄 材料自購登錄 每日結帳 排班表 現場電腦打卡 掃碼打卡…" at bounding box center [399, 163] width 798 height 391
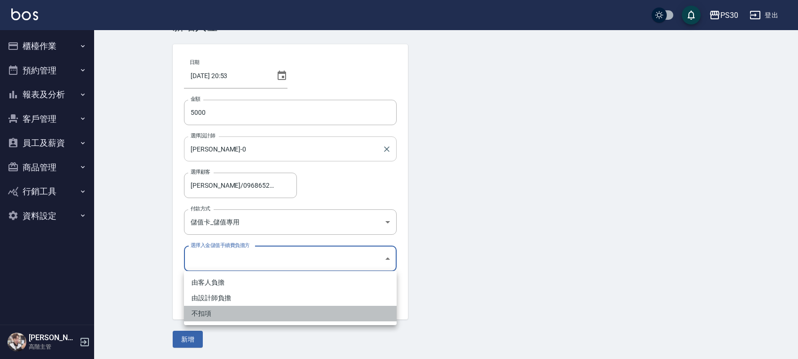
click at [234, 309] on li "不扣項" at bounding box center [290, 314] width 213 height 16
type input "WITHOUTHANDLINGFEE"
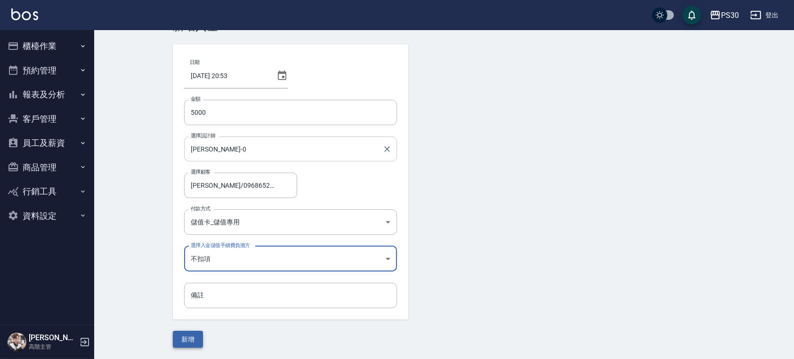
click at [191, 336] on button "新增" at bounding box center [188, 339] width 30 height 17
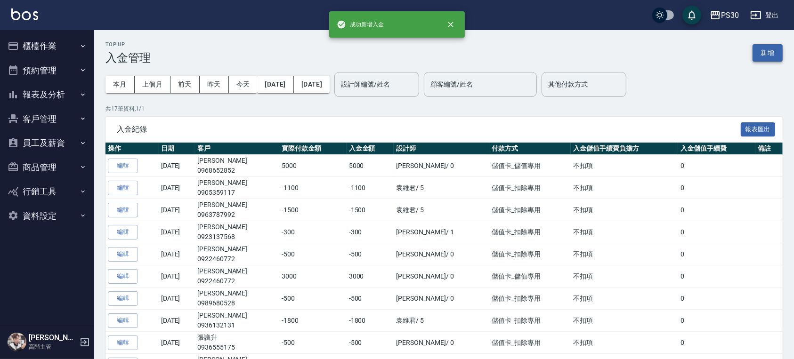
click at [768, 45] on button "新增" at bounding box center [767, 52] width 30 height 17
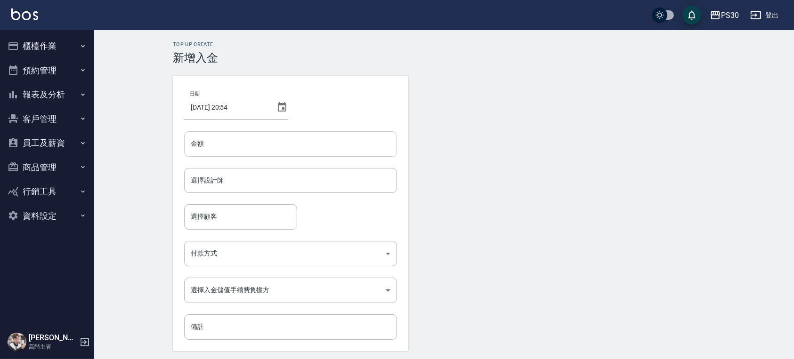
click at [308, 145] on input "金額" at bounding box center [290, 143] width 213 height 25
type input "0"
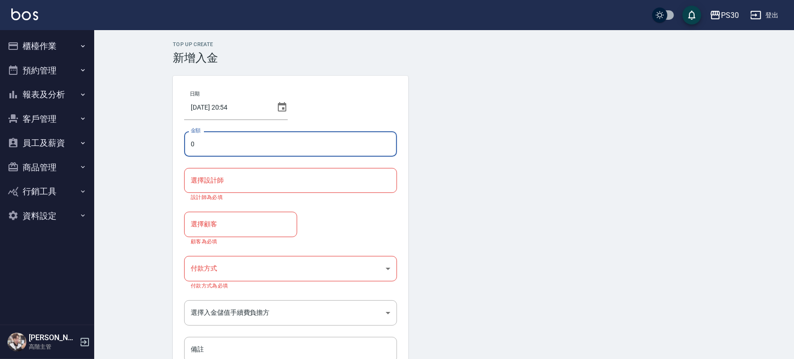
click at [232, 158] on div "日期 2025/09/15 20:54 金額 0 金額 選擇設計師 選擇設計師 設計師為必填 選擇顧客 選擇顧客 顧客為必填 付款方式 ​ 付款方式 付款方式…" at bounding box center [290, 225] width 235 height 298
click at [232, 153] on input "0" at bounding box center [290, 143] width 213 height 25
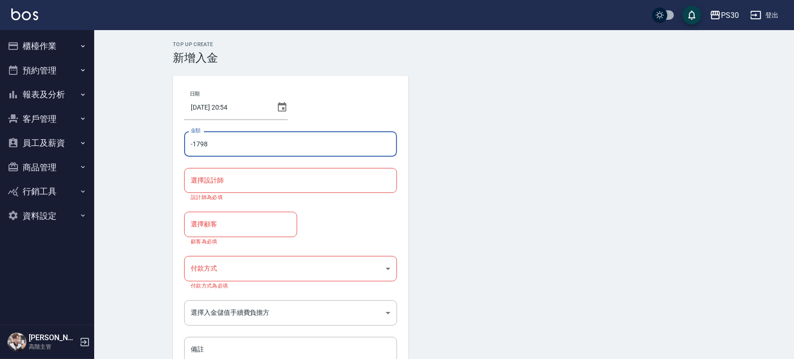
type input "-1798"
click at [244, 191] on div "選擇設計師" at bounding box center [290, 180] width 213 height 25
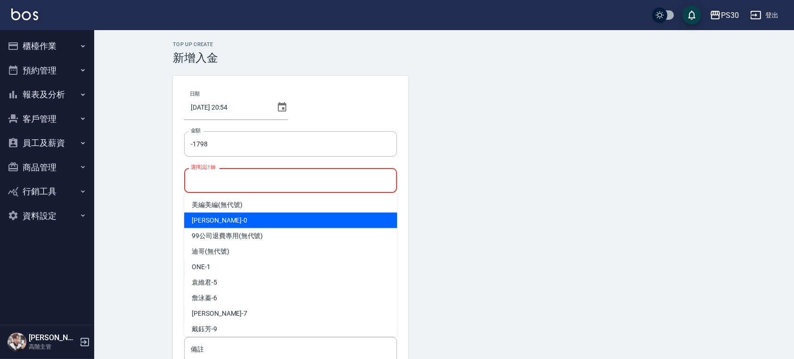
click at [233, 226] on div "廖金城 -0" at bounding box center [290, 221] width 213 height 16
type input "廖金城-0"
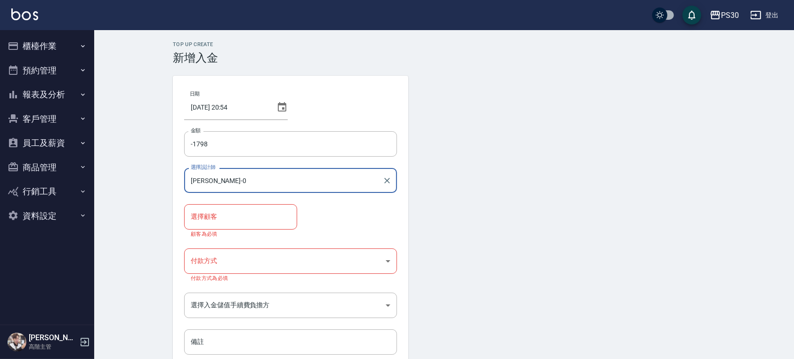
click at [329, 213] on div "選擇顧客 選擇顧客 顧客為必填" at bounding box center [290, 220] width 213 height 32
click at [262, 221] on input "選擇顧客" at bounding box center [240, 217] width 104 height 16
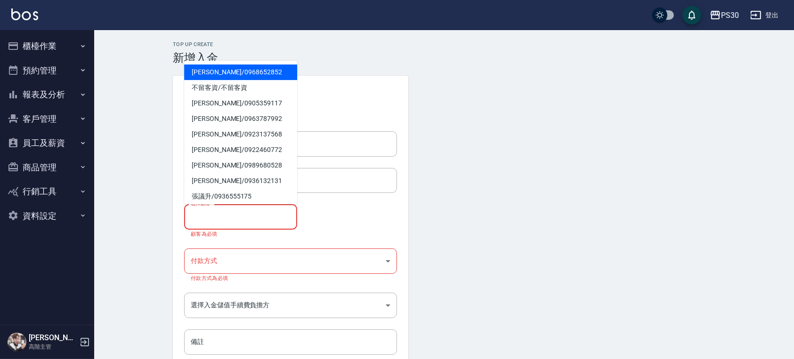
click at [252, 76] on span "張秉榮 / 0968652852" at bounding box center [240, 72] width 113 height 16
type input "張秉榮/0968652852"
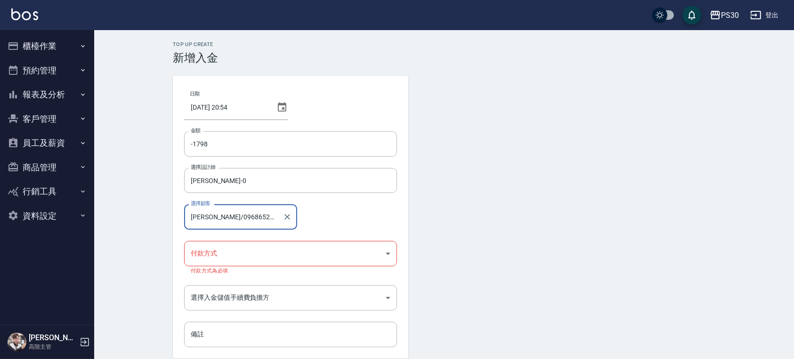
click at [322, 214] on div "選擇顧客 張秉榮/0968652852 選擇顧客" at bounding box center [290, 216] width 213 height 25
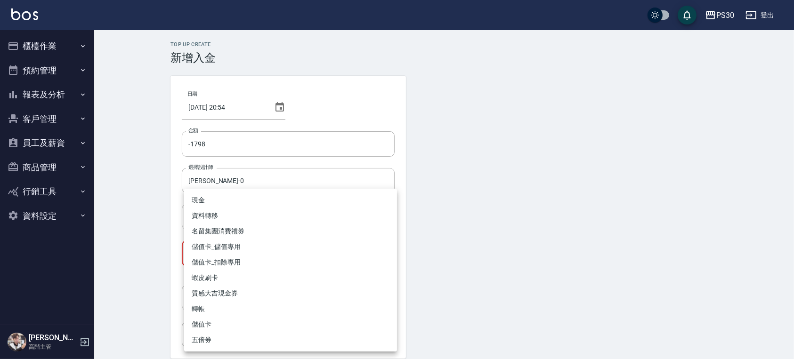
click at [274, 247] on body "PS30 登出 櫃檯作業 打帳單 帳單列表 掛單列表 座位開單 營業儀表板 現金收支登錄 高階收支登錄 材料自購登錄 每日結帳 排班表 現場電腦打卡 掃碼打卡…" at bounding box center [397, 199] width 794 height 398
click at [254, 256] on li "儲值卡_扣除專用" at bounding box center [290, 263] width 213 height 16
type input "儲值卡_扣除專用"
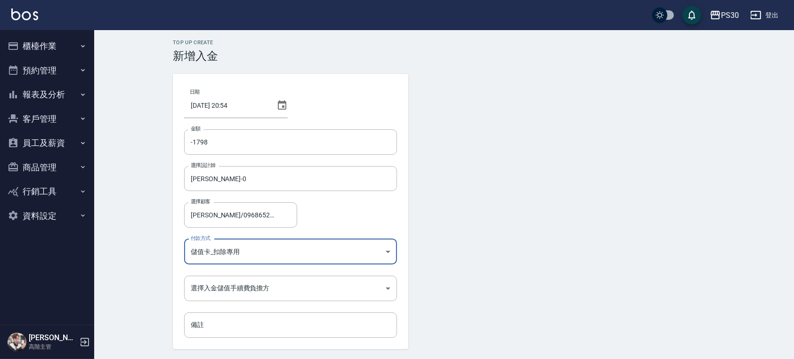
scroll to position [32, 0]
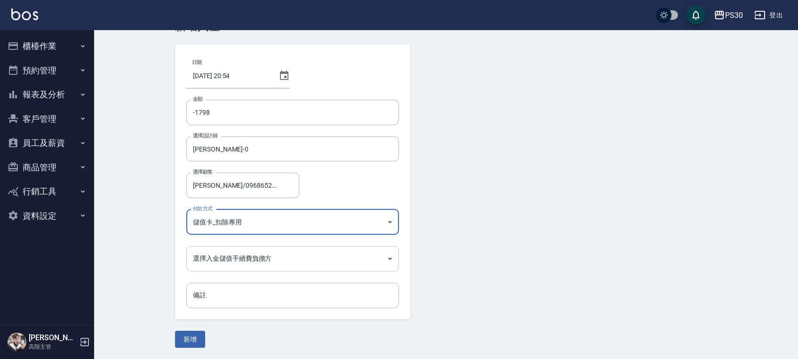
click at [238, 261] on body "PS30 登出 櫃檯作業 打帳單 帳單列表 掛單列表 座位開單 營業儀表板 現金收支登錄 高階收支登錄 材料自購登錄 每日結帳 排班表 現場電腦打卡 掃碼打卡…" at bounding box center [399, 163] width 798 height 391
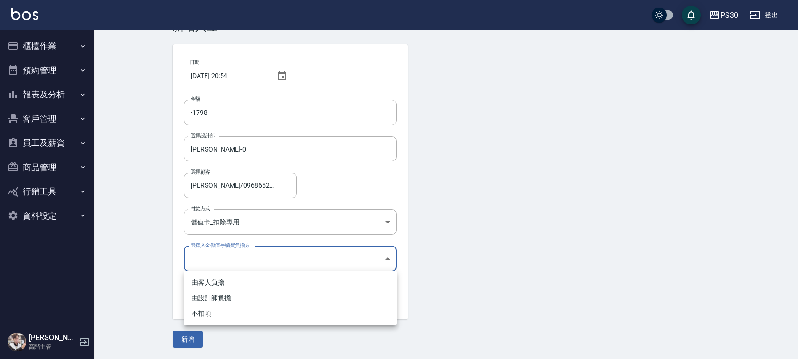
click at [209, 316] on li "不扣項" at bounding box center [290, 314] width 213 height 16
type input "WITHOUTHANDLINGFEE"
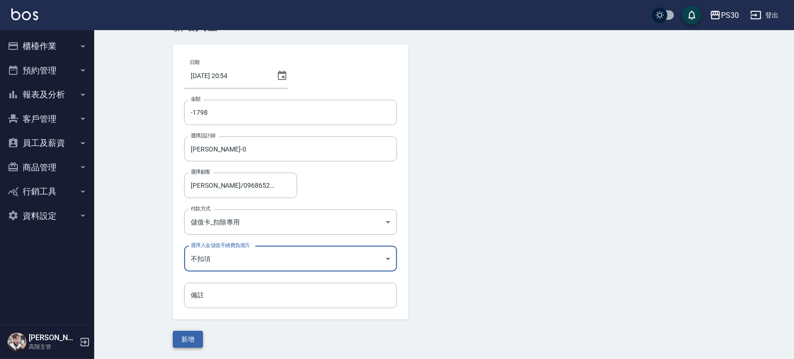
click at [189, 340] on button "新增" at bounding box center [188, 339] width 30 height 17
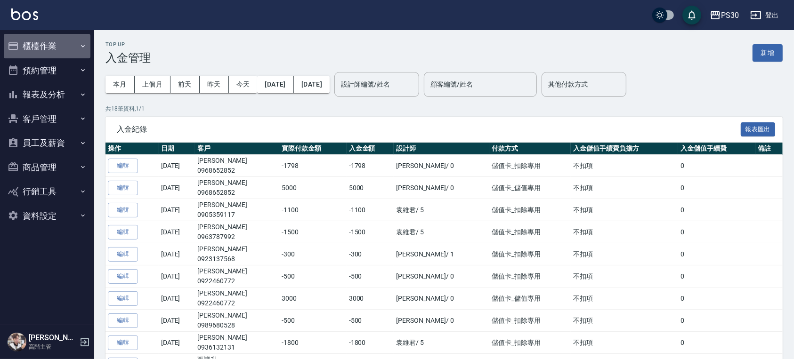
click at [51, 48] on button "櫃檯作業" at bounding box center [47, 46] width 87 height 24
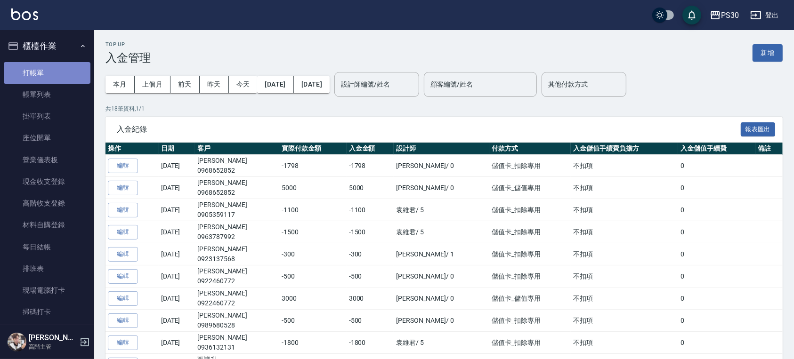
click at [53, 65] on link "打帳單" at bounding box center [47, 73] width 87 height 22
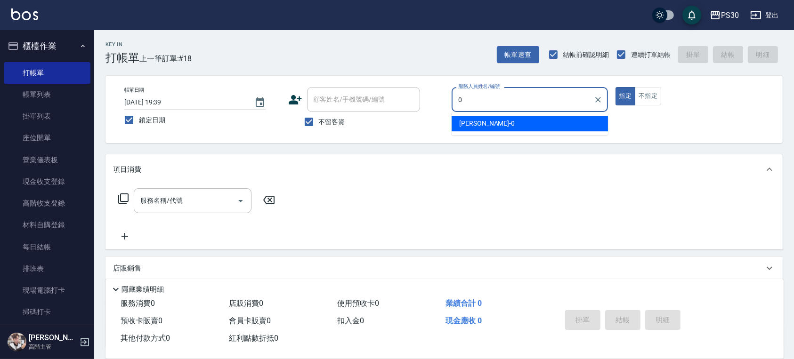
type input "廖金城-0"
type button "true"
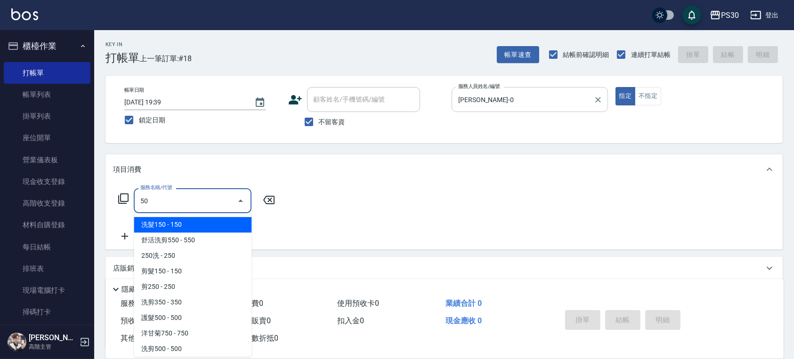
type input "5"
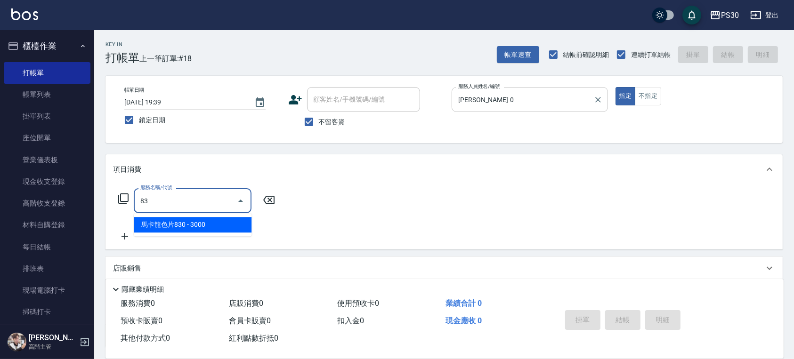
type input "8"
type input "3"
type input "8"
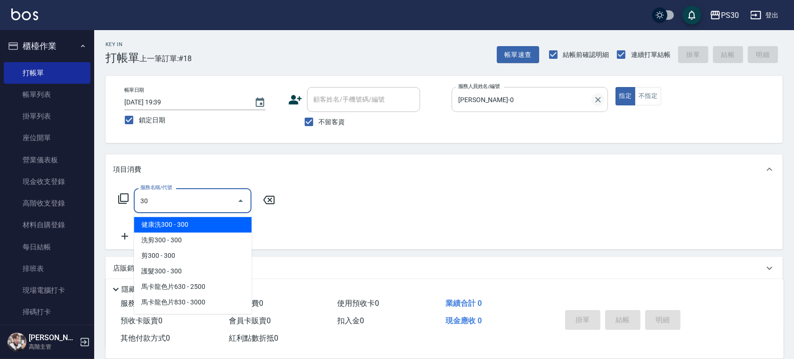
type input "3"
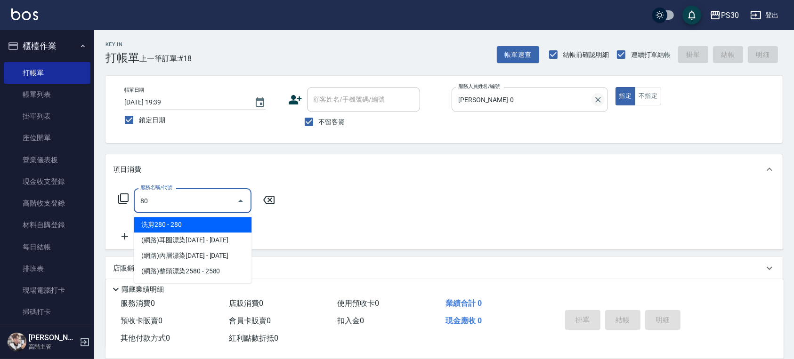
type input "8"
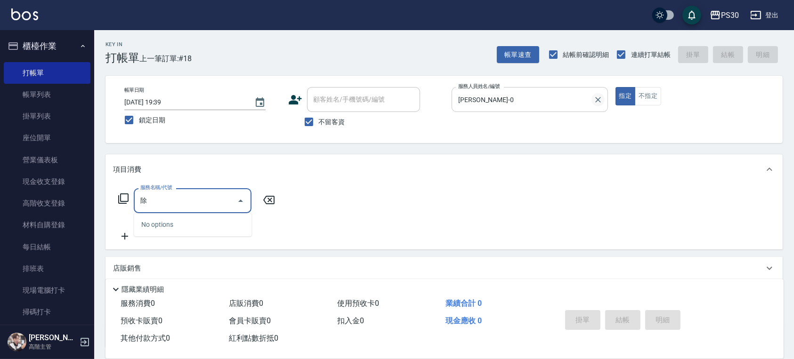
type input "儲"
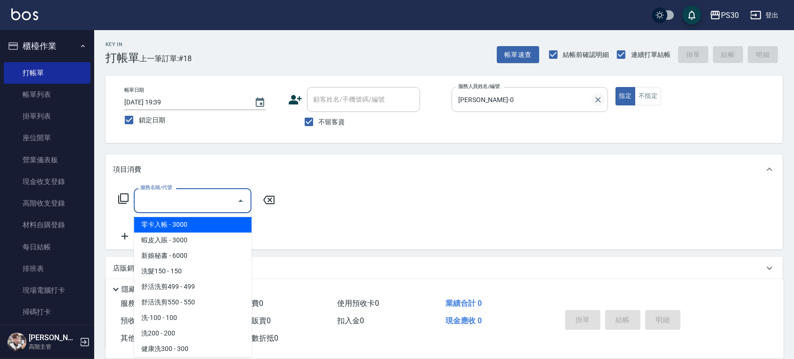
type input "ㄎ"
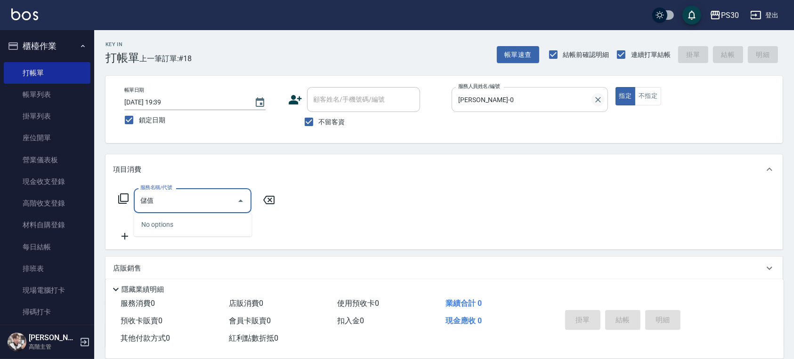
type input "儲"
click at [123, 199] on icon at bounding box center [123, 198] width 11 height 11
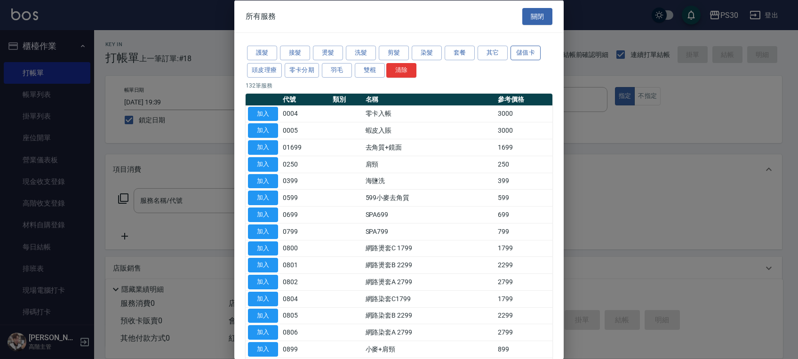
click at [523, 53] on button "儲值卡" at bounding box center [526, 53] width 30 height 15
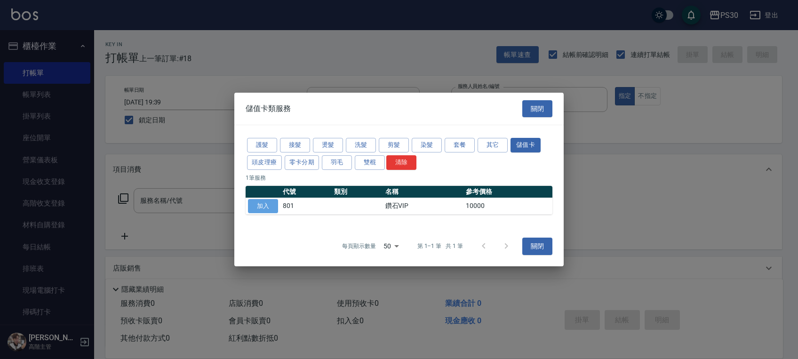
click at [273, 208] on button "加入" at bounding box center [263, 206] width 30 height 15
type input "鑽石VIP(801)"
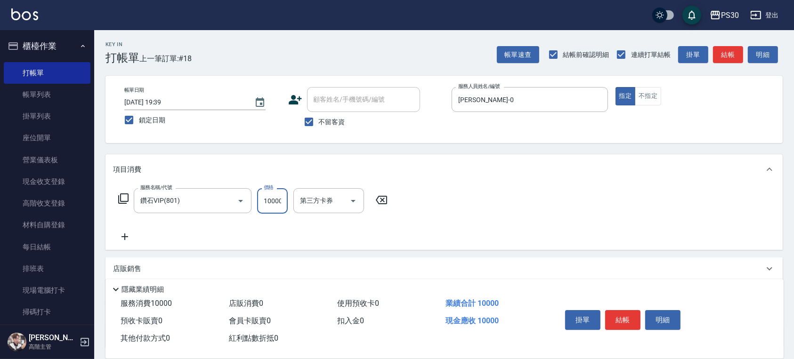
click at [273, 202] on input "10000" at bounding box center [272, 200] width 31 height 25
type input "5000"
click at [387, 168] on div "項目消費" at bounding box center [438, 170] width 651 height 10
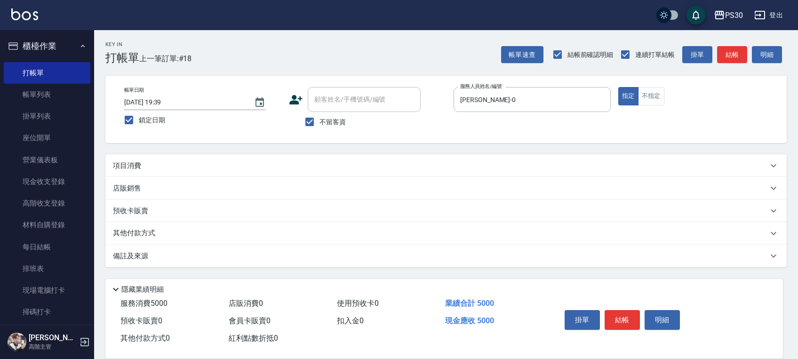
click at [343, 169] on div "項目消費" at bounding box center [440, 166] width 655 height 10
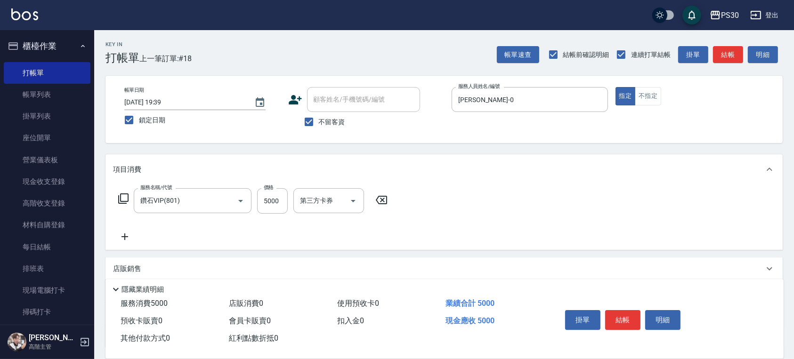
click at [129, 235] on icon at bounding box center [125, 236] width 24 height 11
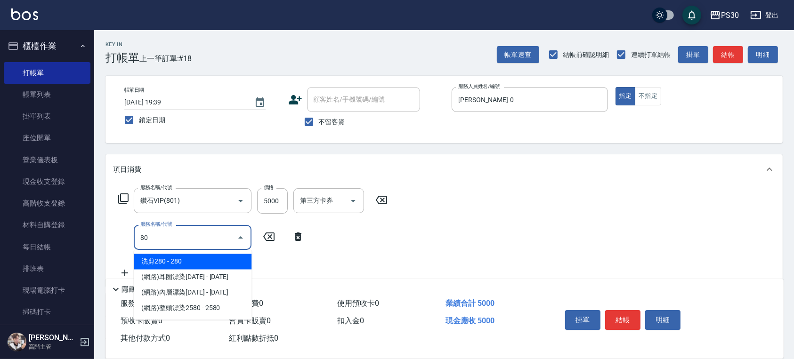
type input "8"
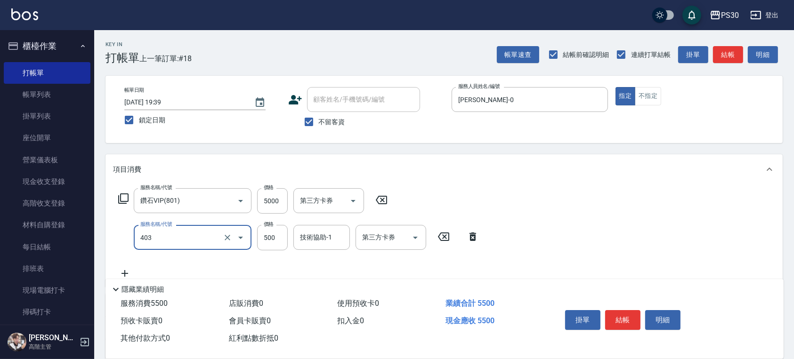
type input "護髮500(403)"
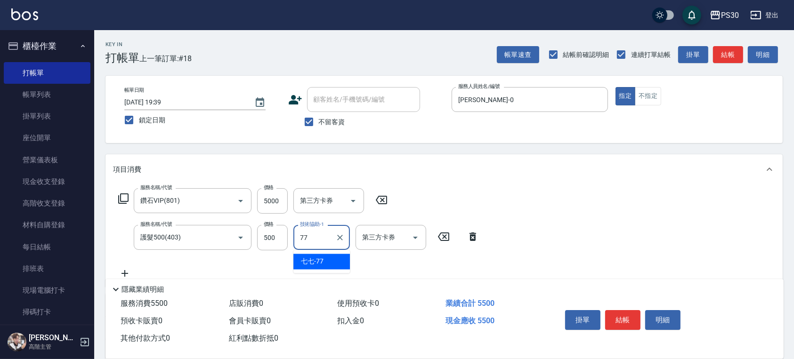
type input "七七-77"
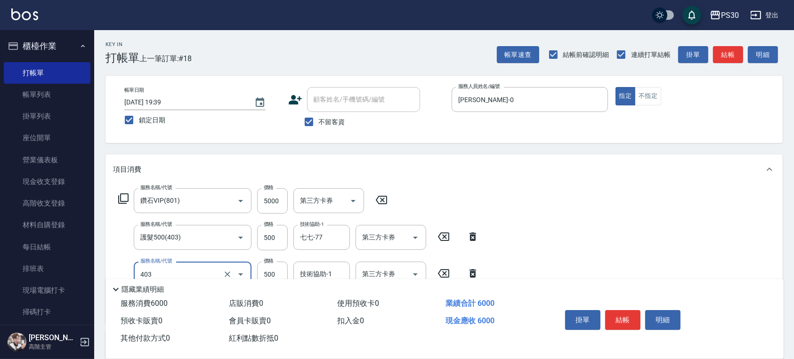
type input "護髮500(403)"
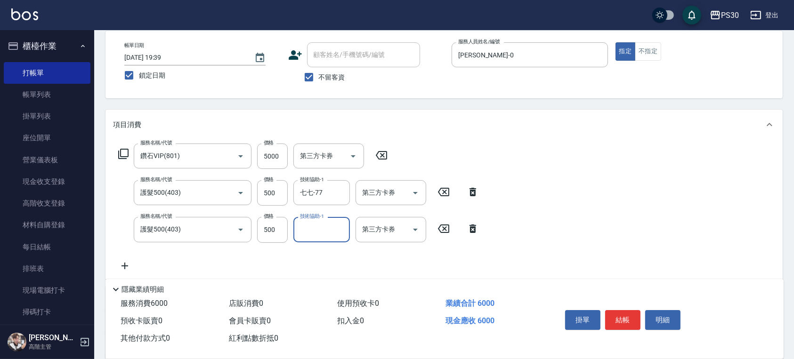
scroll to position [63, 0]
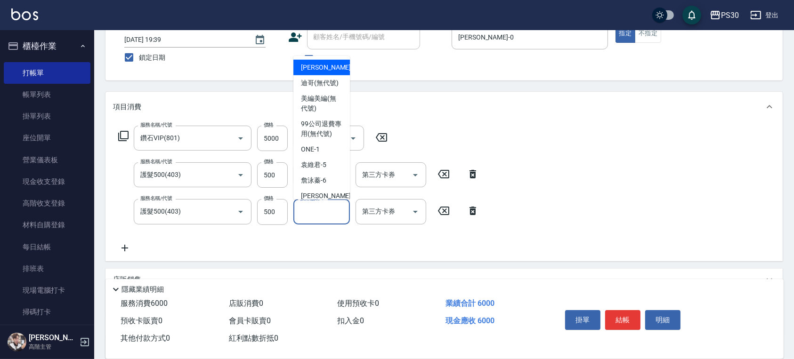
click at [323, 212] on input "技術協助-1" at bounding box center [321, 211] width 48 height 16
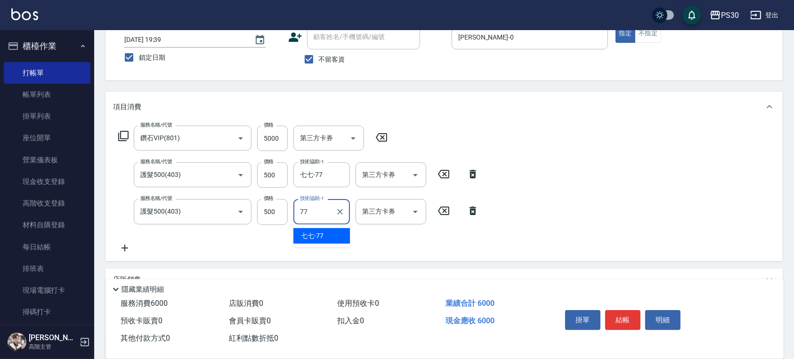
type input "七七-77"
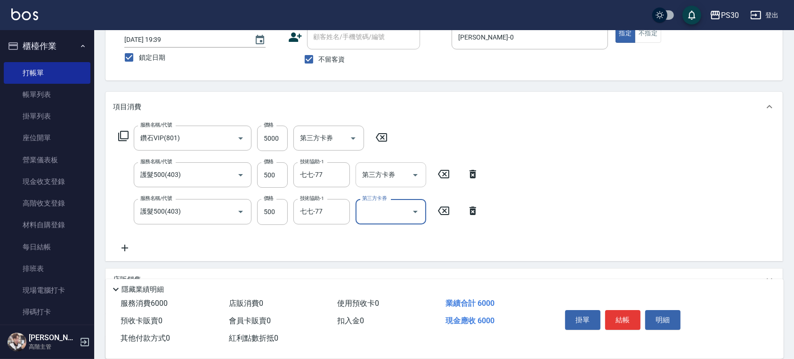
click at [399, 179] on input "第三方卡券" at bounding box center [384, 175] width 48 height 16
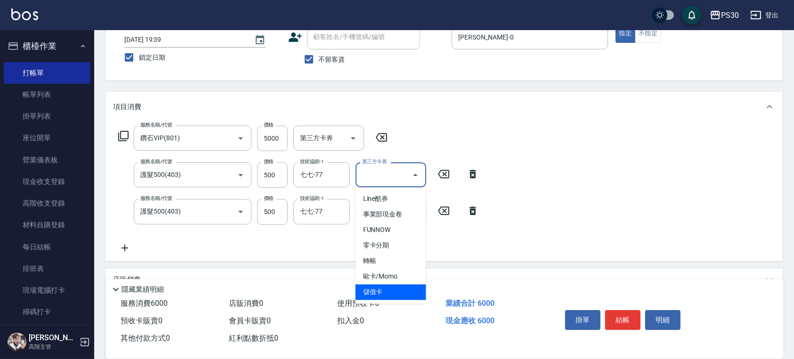
click at [377, 294] on span "儲值卡" at bounding box center [390, 293] width 71 height 16
type input "儲值卡"
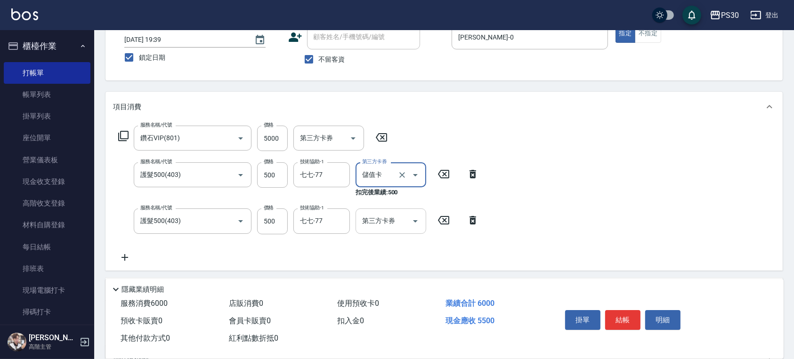
click at [377, 227] on input "第三方卡券" at bounding box center [384, 221] width 48 height 16
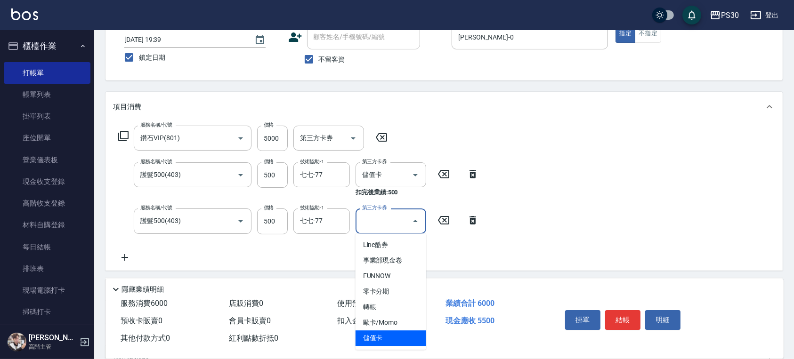
click at [378, 338] on span "儲值卡" at bounding box center [390, 338] width 71 height 16
type input "儲值卡"
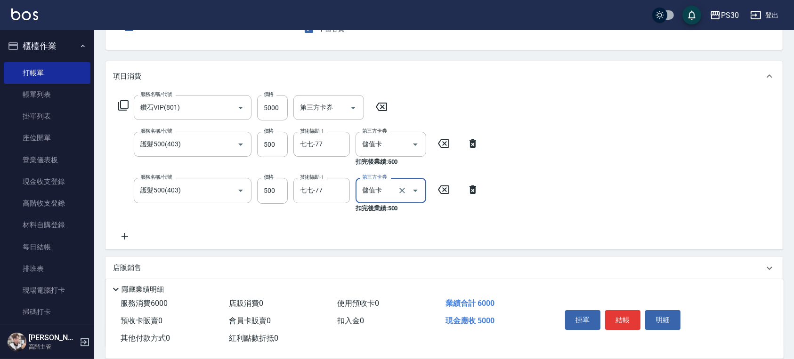
scroll to position [125, 0]
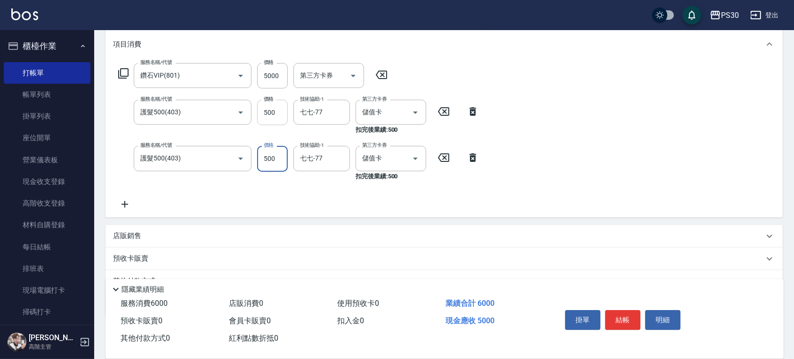
click at [267, 116] on input "500" at bounding box center [272, 112] width 31 height 25
click at [268, 115] on input "500" at bounding box center [272, 112] width 31 height 25
click at [181, 111] on input "護髮500(403)" at bounding box center [179, 112] width 83 height 16
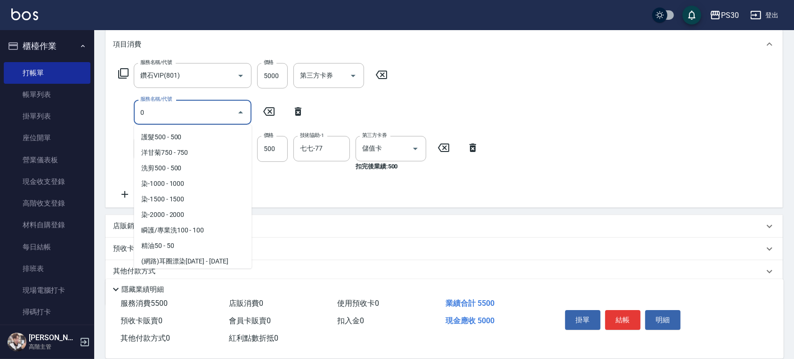
scroll to position [0, 0]
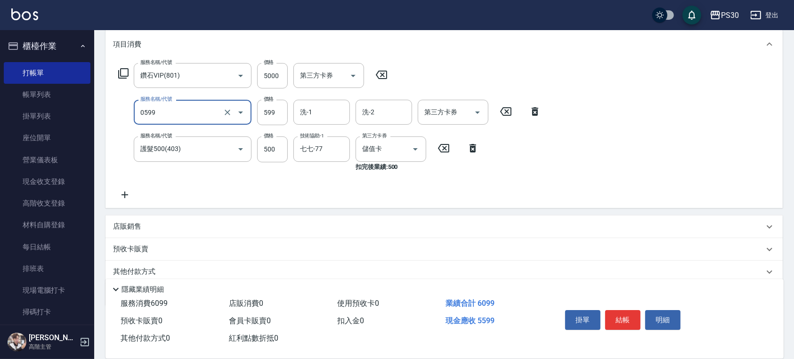
type input "599小麥去角質(0599)"
click at [313, 105] on input "洗-1" at bounding box center [321, 112] width 48 height 16
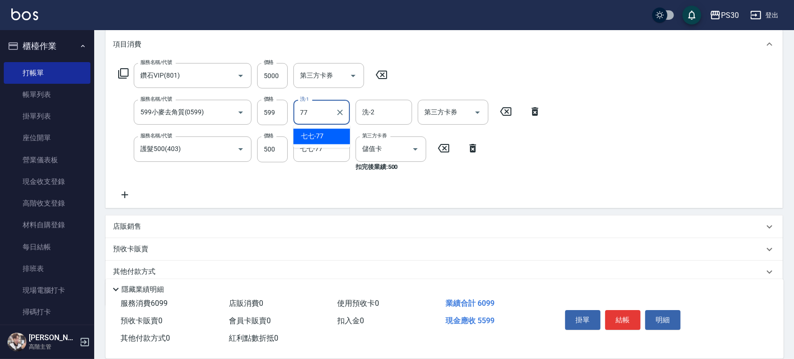
type input "七七-77"
click at [433, 113] on input "第三方卡券" at bounding box center [446, 112] width 48 height 16
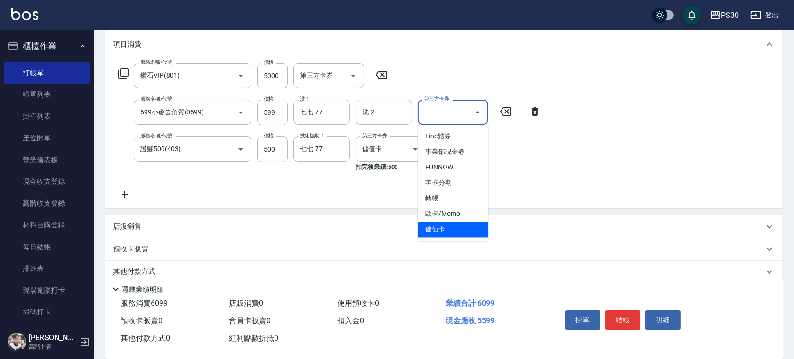
click at [448, 226] on span "儲值卡" at bounding box center [453, 230] width 71 height 16
type input "儲值卡"
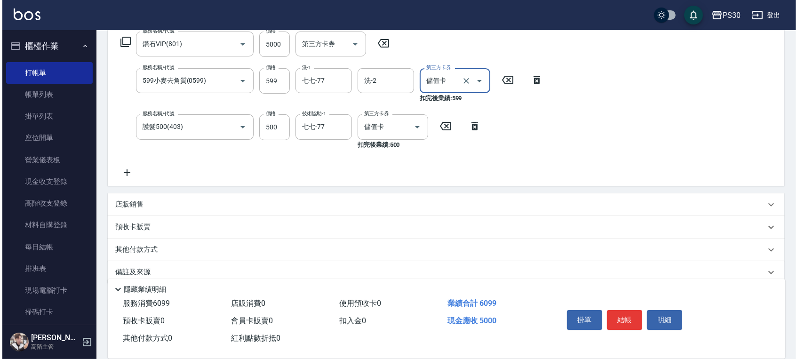
scroll to position [170, 0]
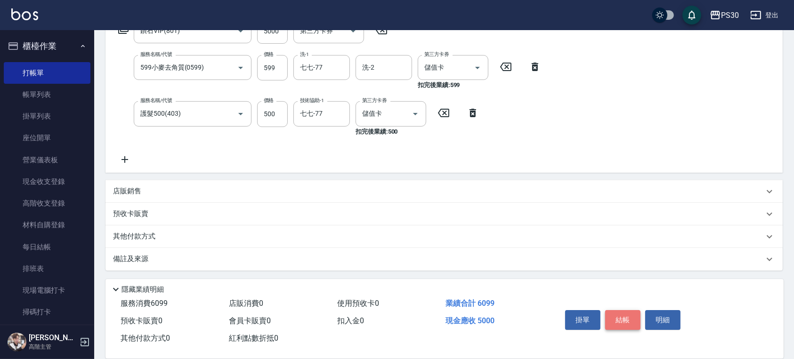
click at [620, 311] on button "結帳" at bounding box center [622, 320] width 35 height 20
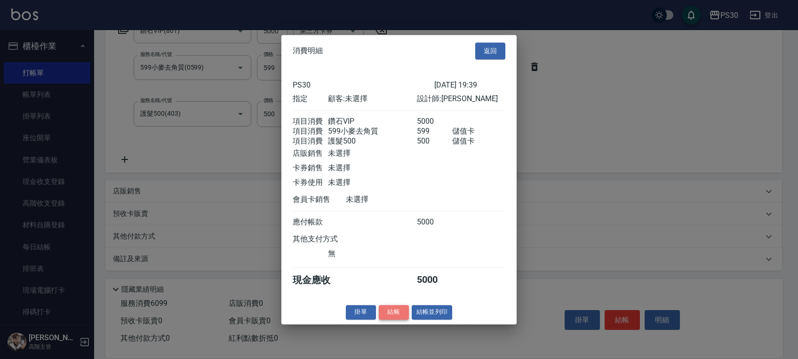
click at [390, 318] on button "結帳" at bounding box center [394, 312] width 30 height 15
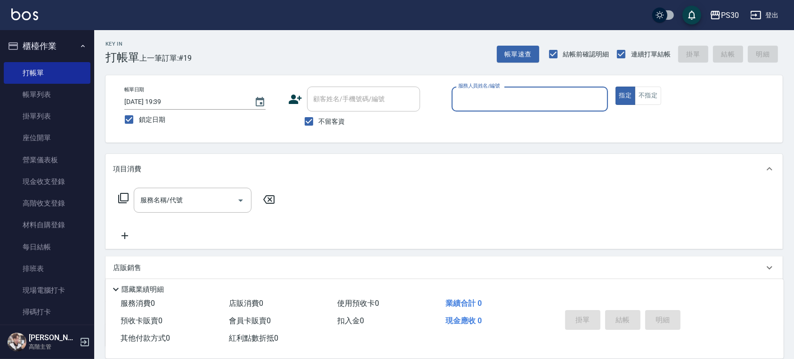
scroll to position [0, 0]
type input "廖金城-0"
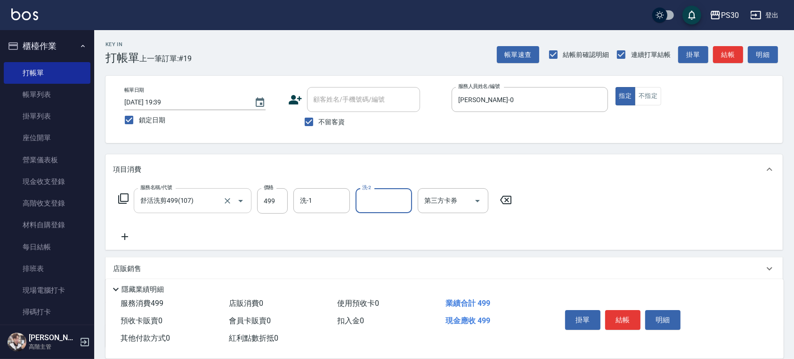
click at [163, 203] on input "舒活洗剪499(107)" at bounding box center [179, 201] width 83 height 16
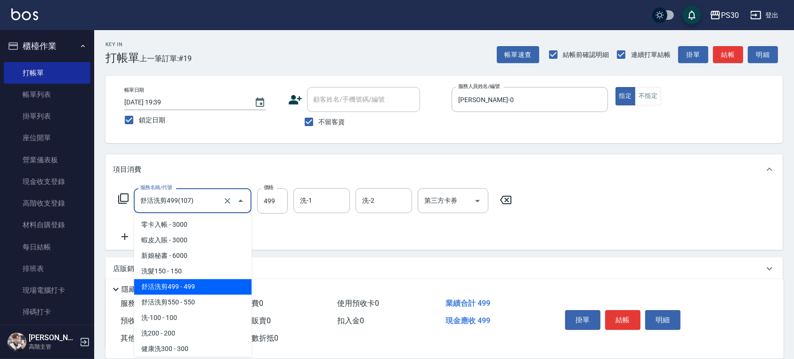
click at [163, 203] on input "舒活洗剪499(107)" at bounding box center [179, 201] width 83 height 16
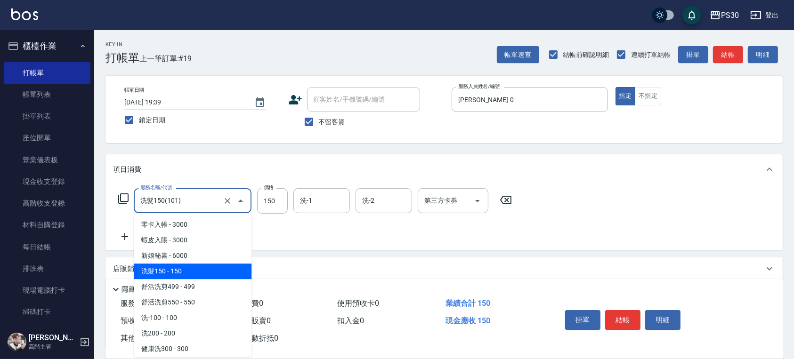
click at [188, 207] on input "洗髮150(101)" at bounding box center [179, 201] width 83 height 16
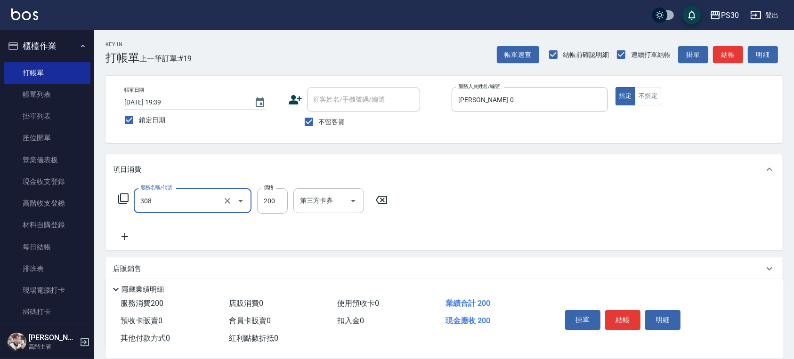
click at [219, 211] on div "308 服務名稱/代號" at bounding box center [193, 200] width 118 height 25
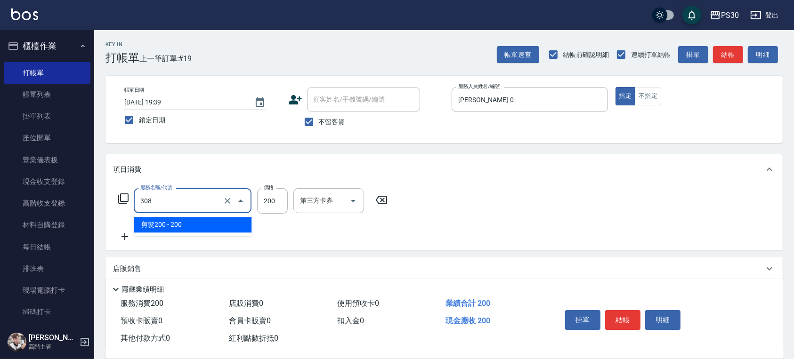
click at [219, 211] on div "308 服務名稱/代號" at bounding box center [193, 200] width 118 height 25
click at [212, 209] on input "308" at bounding box center [179, 201] width 83 height 16
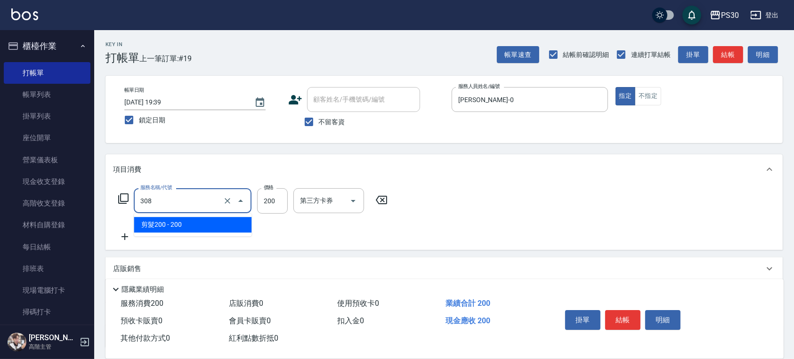
click at [212, 209] on input "308" at bounding box center [179, 201] width 83 height 16
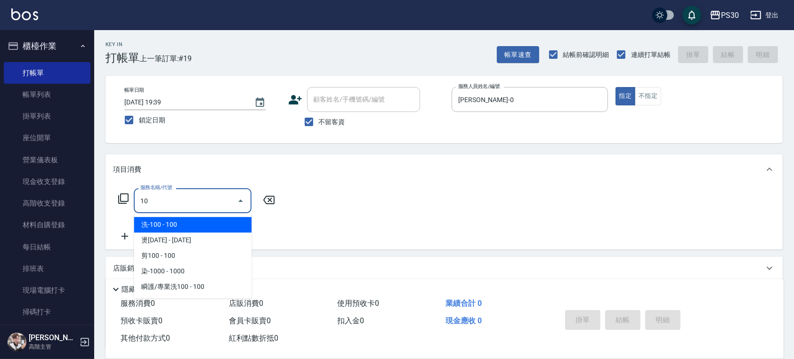
type input "1"
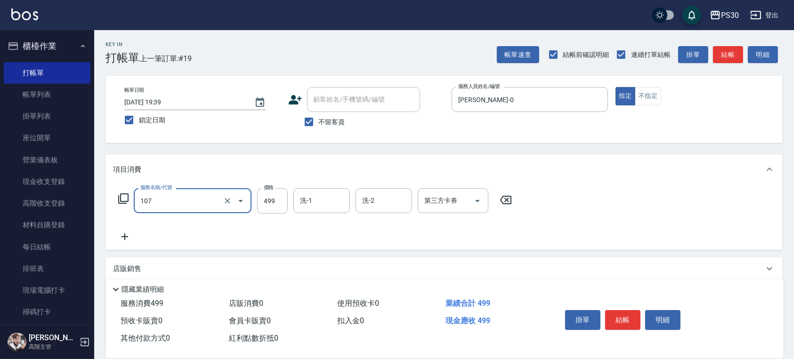
type input "舒活洗剪499(107)"
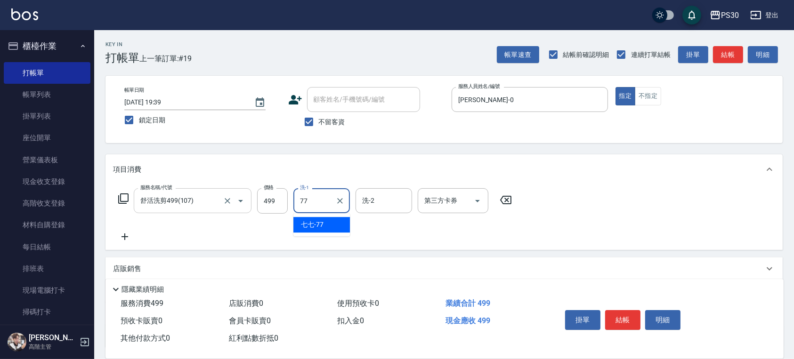
type input "7"
type input "洪采妤-33"
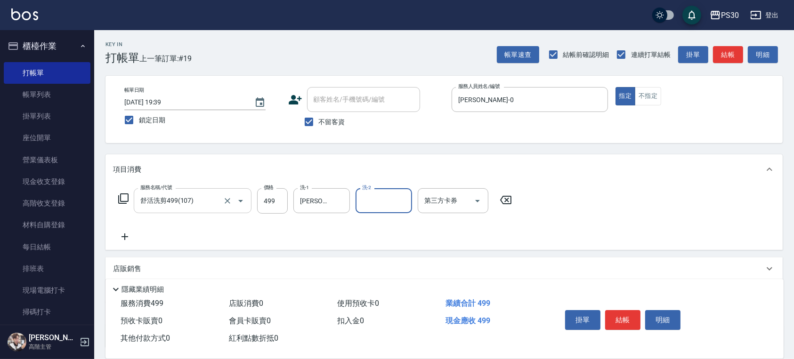
drag, startPoint x: 218, startPoint y: 198, endPoint x: 235, endPoint y: 201, distance: 16.7
click at [220, 199] on div "舒活洗剪499(107) 服務名稱/代號" at bounding box center [193, 200] width 118 height 25
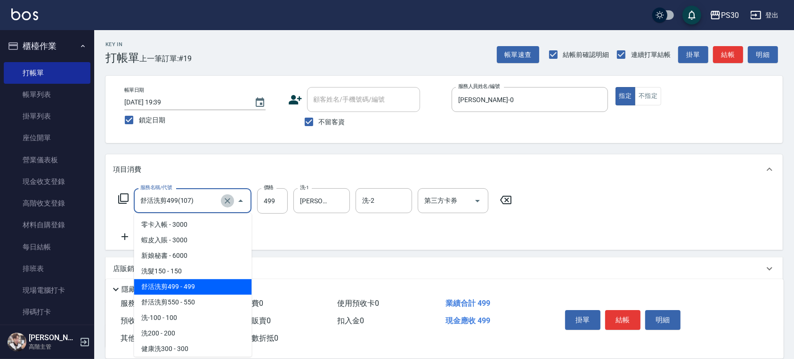
click at [229, 200] on icon "Clear" at bounding box center [227, 200] width 9 height 9
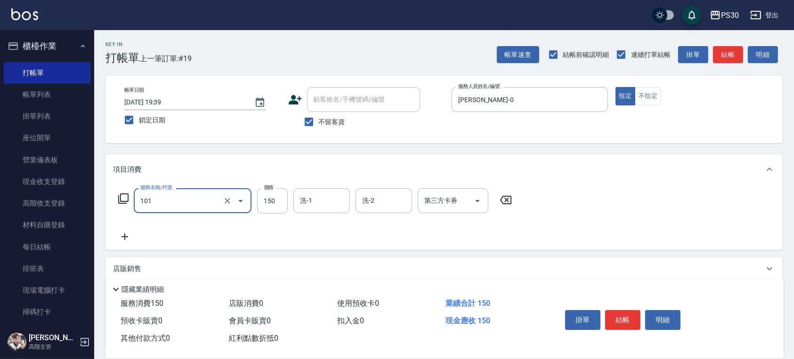
type input "洗髮150(101)"
type input "499"
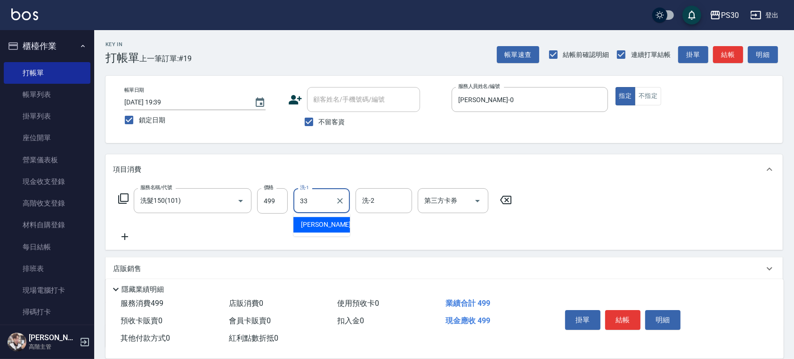
type input "洪采妤-33"
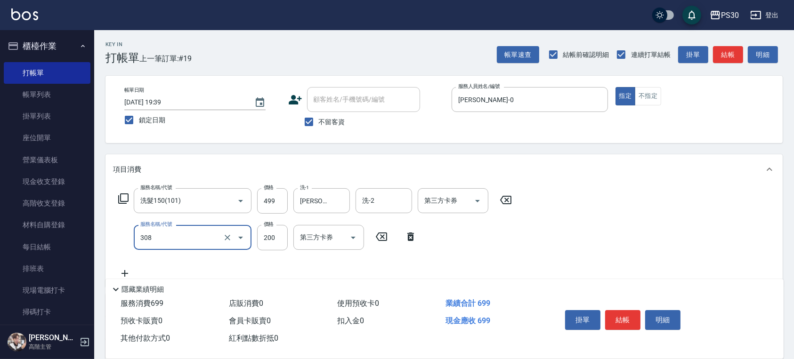
type input "剪髮200(308)"
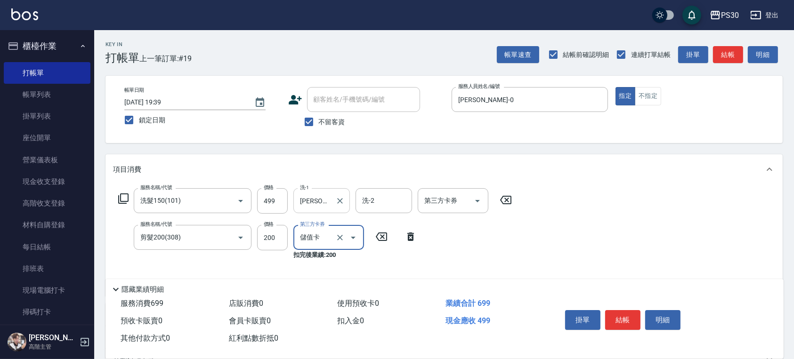
type input "儲值卡"
click at [427, 197] on input "第三方卡券" at bounding box center [446, 201] width 48 height 16
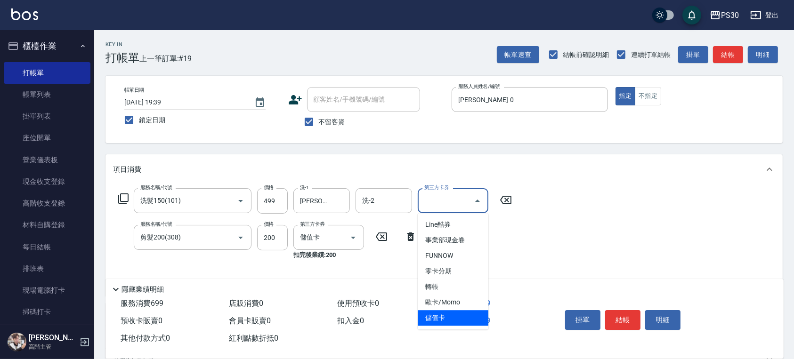
click at [435, 314] on span "儲值卡" at bounding box center [453, 318] width 71 height 16
type input "儲值卡"
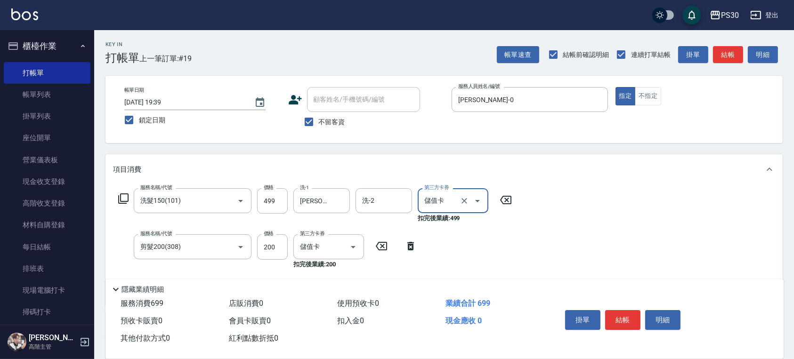
click at [508, 267] on div "服務名稱/代號 洗髮150(101) 服務名稱/代號 價格 499 價格 洗-1 洪采妤-33 洗-1 洗-2 洗-2 第三方卡券 儲值卡 第三方卡券 扣完後…" at bounding box center [315, 243] width 404 height 110
click at [618, 313] on button "結帳" at bounding box center [622, 320] width 35 height 20
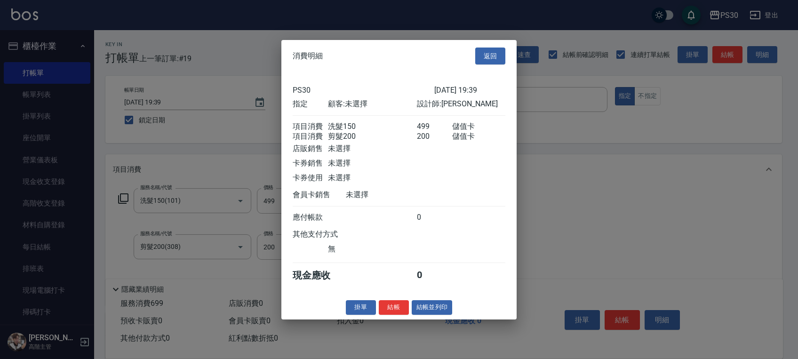
click at [535, 233] on div at bounding box center [399, 179] width 798 height 359
click at [487, 54] on button "返回" at bounding box center [490, 55] width 30 height 17
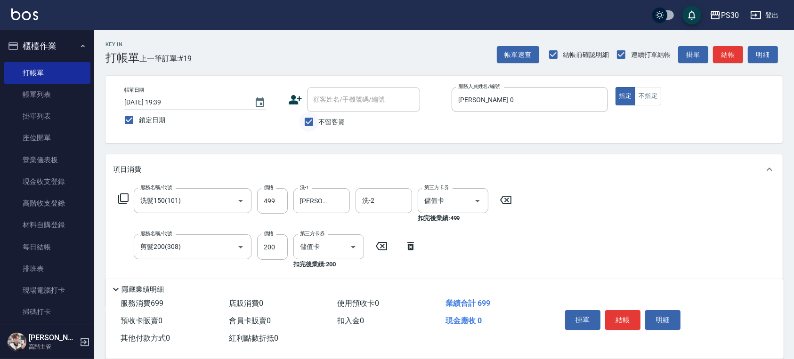
click at [316, 119] on input "不留客資" at bounding box center [309, 122] width 20 height 20
checkbox input "false"
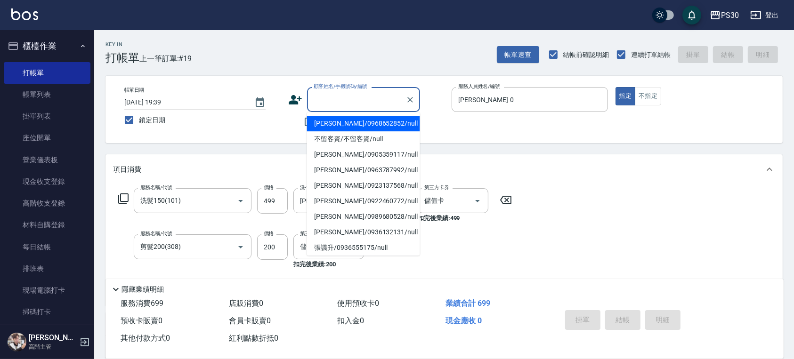
click at [329, 104] on input "顧客姓名/手機號碼/編號" at bounding box center [356, 99] width 90 height 16
click at [335, 124] on li "張秉榮/0968652852/null" at bounding box center [363, 124] width 113 height 16
type input "張秉榮/0968652852/null"
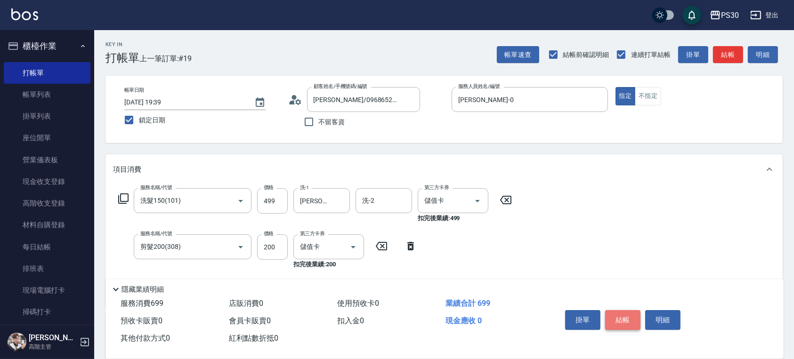
click at [614, 318] on button "結帳" at bounding box center [622, 320] width 35 height 20
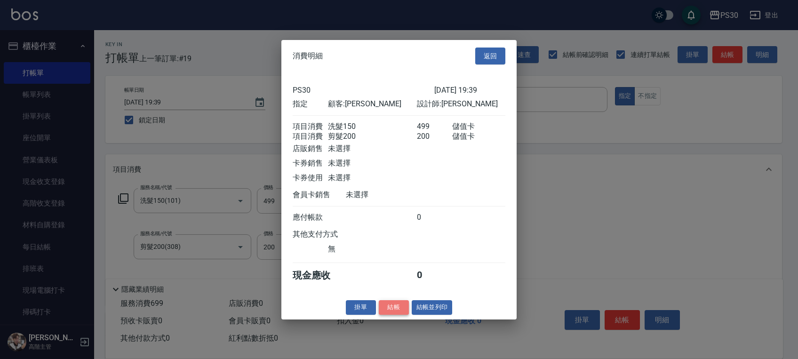
click at [381, 315] on button "結帳" at bounding box center [394, 307] width 30 height 15
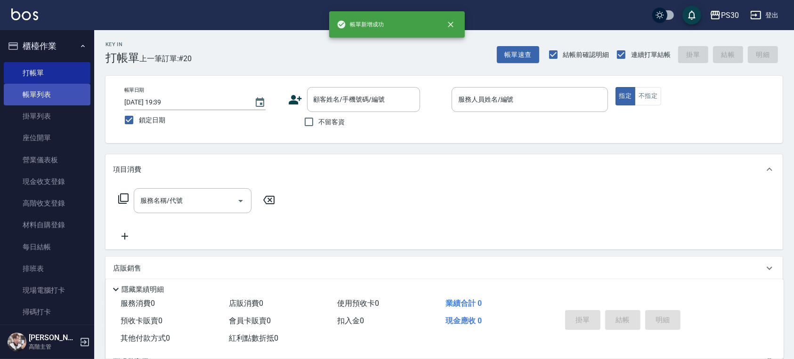
click at [47, 95] on link "帳單列表" at bounding box center [47, 95] width 87 height 22
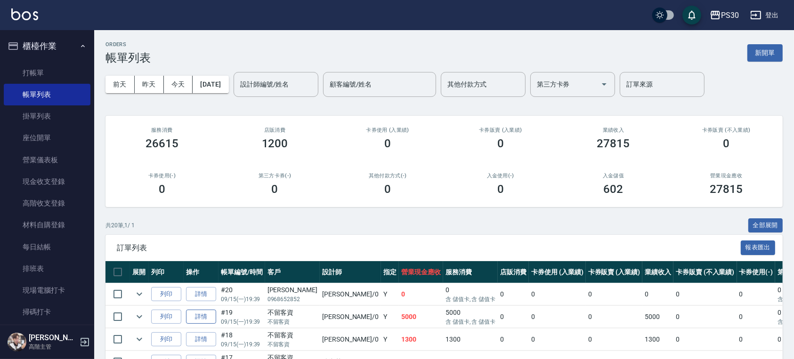
click at [207, 314] on link "詳情" at bounding box center [201, 317] width 30 height 15
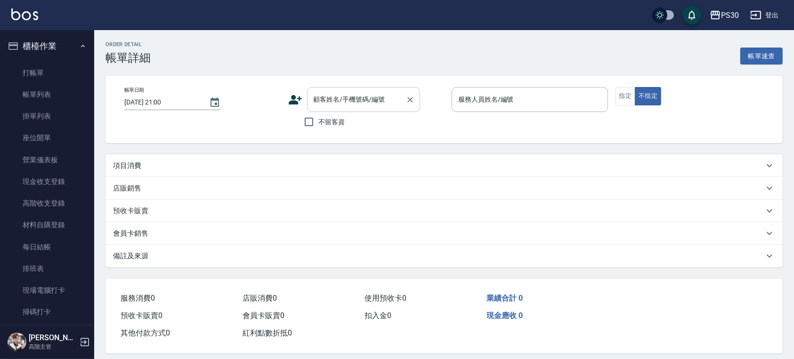
type input "[DATE] 19:39"
checkbox input "true"
type input "廖金城-0"
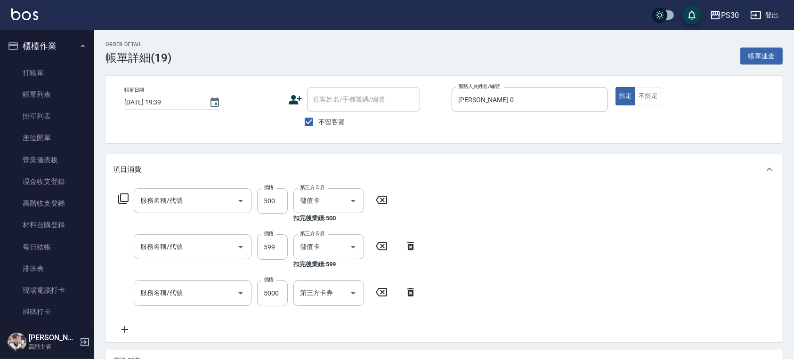
type input "護髮500(403)"
type input "599小麥去角質(0599)"
type input "鑽石VIP(801)"
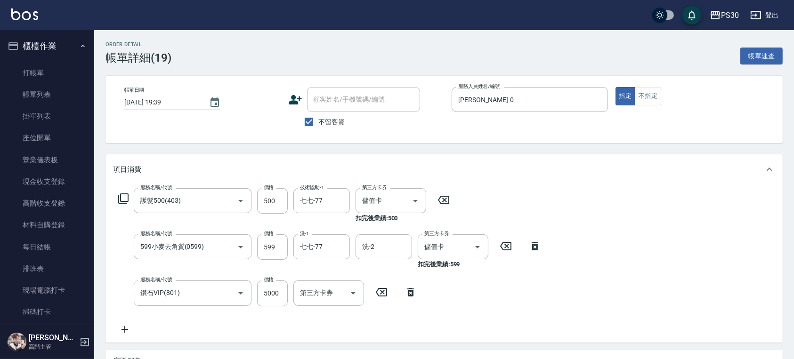
click at [319, 117] on span "不留客資" at bounding box center [332, 122] width 26 height 10
click at [319, 117] on input "不留客資" at bounding box center [309, 122] width 20 height 20
checkbox input "false"
click at [324, 104] on input "顧客姓名/手機號碼/編號" at bounding box center [356, 99] width 90 height 16
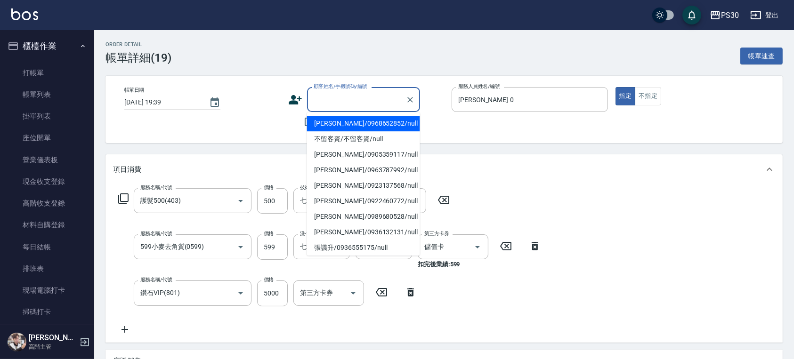
click at [336, 118] on li "張秉榮/0968652852/null" at bounding box center [363, 124] width 113 height 16
type input "張秉榮/0968652852/null"
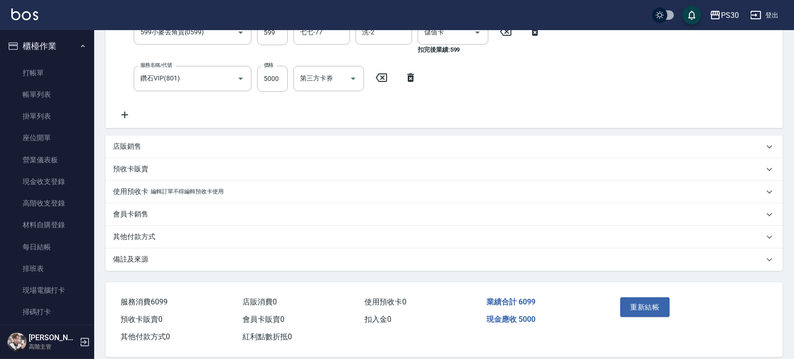
scroll to position [226, 0]
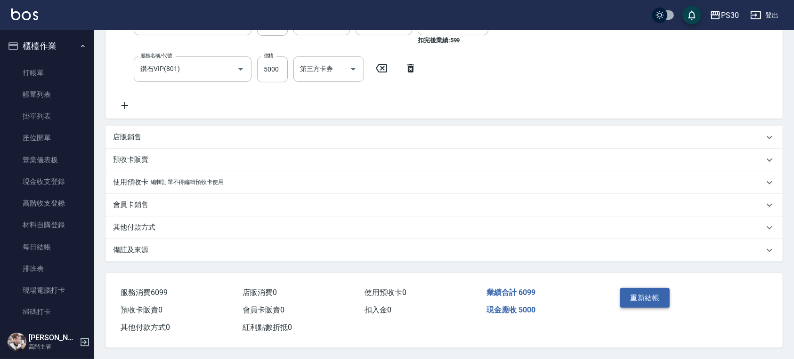
click at [625, 294] on button "重新結帳" at bounding box center [645, 298] width 50 height 20
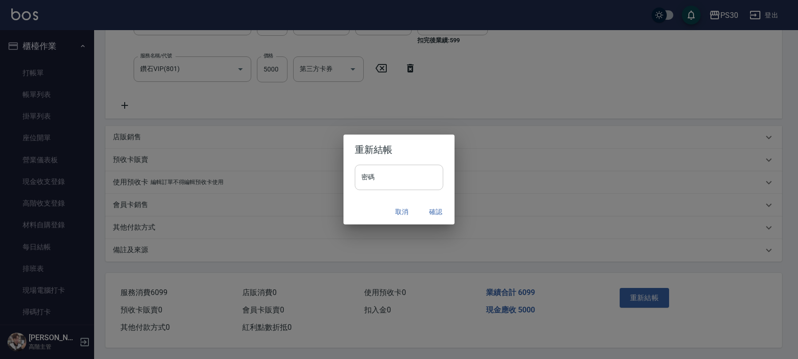
click at [381, 173] on input "密碼" at bounding box center [399, 177] width 88 height 25
type input "*"
type input "*******"
click at [484, 177] on div "重新結帳 密碼 ******* 密碼 取消 確認" at bounding box center [399, 179] width 798 height 359
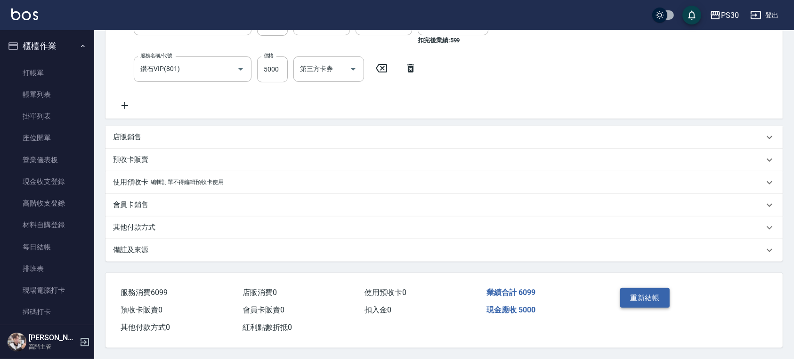
click at [628, 297] on button "重新結帳" at bounding box center [645, 298] width 50 height 20
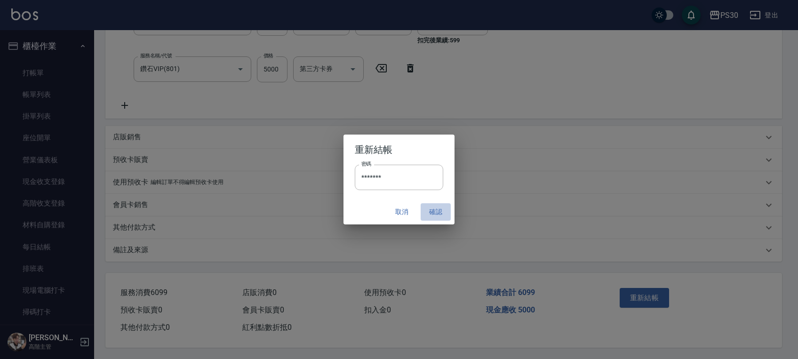
click at [436, 213] on button "確認" at bounding box center [436, 211] width 30 height 17
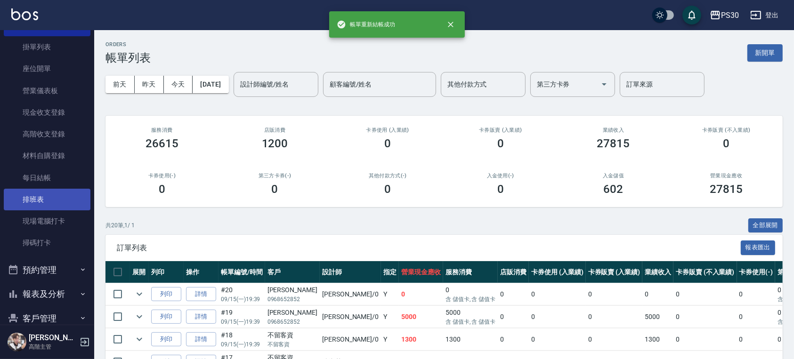
scroll to position [183, 0]
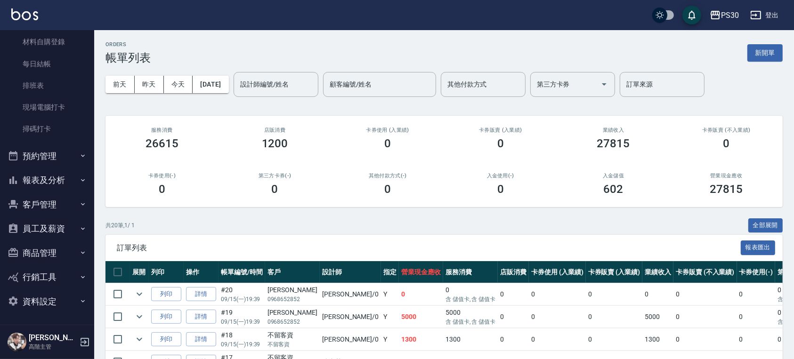
click at [46, 181] on button "報表及分析" at bounding box center [47, 180] width 87 height 24
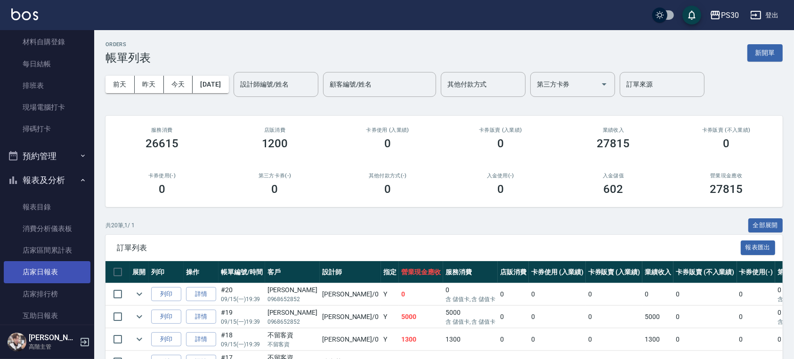
click at [62, 271] on link "店家日報表" at bounding box center [47, 272] width 87 height 22
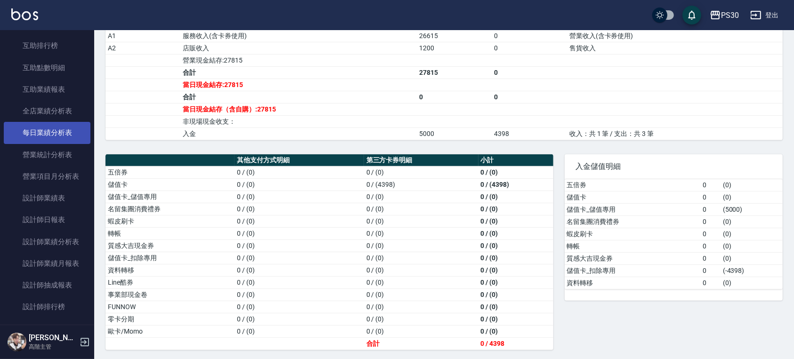
scroll to position [497, 0]
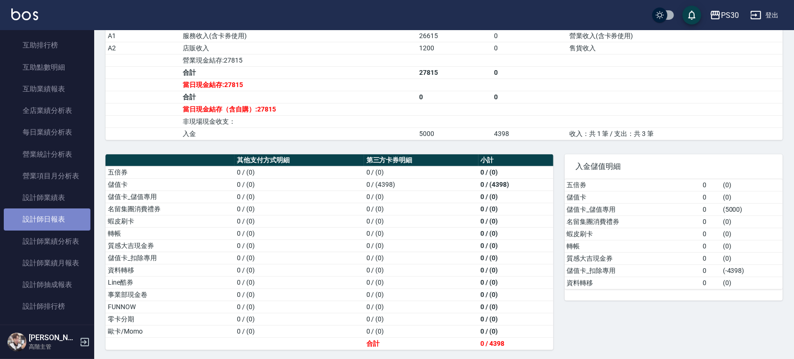
click at [65, 221] on link "設計師日報表" at bounding box center [47, 220] width 87 height 22
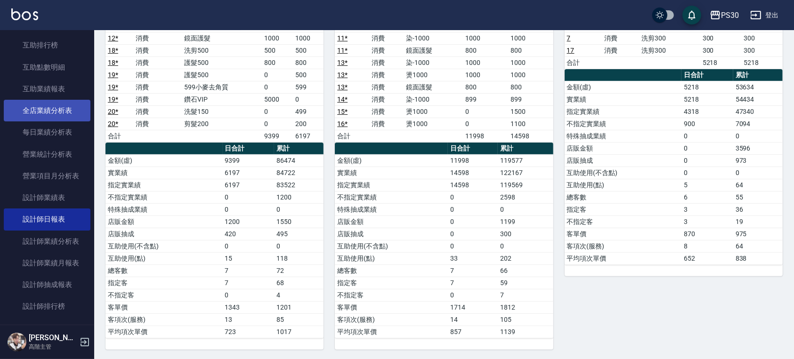
scroll to position [309, 0]
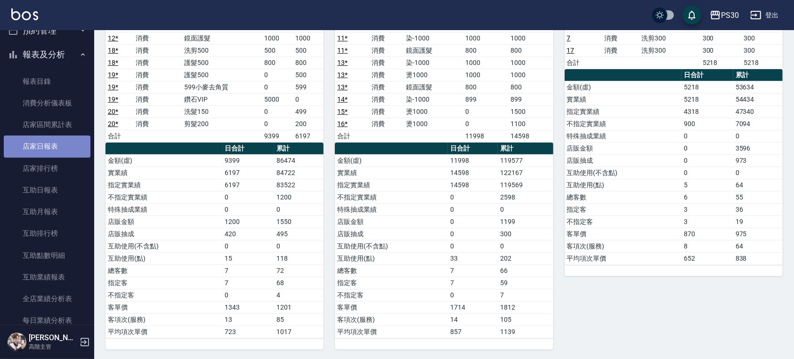
click at [60, 154] on link "店家日報表" at bounding box center [47, 147] width 87 height 22
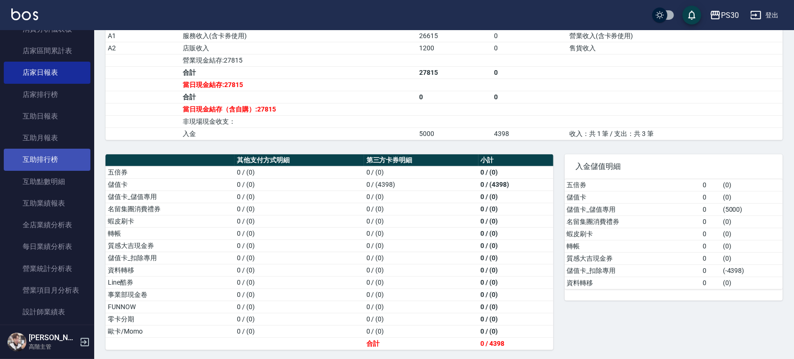
scroll to position [497, 0]
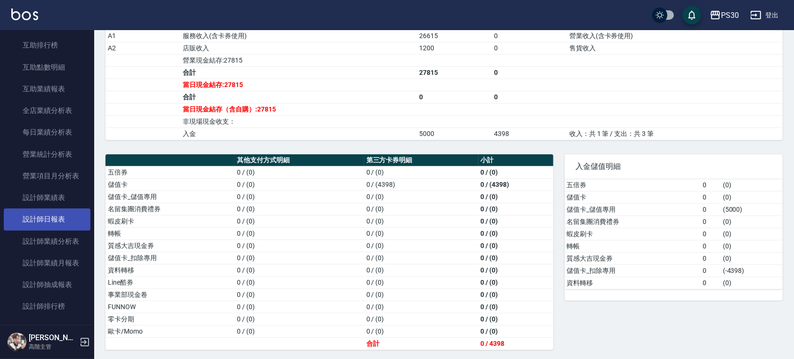
click at [54, 221] on link "設計師日報表" at bounding box center [47, 220] width 87 height 22
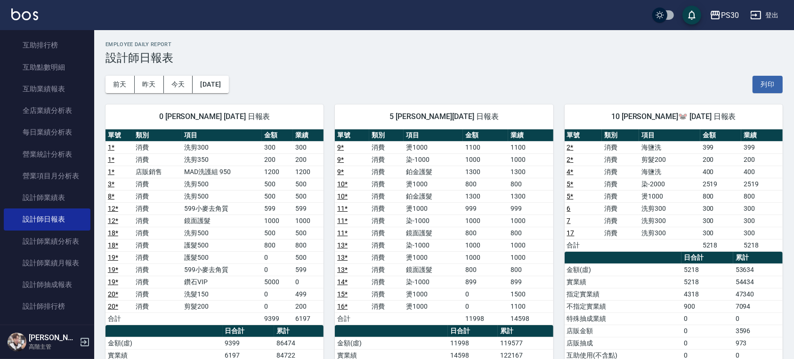
scroll to position [63, 0]
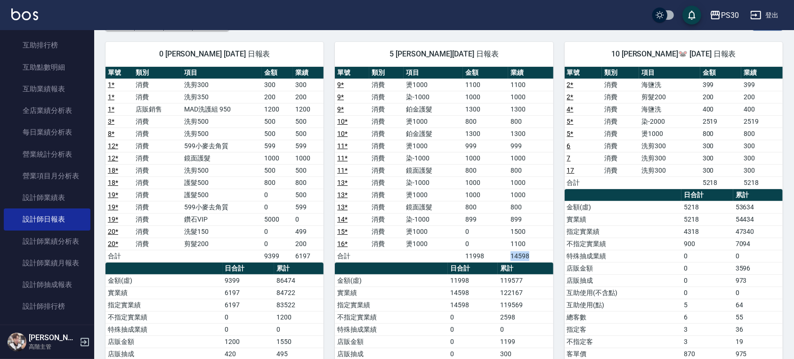
drag, startPoint x: 505, startPoint y: 250, endPoint x: 543, endPoint y: 252, distance: 38.2
click at [543, 252] on tr "合計 11998 14598" at bounding box center [444, 256] width 218 height 12
click at [543, 252] on td "14598" at bounding box center [530, 256] width 45 height 12
drag, startPoint x: 538, startPoint y: 252, endPoint x: 511, endPoint y: 252, distance: 27.8
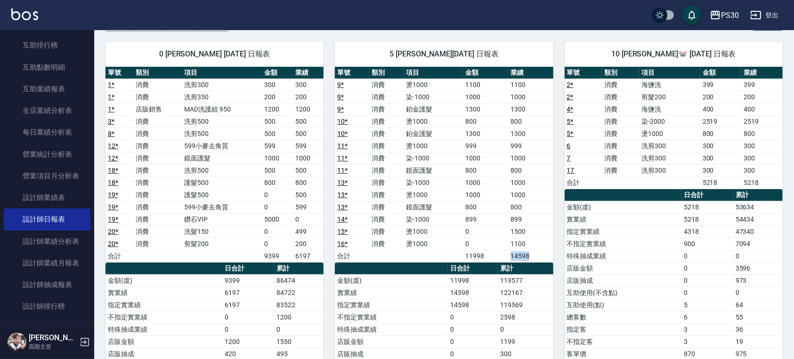
click at [511, 252] on td "14598" at bounding box center [530, 256] width 45 height 12
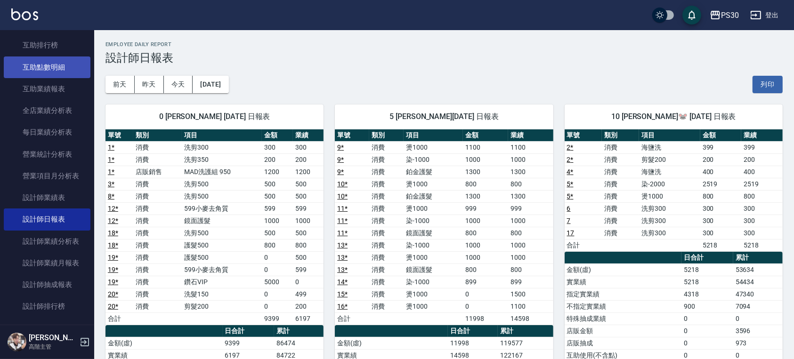
scroll to position [371, 0]
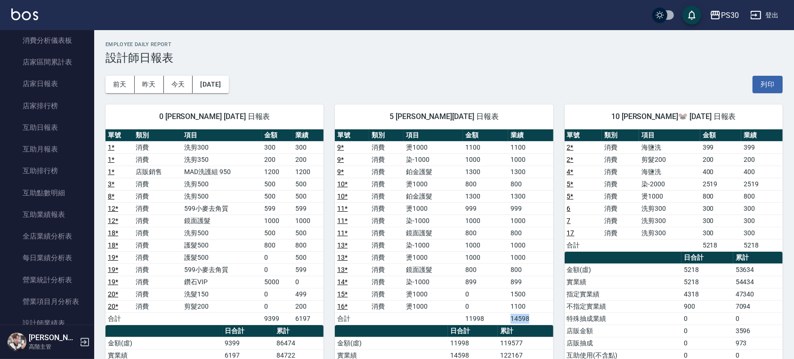
drag, startPoint x: 497, startPoint y: 315, endPoint x: 542, endPoint y: 316, distance: 45.2
click at [542, 316] on tr "合計 11998 14598" at bounding box center [444, 319] width 218 height 12
click at [54, 132] on link "互助日報表" at bounding box center [47, 128] width 87 height 22
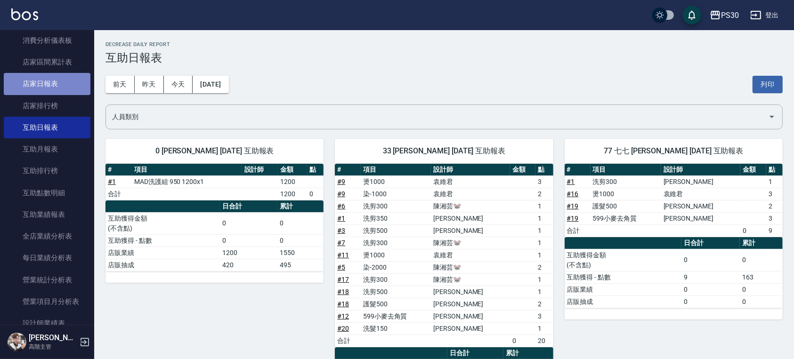
click at [57, 88] on link "店家日報表" at bounding box center [47, 84] width 87 height 22
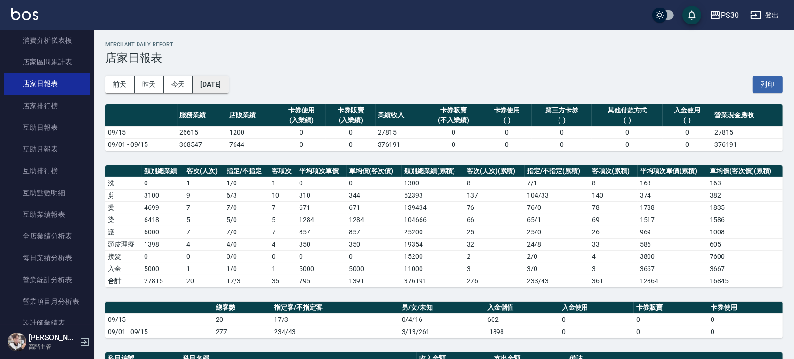
click at [218, 87] on button "[DATE]" at bounding box center [211, 84] width 36 height 17
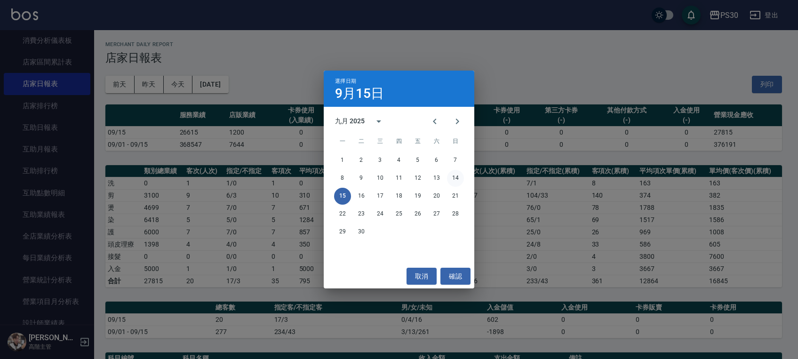
click at [454, 178] on button "14" at bounding box center [455, 178] width 17 height 17
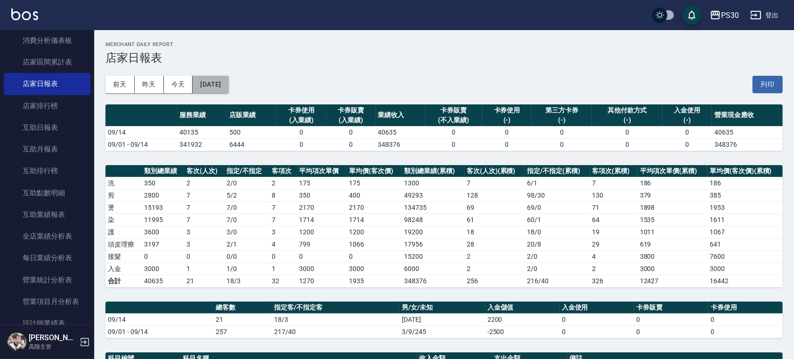
click at [213, 87] on button "2025/09/14" at bounding box center [211, 84] width 36 height 17
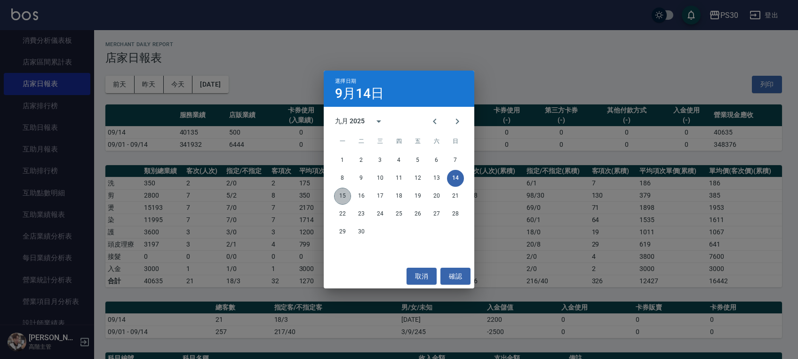
click at [341, 196] on button "15" at bounding box center [342, 196] width 17 height 17
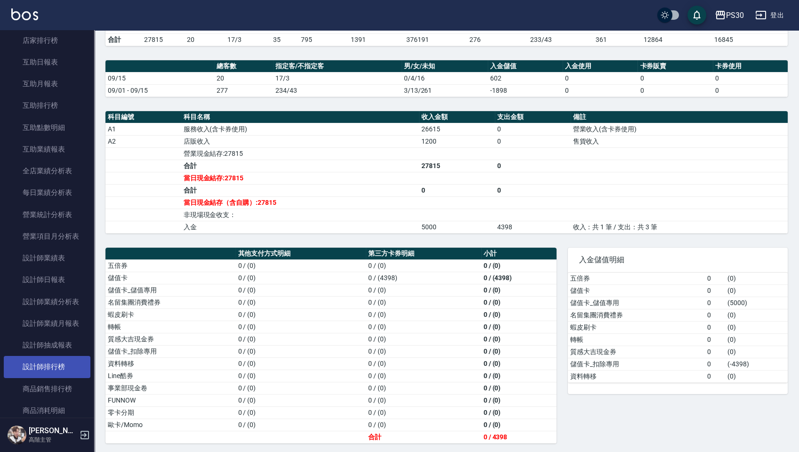
scroll to position [560, 0]
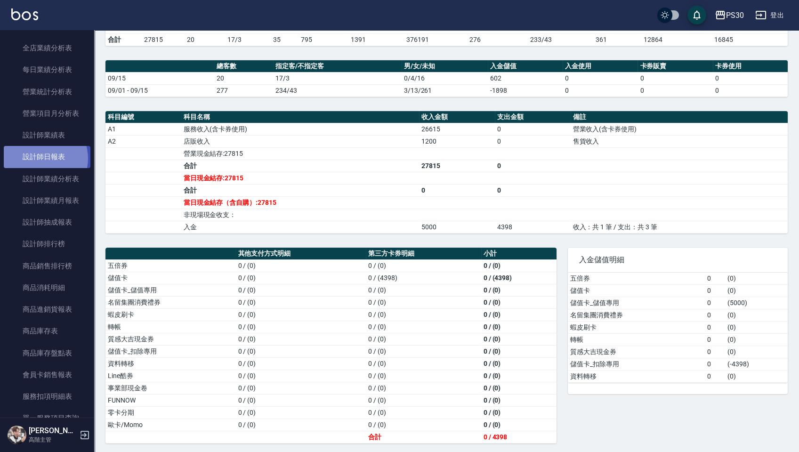
click at [40, 158] on link "設計師日報表" at bounding box center [47, 157] width 87 height 22
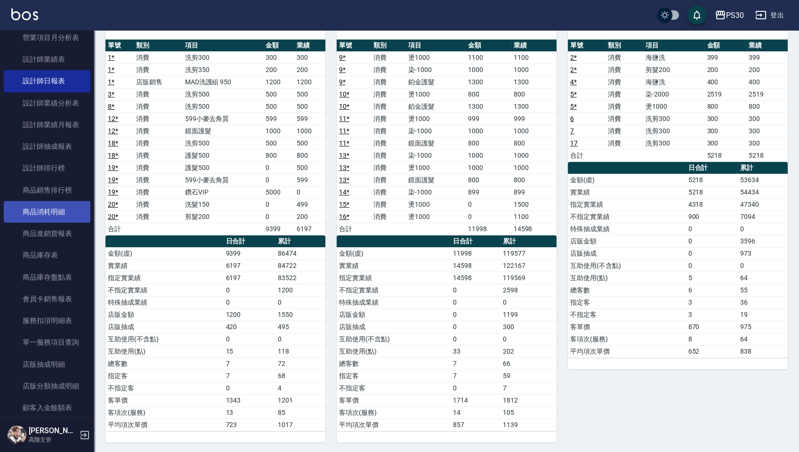
scroll to position [259, 0]
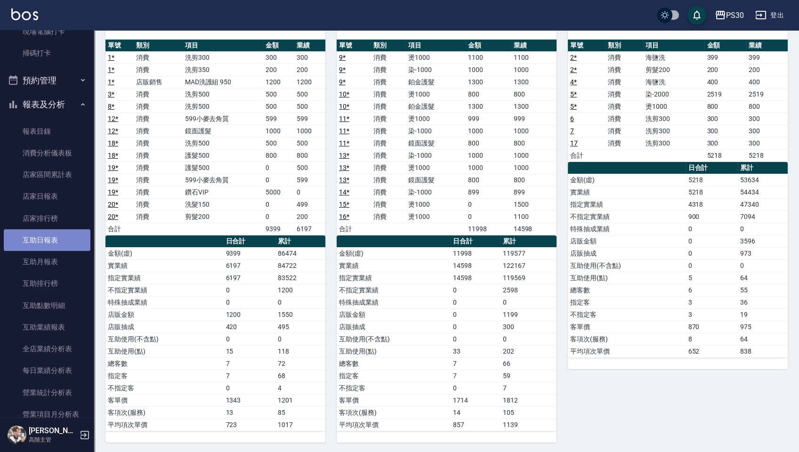
click at [60, 235] on link "互助日報表" at bounding box center [47, 240] width 87 height 22
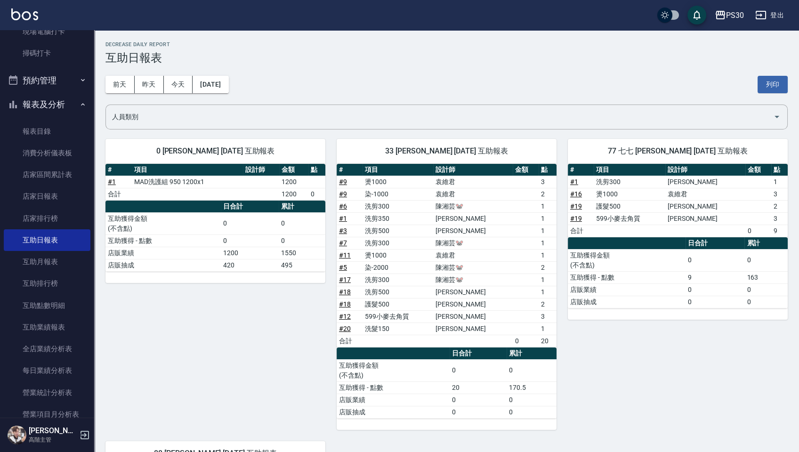
click at [777, 18] on button "登出" at bounding box center [769, 15] width 36 height 17
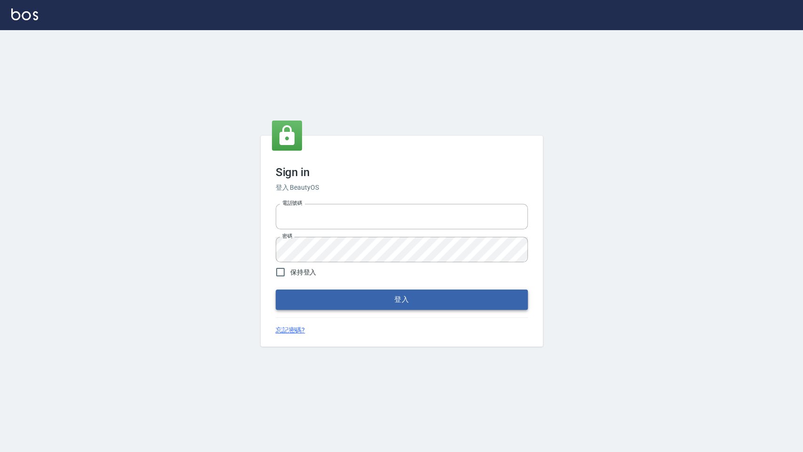
type input "0972392966"
click at [461, 306] on button "登入" at bounding box center [402, 299] width 252 height 20
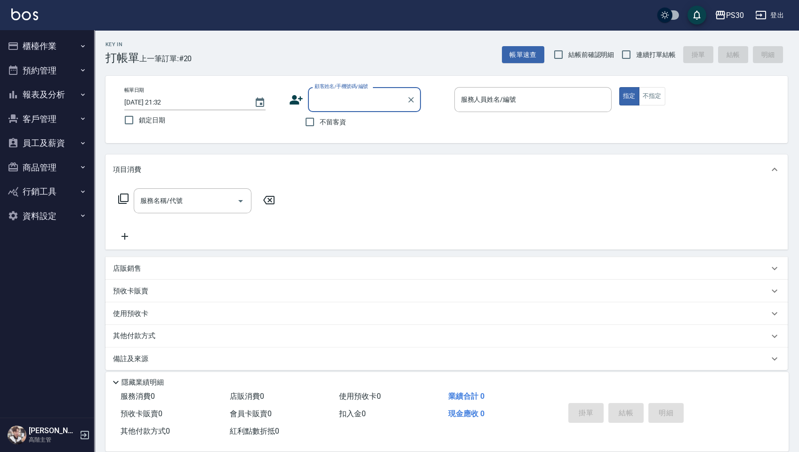
click at [58, 44] on button "櫃檯作業" at bounding box center [47, 46] width 87 height 24
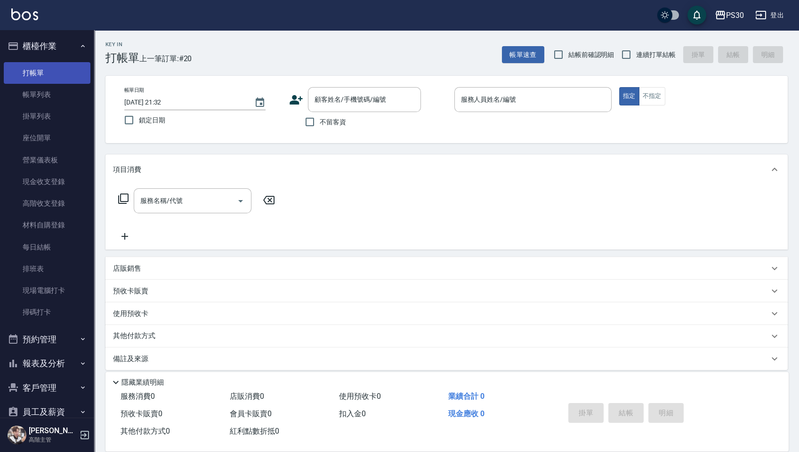
click at [50, 66] on link "打帳單" at bounding box center [47, 73] width 87 height 22
click at [49, 90] on link "帳單列表" at bounding box center [47, 95] width 87 height 22
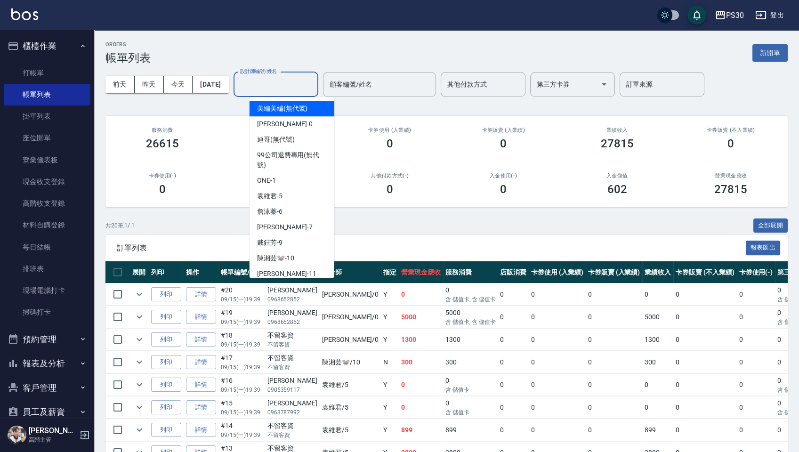
click at [279, 87] on input "設計師編號/姓名" at bounding box center [276, 84] width 76 height 16
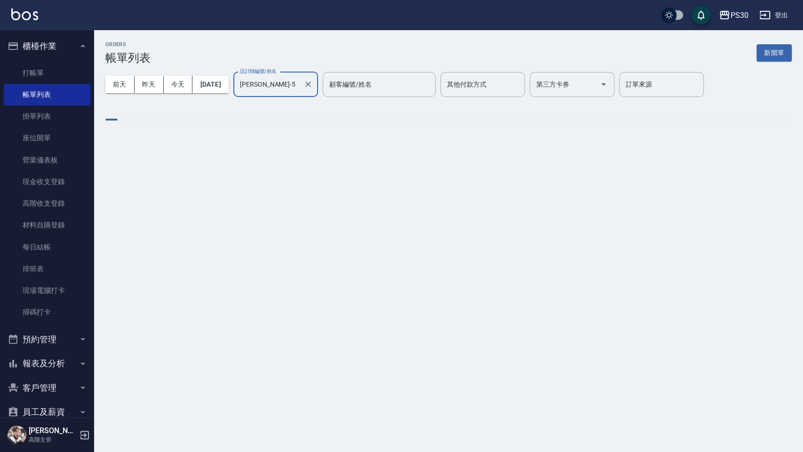
type input "[PERSON_NAME]-5"
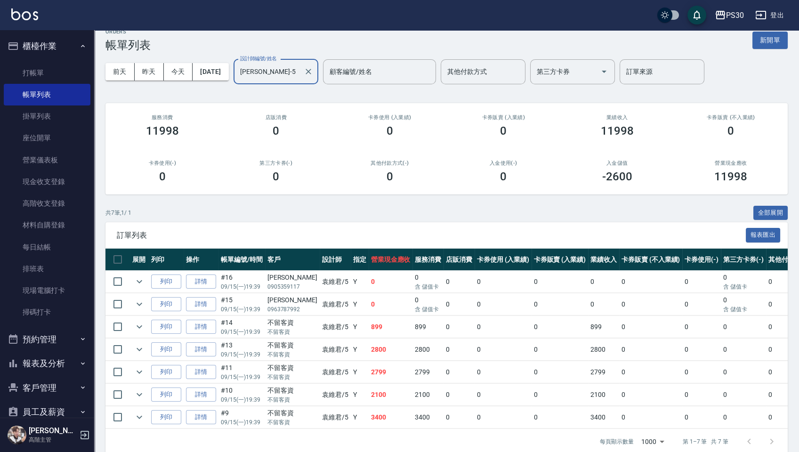
scroll to position [35, 0]
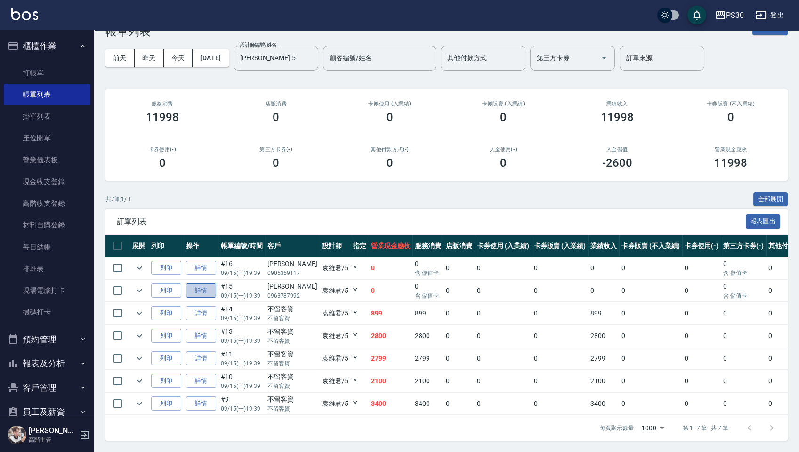
click at [193, 283] on link "詳情" at bounding box center [201, 290] width 30 height 15
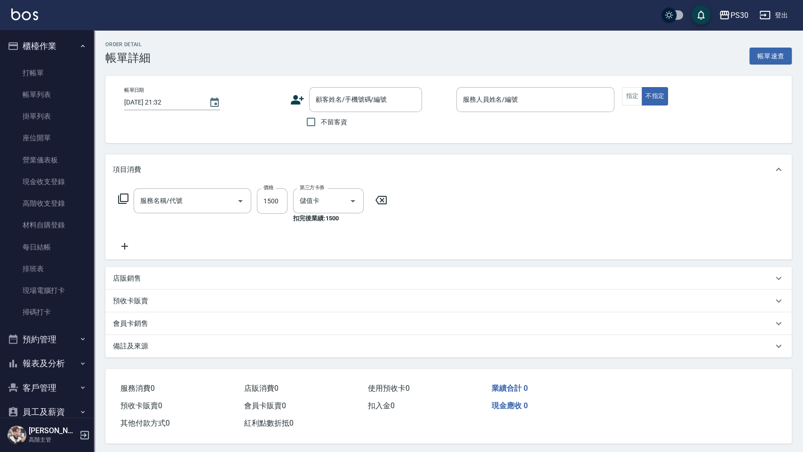
type input "[DATE] 19:39"
type input "[PERSON_NAME]-5"
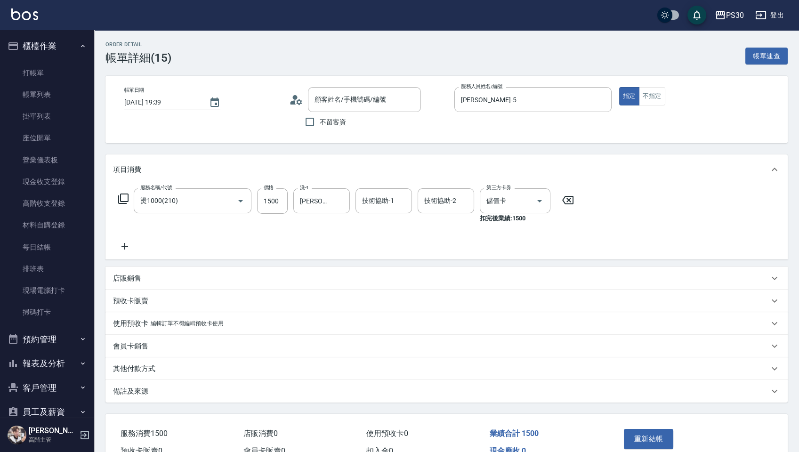
type input "燙1000(210)"
type input "[PERSON_NAME]/0963787992/null"
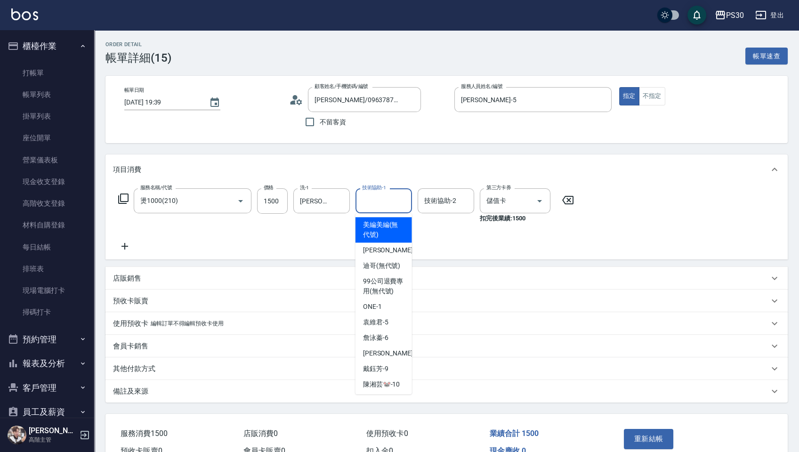
click at [369, 201] on input "技術協助-1" at bounding box center [384, 201] width 48 height 16
click at [19, 73] on link "打帳單" at bounding box center [47, 73] width 87 height 22
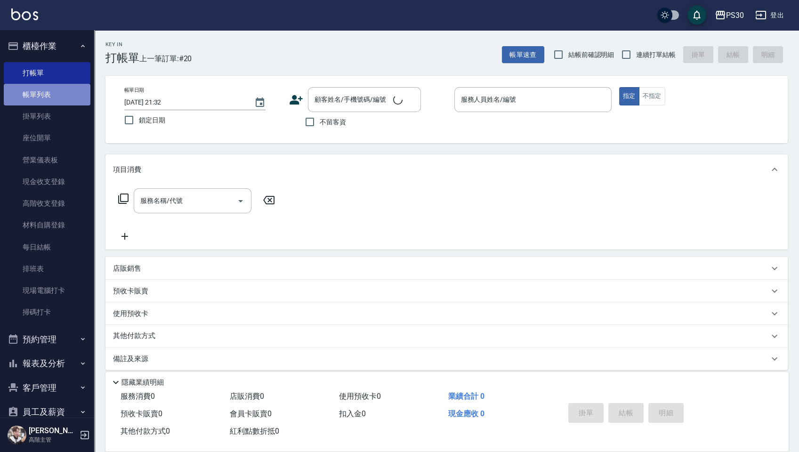
click at [48, 94] on link "帳單列表" at bounding box center [47, 95] width 87 height 22
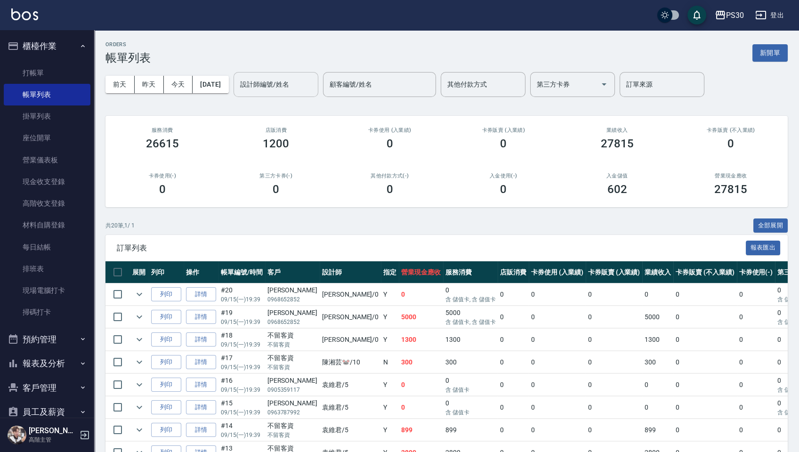
click at [273, 86] on input "設計師編號/姓名" at bounding box center [276, 84] width 76 height 16
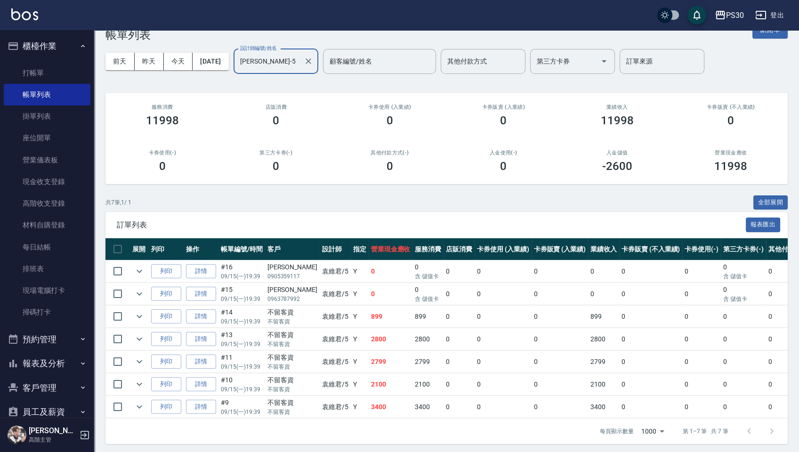
scroll to position [35, 0]
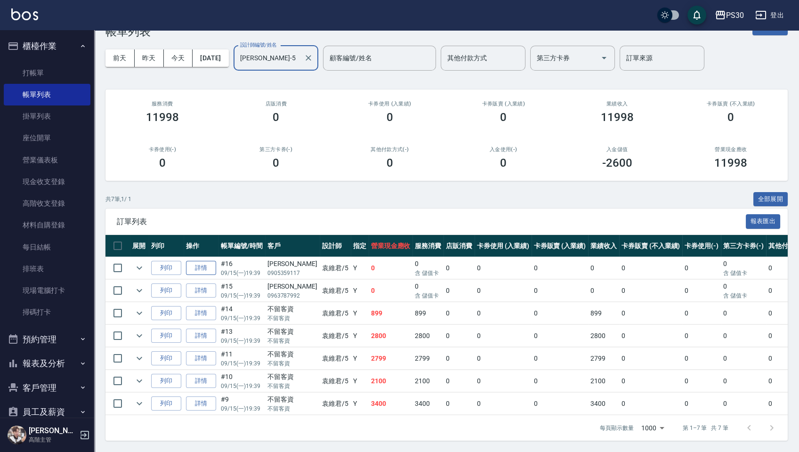
type input "[PERSON_NAME]-5"
click at [193, 261] on link "詳情" at bounding box center [201, 268] width 30 height 15
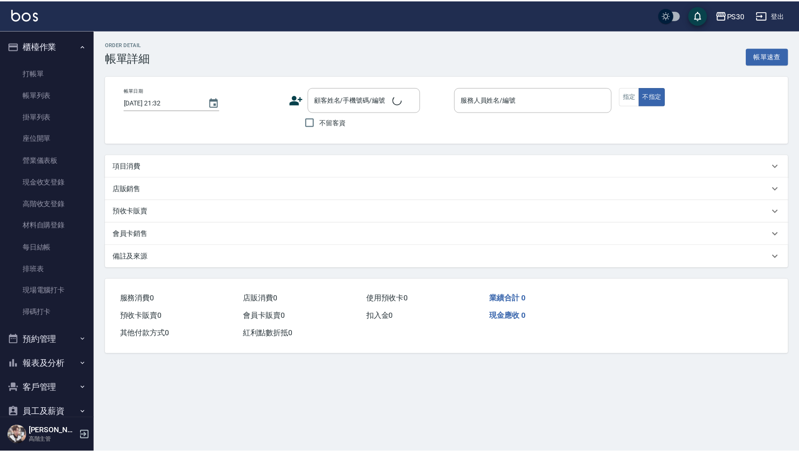
type input "[DATE] 19:39"
type input "[PERSON_NAME]-5"
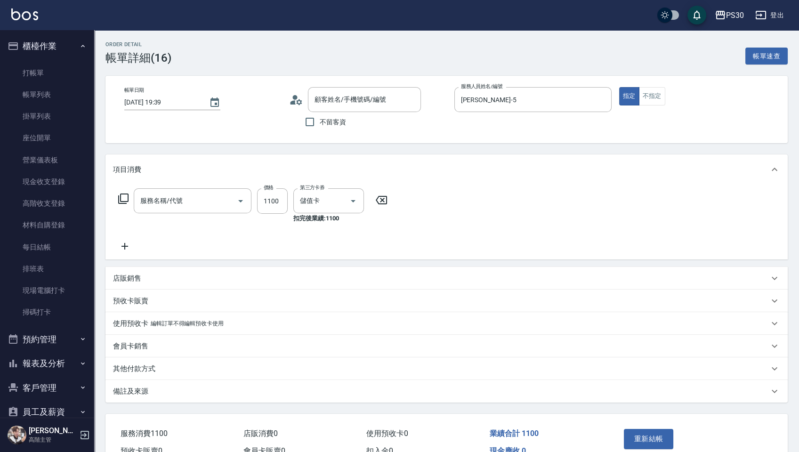
type input "燙1000(210)"
type input "[PERSON_NAME]/0905359117/null"
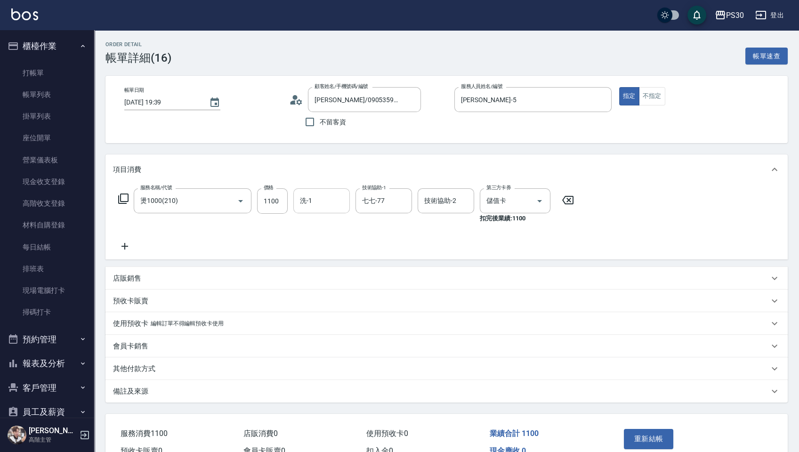
click at [316, 207] on input "洗-1" at bounding box center [321, 201] width 48 height 16
type input "七七-77"
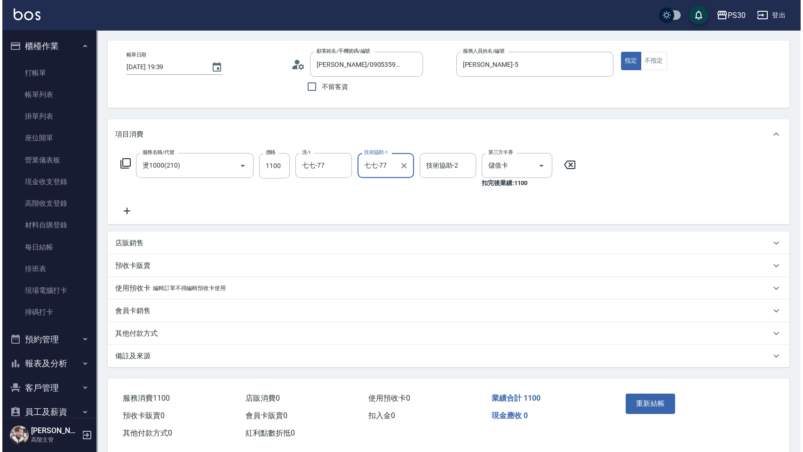
scroll to position [51, 0]
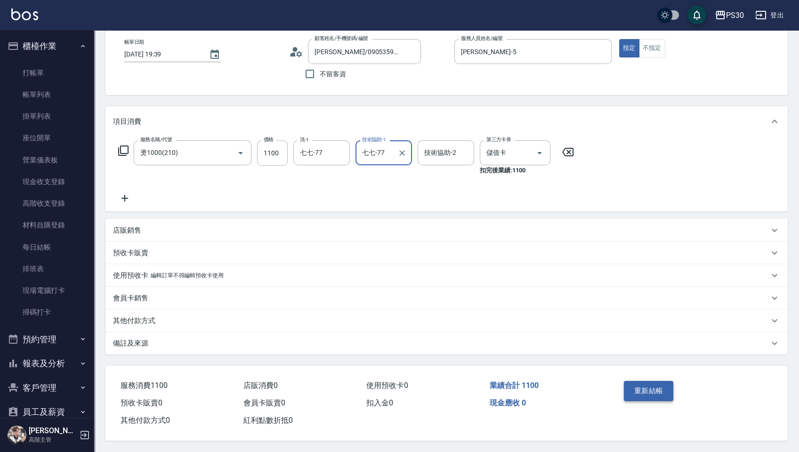
click at [641, 397] on button "重新結帳" at bounding box center [649, 391] width 50 height 20
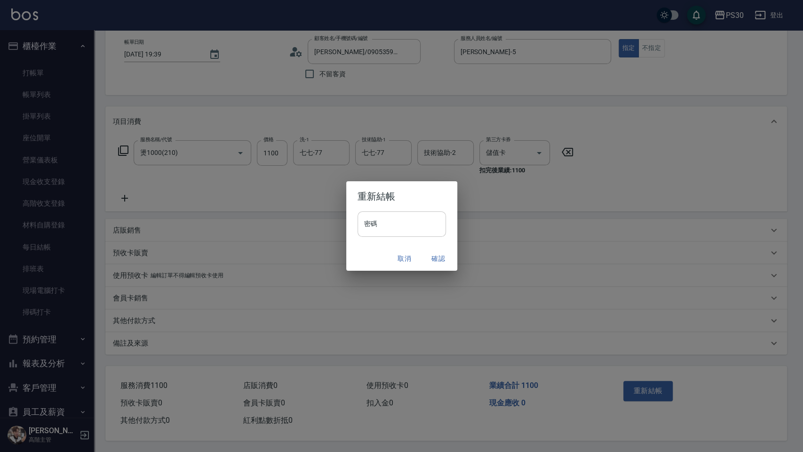
click at [418, 225] on input "密碼" at bounding box center [402, 223] width 88 height 25
type input "*"
type input "**********"
click at [376, 222] on input "**********" at bounding box center [402, 223] width 88 height 25
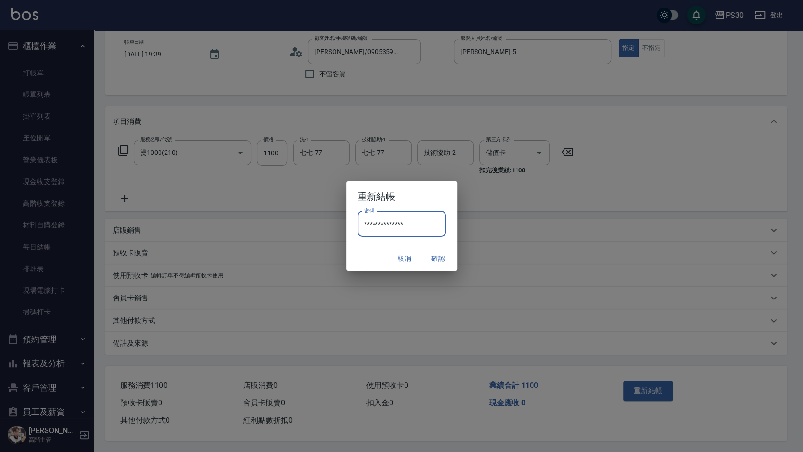
click at [376, 222] on input "**********" at bounding box center [402, 223] width 88 height 25
type input "*"
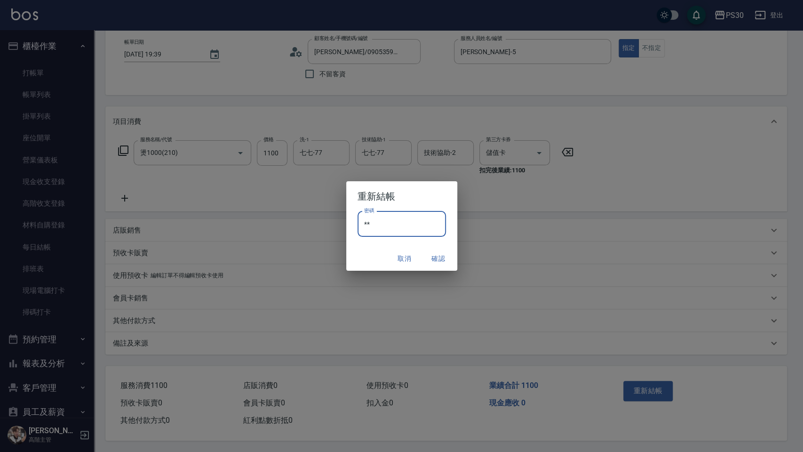
type input "*"
type input "*******"
click at [374, 256] on div "取消 確認" at bounding box center [401, 258] width 111 height 25
click at [436, 259] on button "確認" at bounding box center [439, 258] width 30 height 17
